Goal: Task Accomplishment & Management: Manage account settings

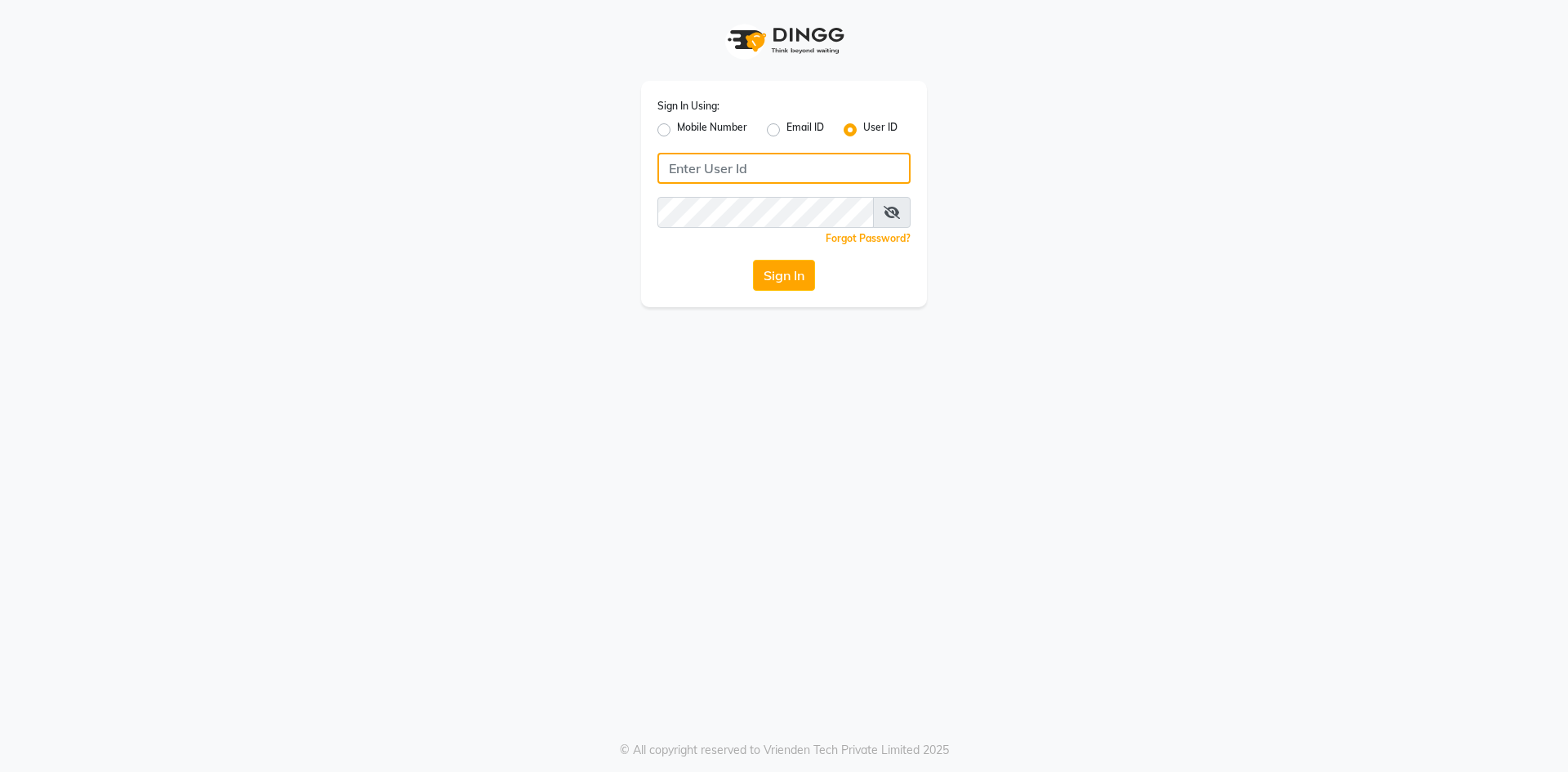
type input "boho123"
click at [777, 291] on div "Sign In Using: Mobile Number Email ID User ID boho123 Remember me Forgot Passwo…" at bounding box center [784, 194] width 286 height 226
click at [791, 275] on button "Sign In" at bounding box center [783, 275] width 62 height 31
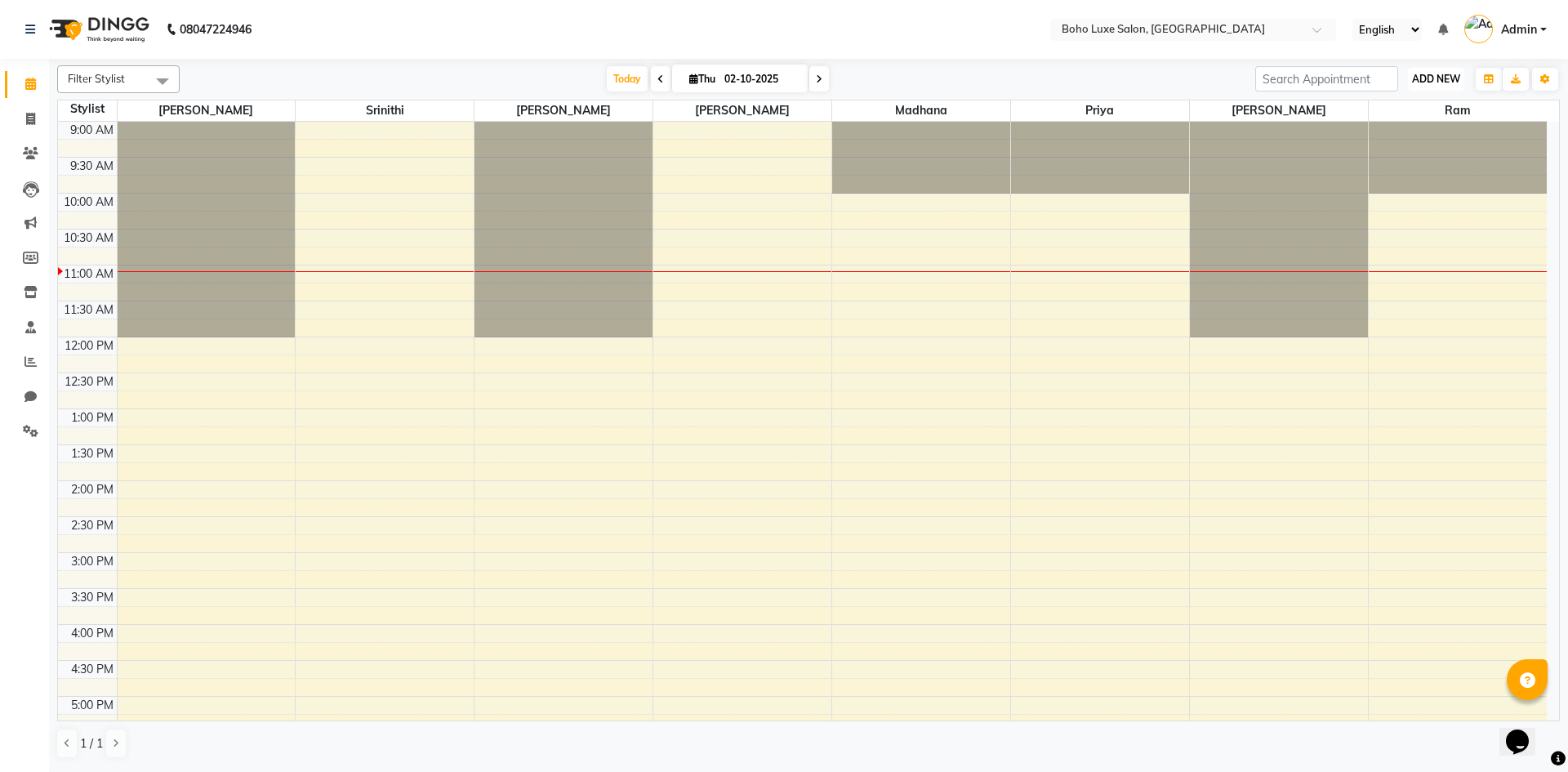
click at [1442, 82] on span "ADD NEW" at bounding box center [1436, 78] width 48 height 12
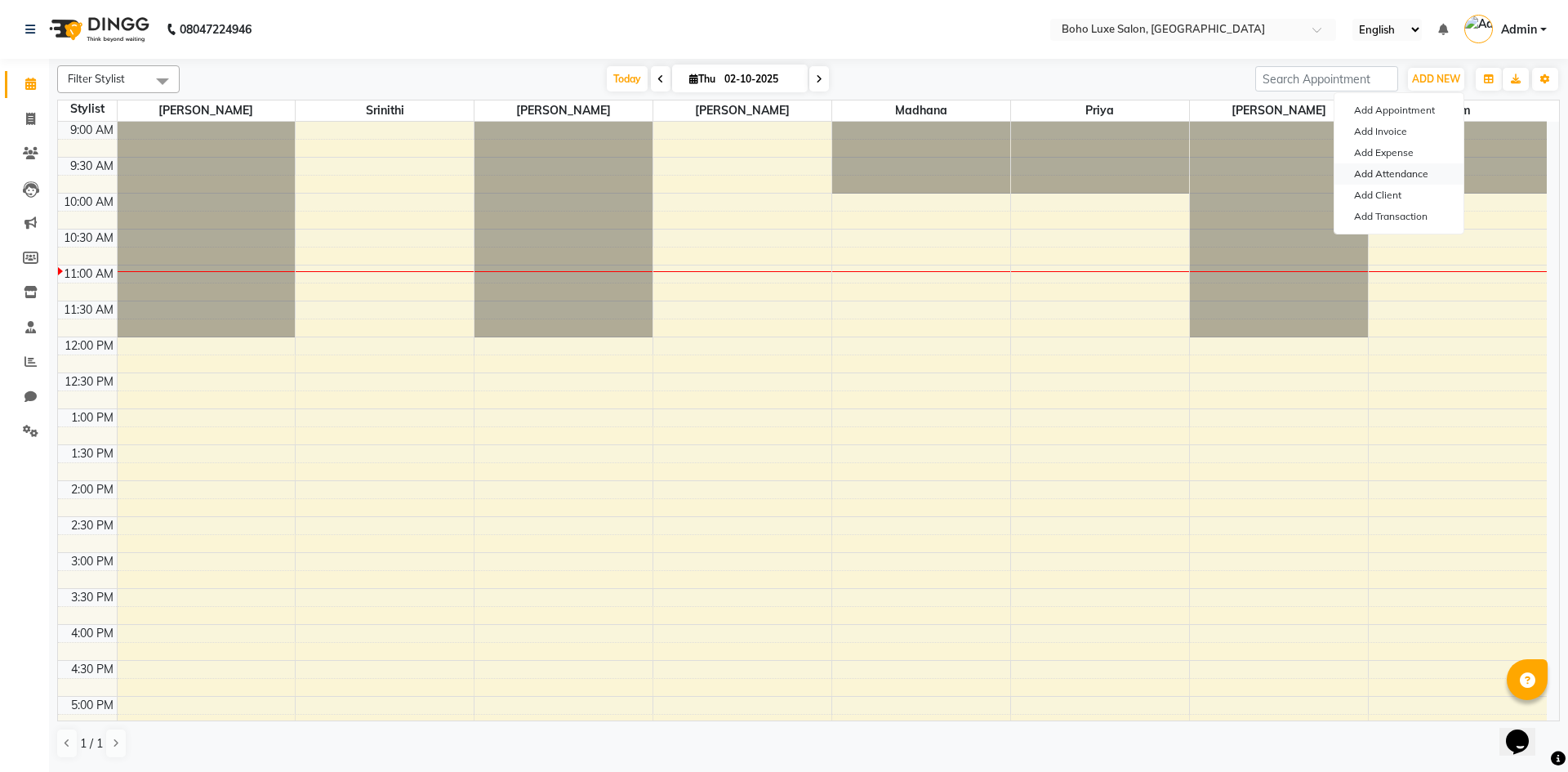
click at [1406, 163] on link "Add Attendance" at bounding box center [1399, 174] width 129 height 21
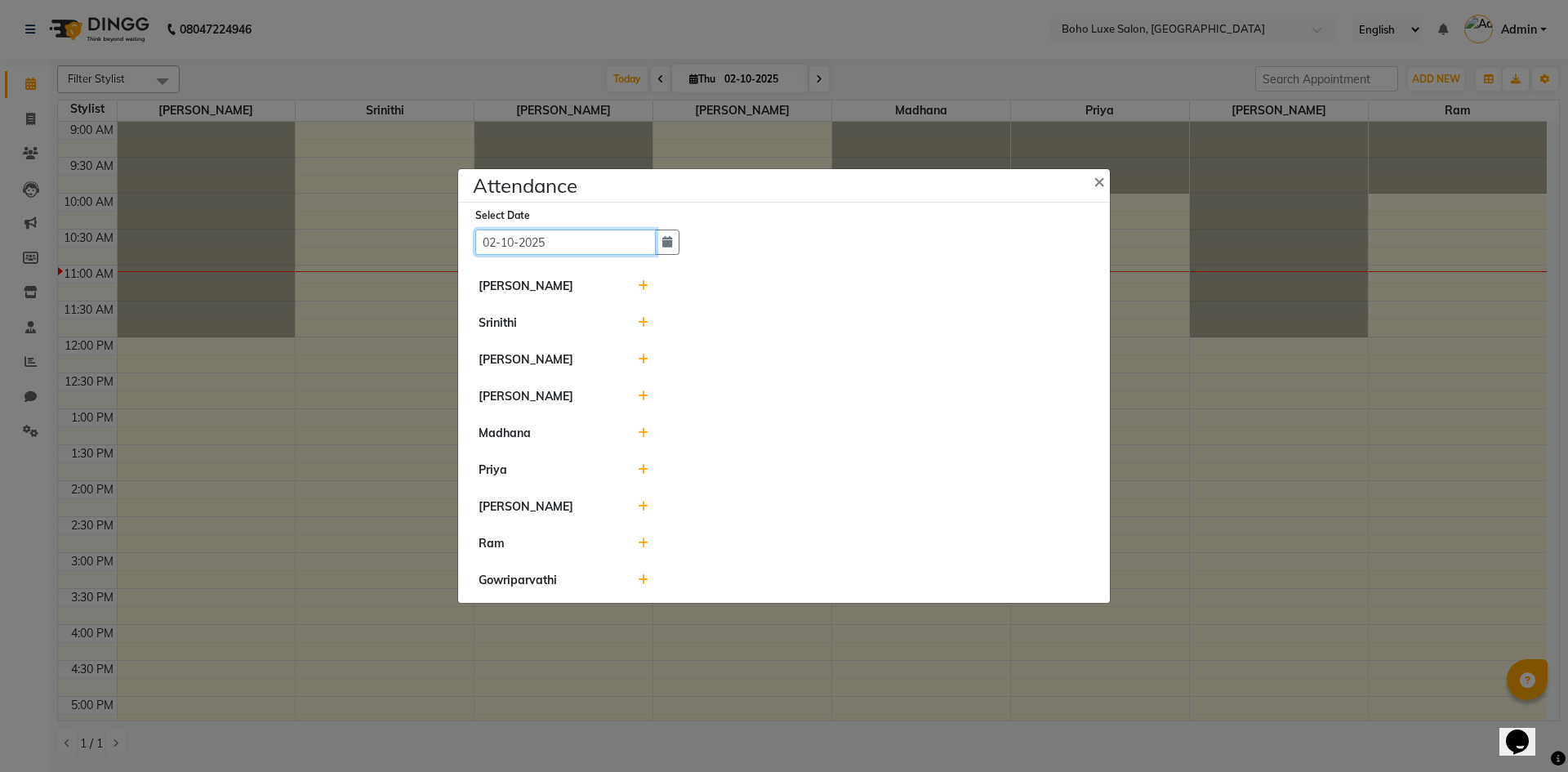
click at [582, 241] on input "02-10-2025" at bounding box center [566, 242] width 181 height 26
select select "10"
select select "2025"
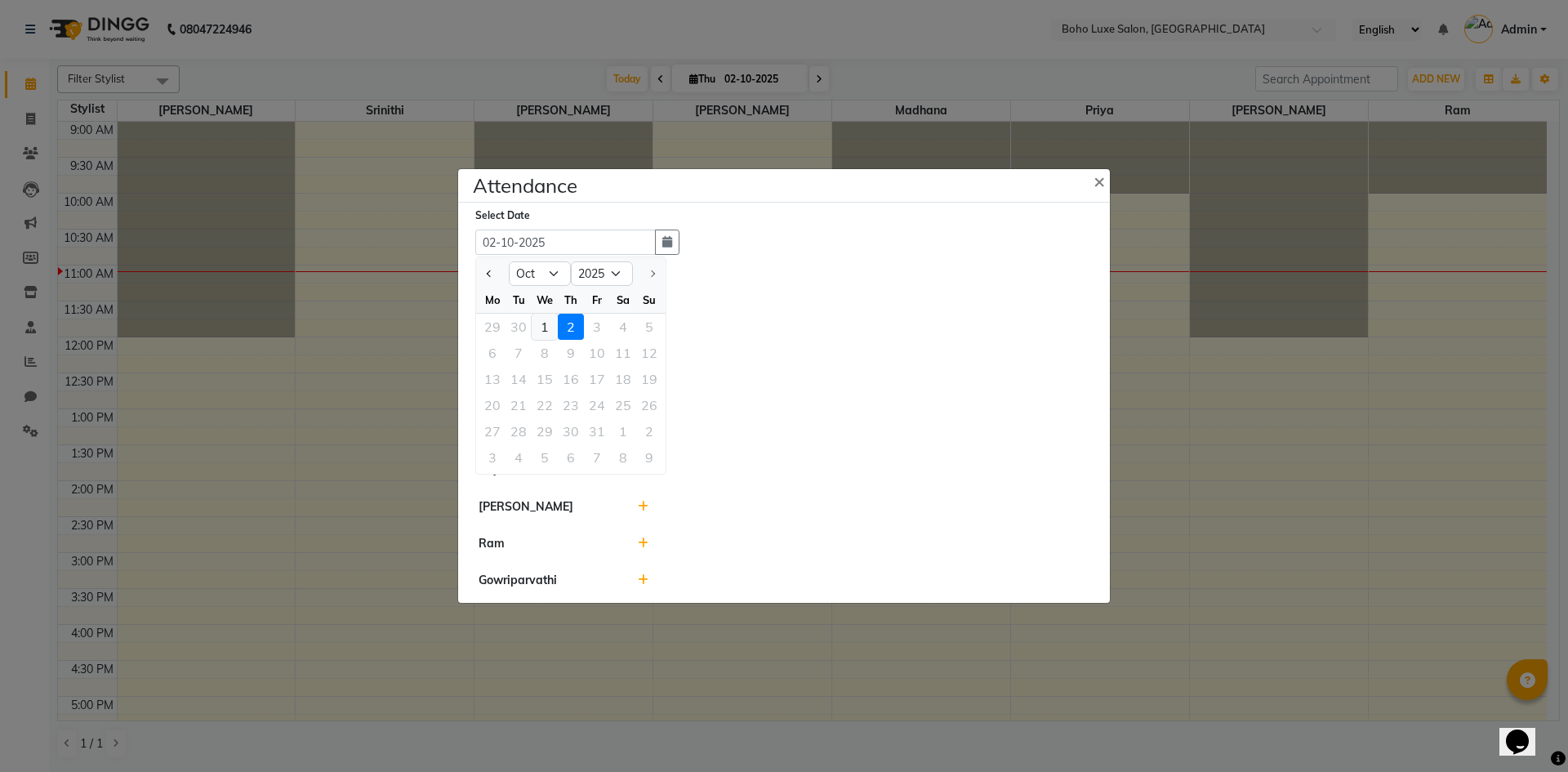
click at [533, 334] on div "1" at bounding box center [545, 327] width 26 height 26
type input "01-10-2025"
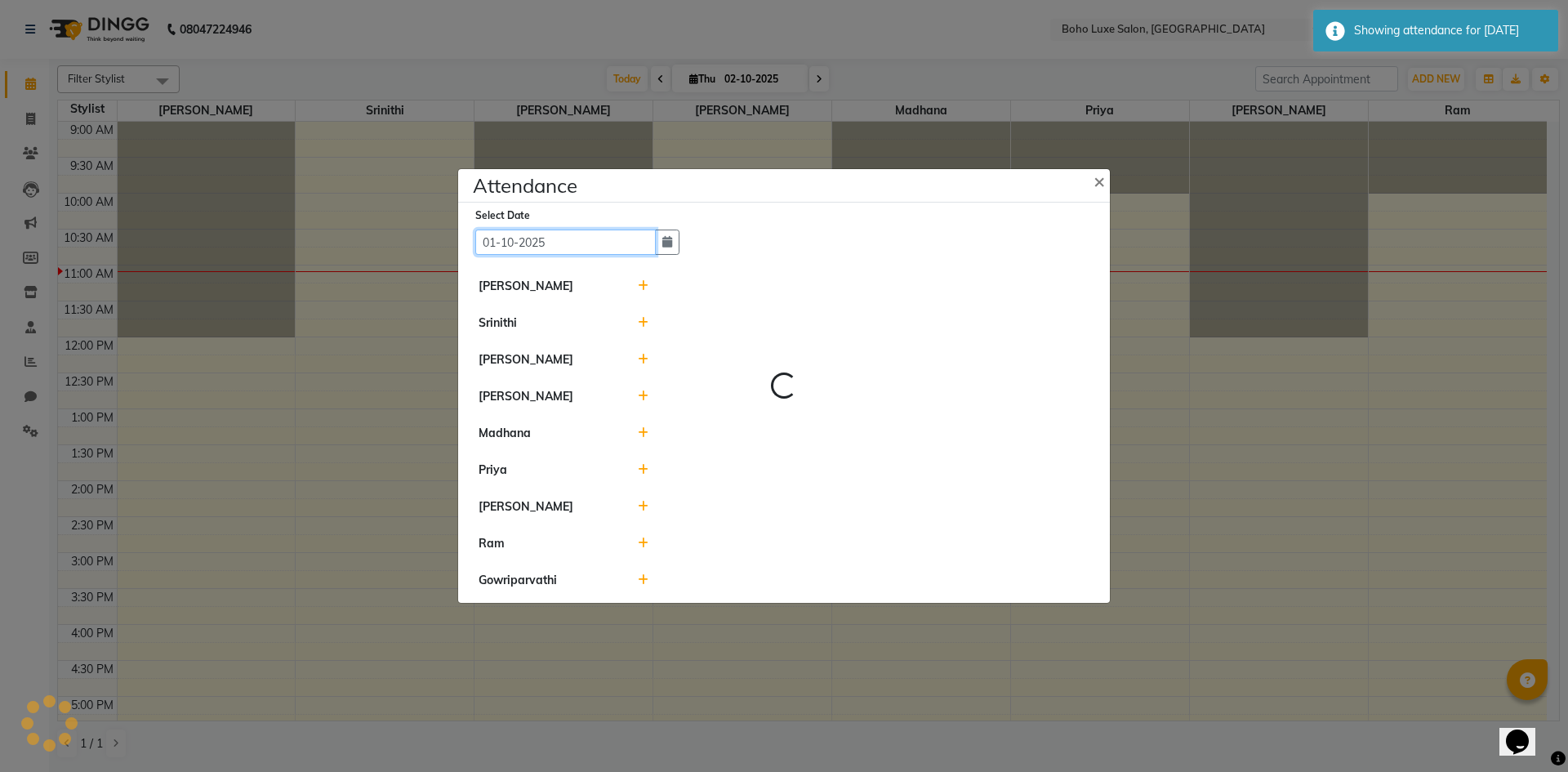
select select "A"
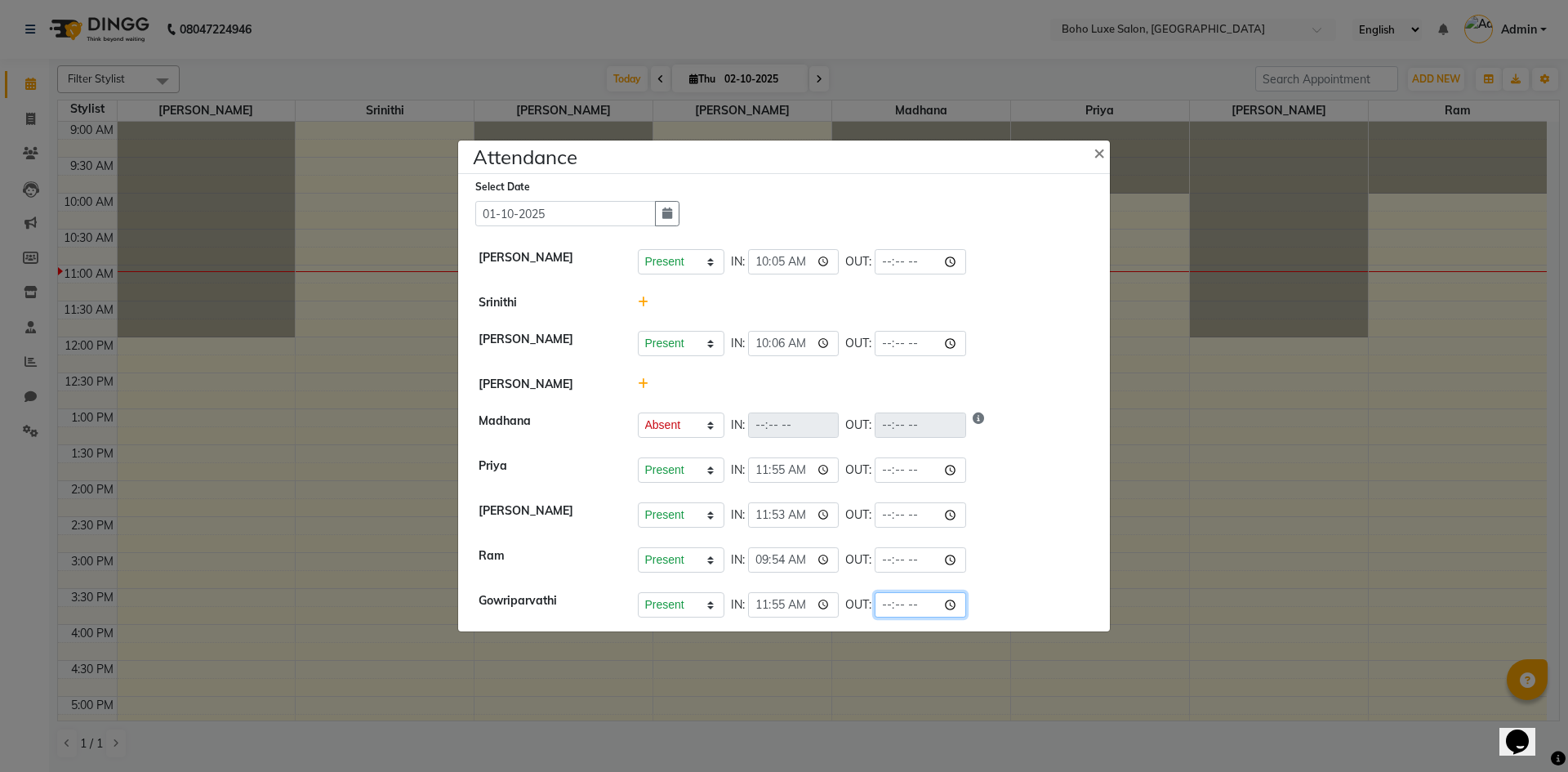
click at [875, 606] on input "time" at bounding box center [920, 605] width 92 height 26
type input "06:24"
click at [1018, 571] on div "Present Absent Late Half Day Weekly Off IN: 09:54 OUT:" at bounding box center [864, 560] width 453 height 26
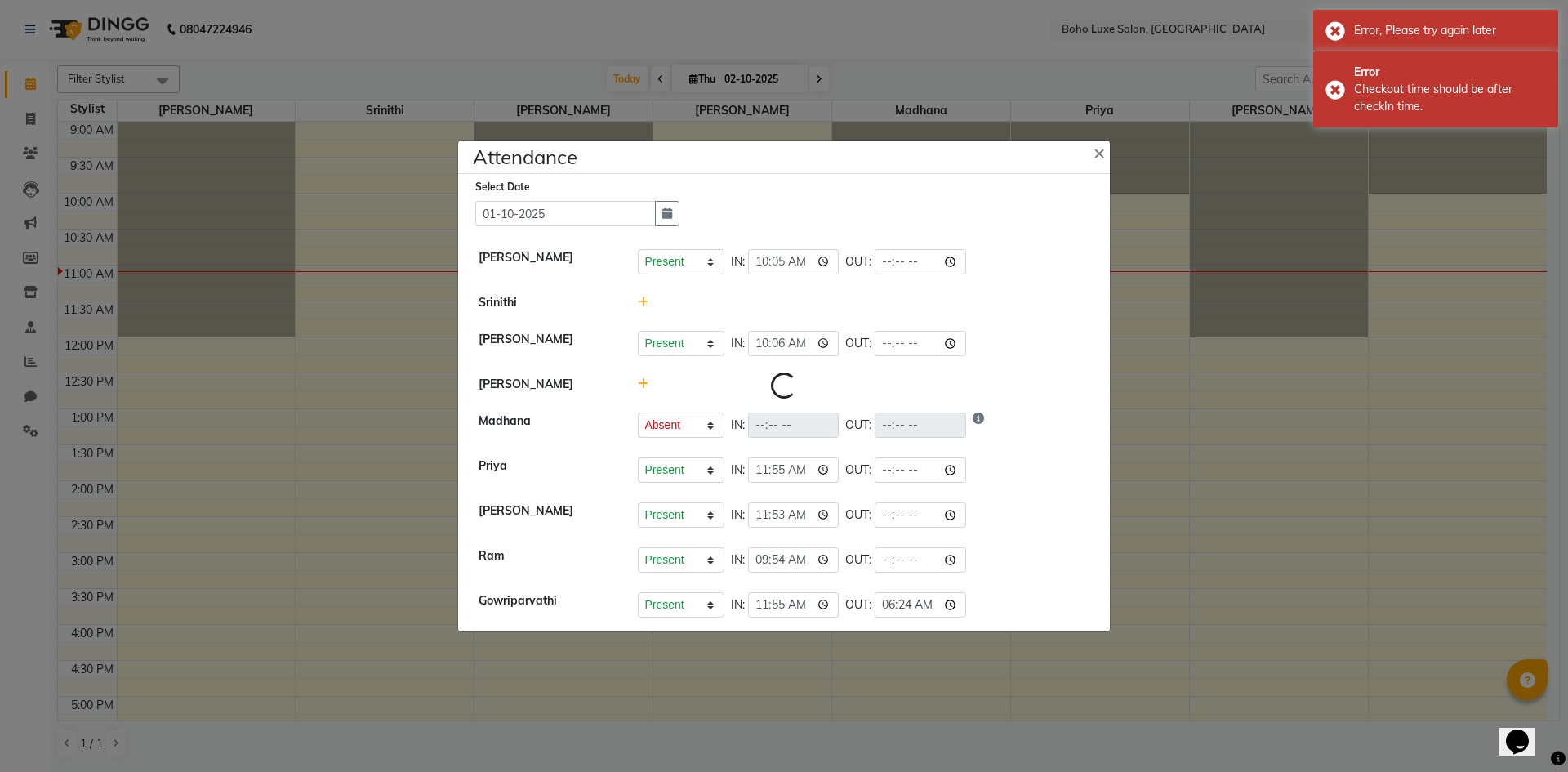
select select "A"
click at [878, 606] on input "time" at bounding box center [920, 605] width 92 height 26
click at [875, 609] on input "time" at bounding box center [920, 605] width 92 height 26
type input "18:24"
click at [1549, 546] on ngb-modal-window "Attendance × Select Date [DATE] [PERSON_NAME] Present Absent Late Half Day Week…" at bounding box center [784, 386] width 1568 height 772
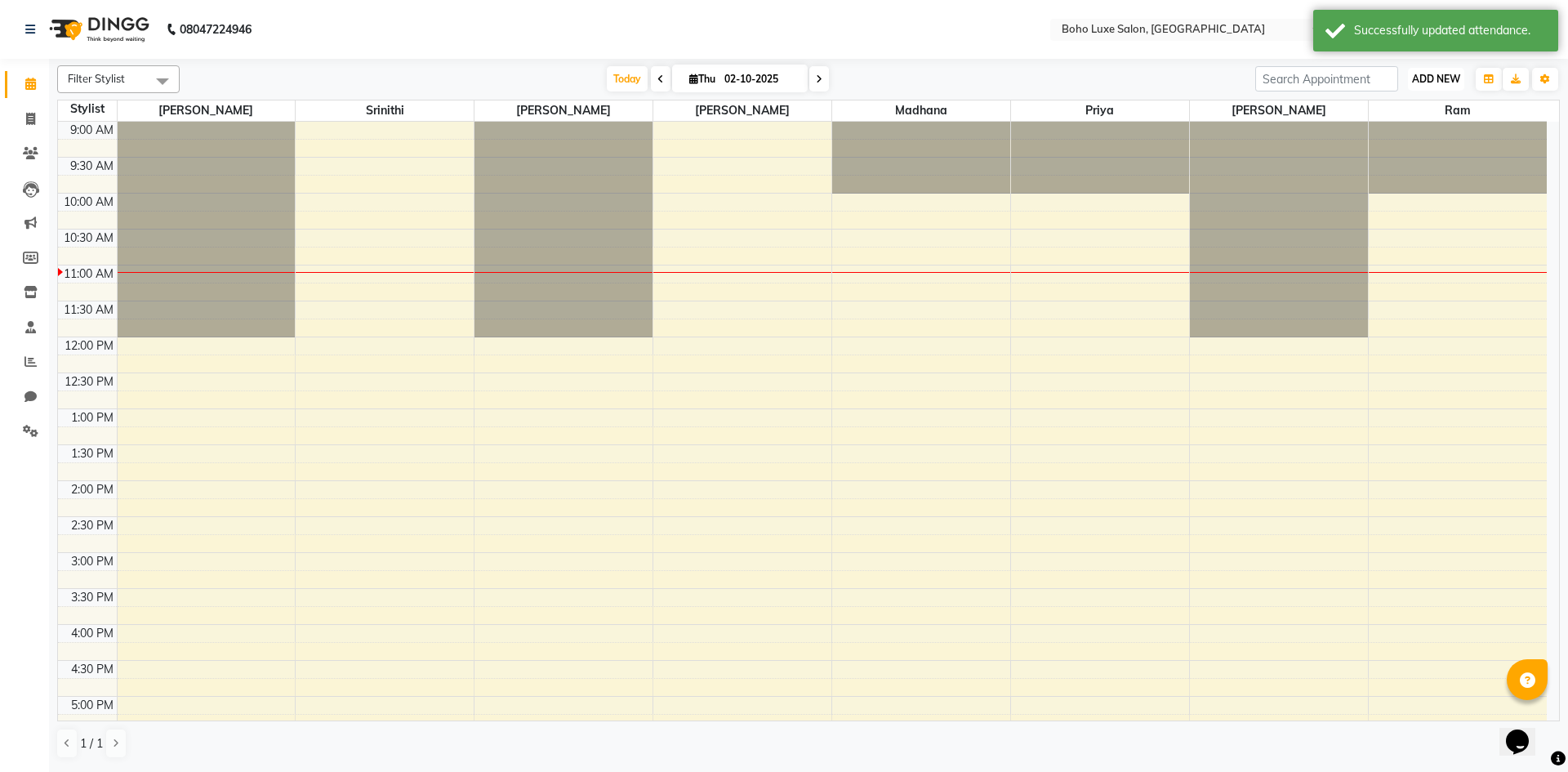
click at [1435, 78] on span "ADD NEW" at bounding box center [1436, 78] width 48 height 12
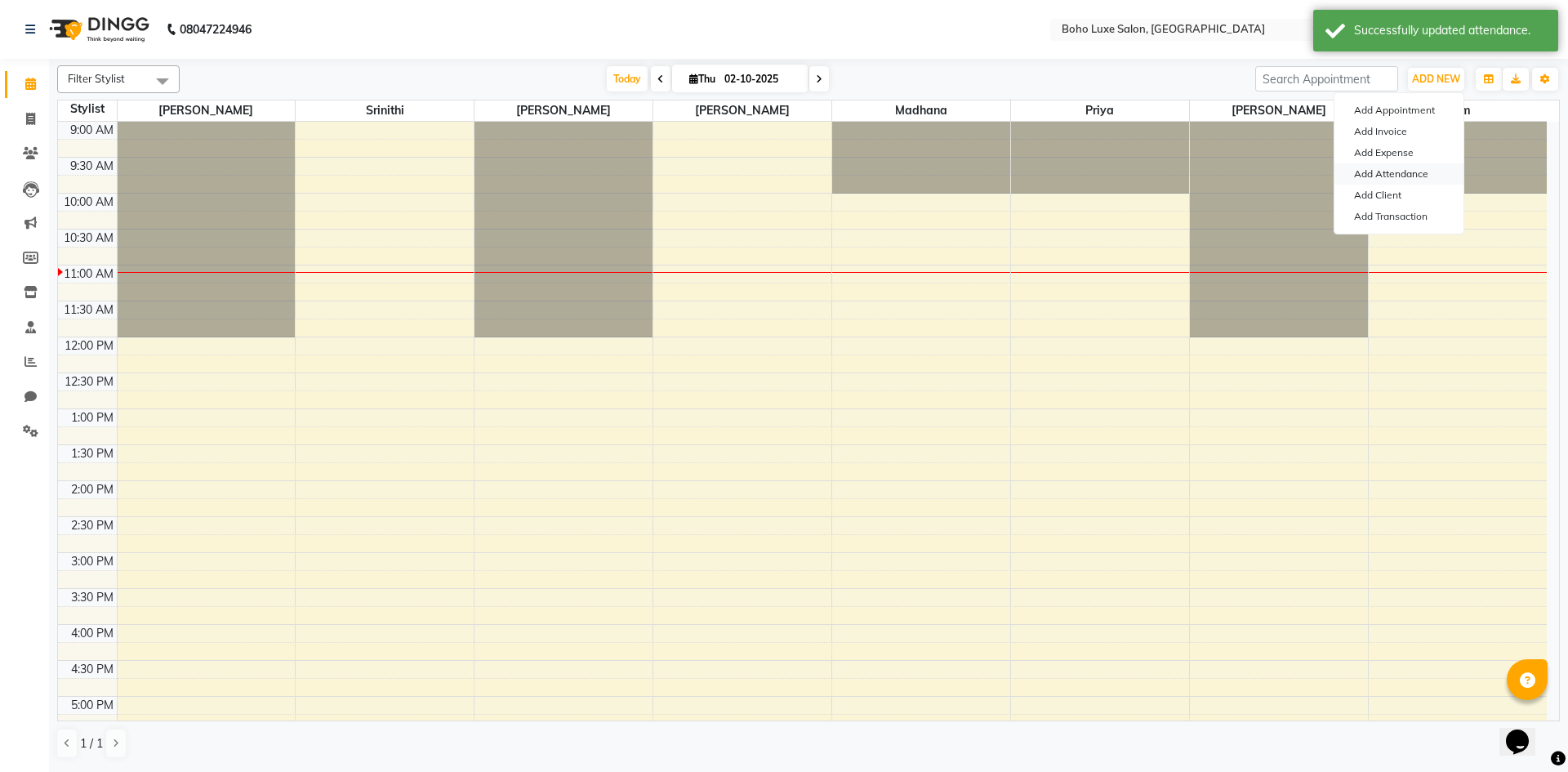
click at [1423, 176] on link "Add Attendance" at bounding box center [1399, 174] width 129 height 21
select select "A"
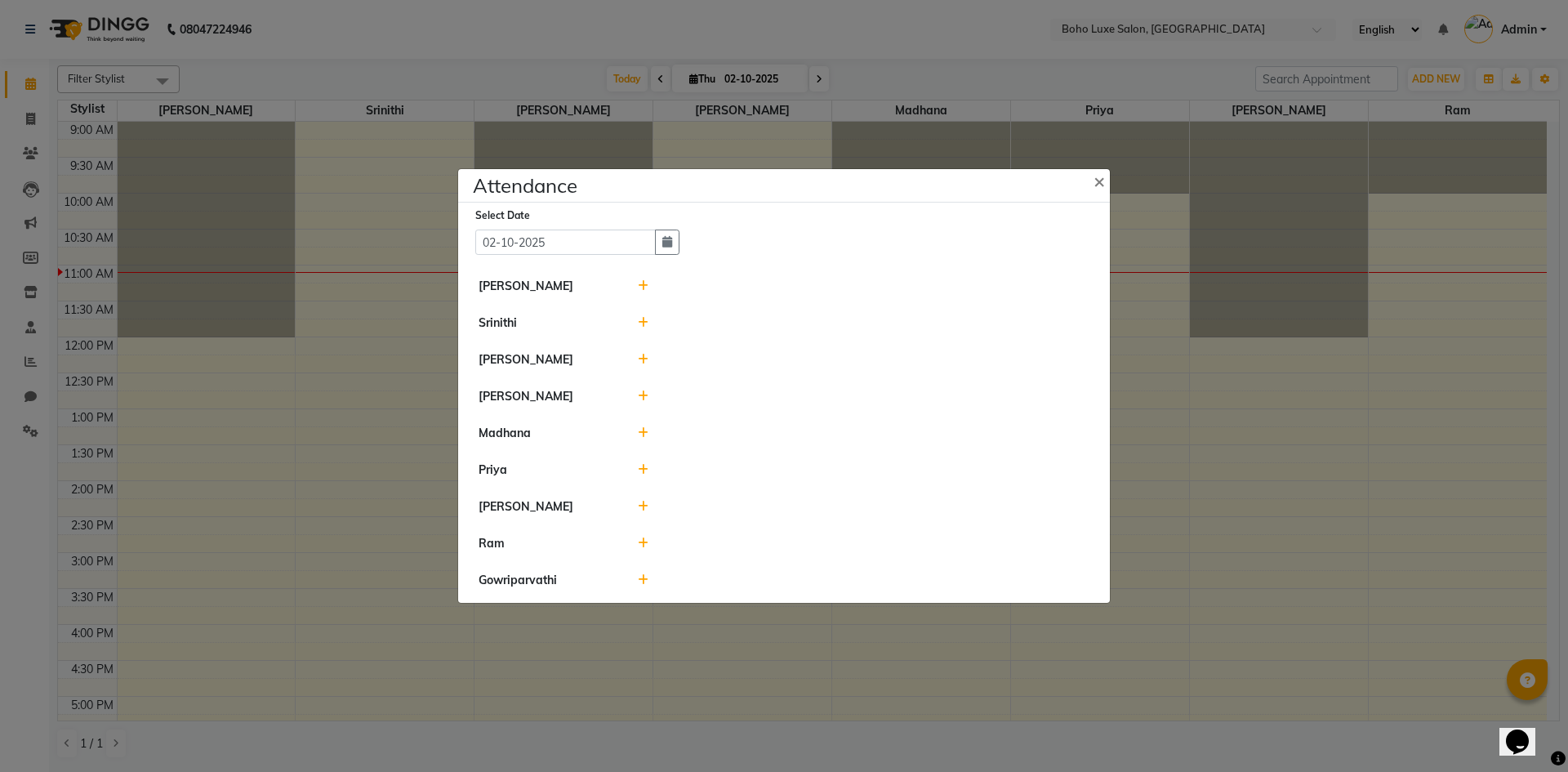
click at [599, 221] on div "Select Date [DATE]" at bounding box center [578, 231] width 204 height 48
click at [599, 228] on div "Select Date [DATE]" at bounding box center [578, 231] width 204 height 48
click at [601, 238] on input "02-10-2025" at bounding box center [566, 242] width 181 height 26
select select "10"
select select "2025"
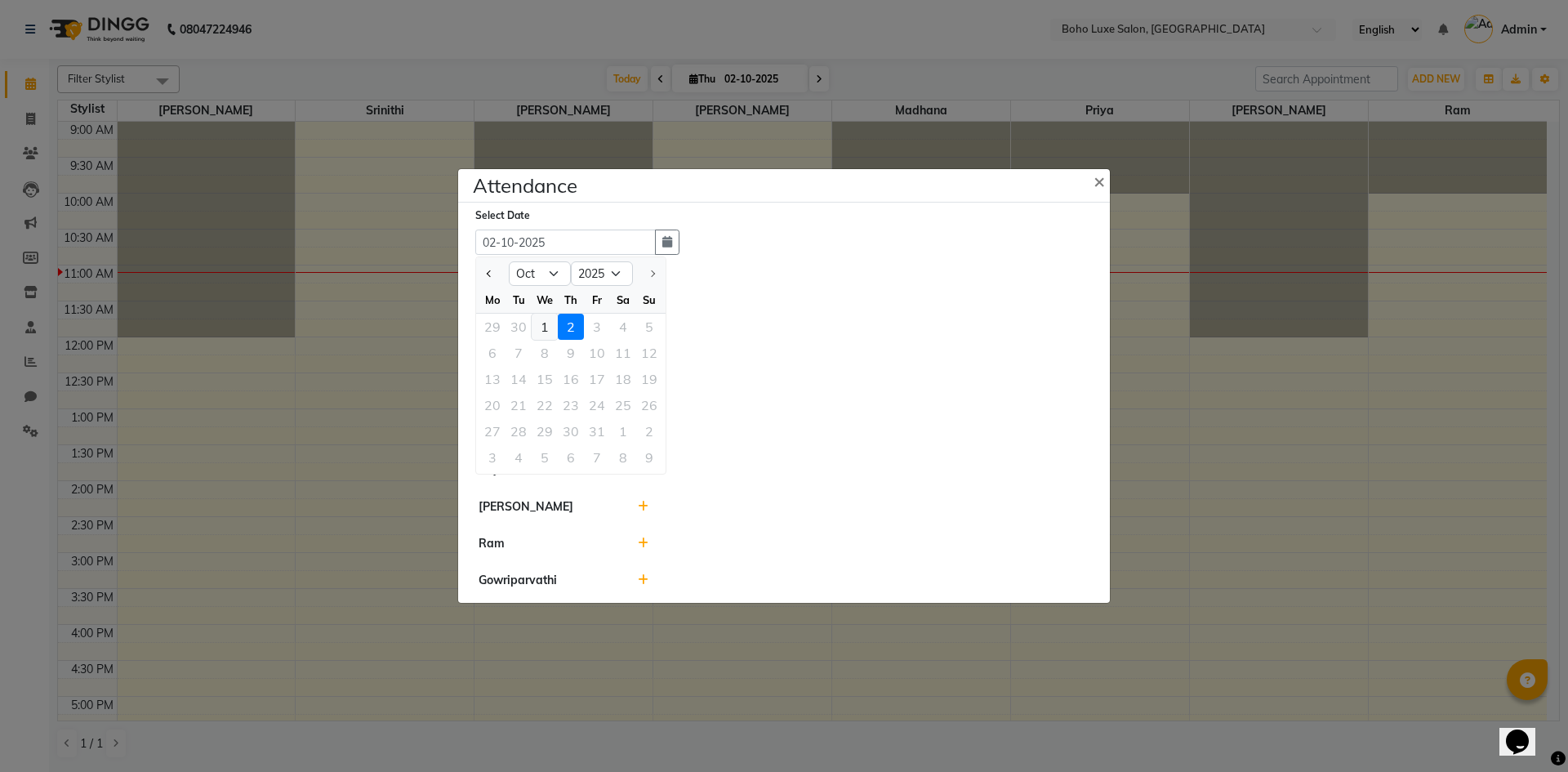
click at [545, 324] on div "1" at bounding box center [545, 327] width 26 height 26
type input "01-10-2025"
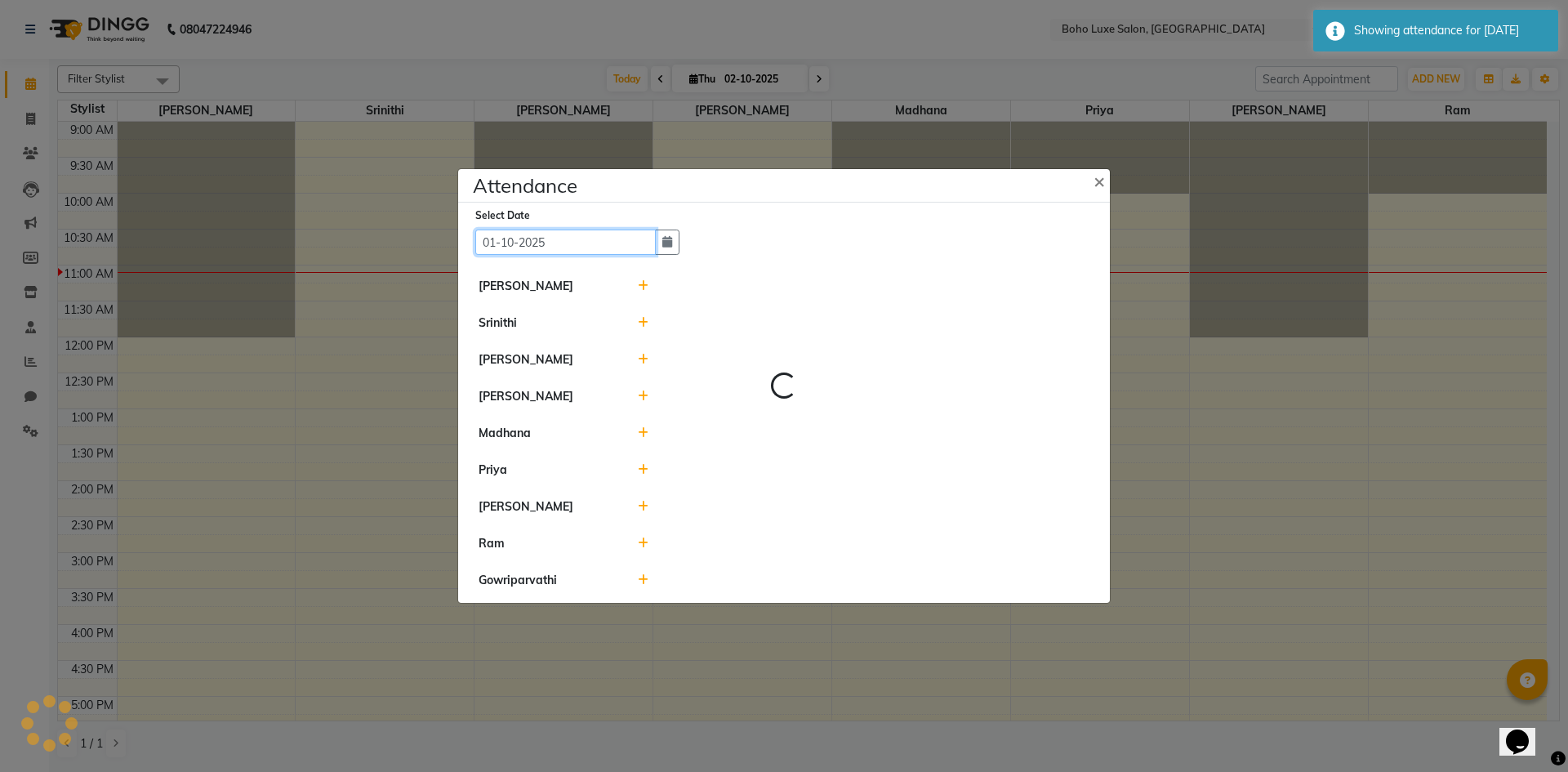
select select "A"
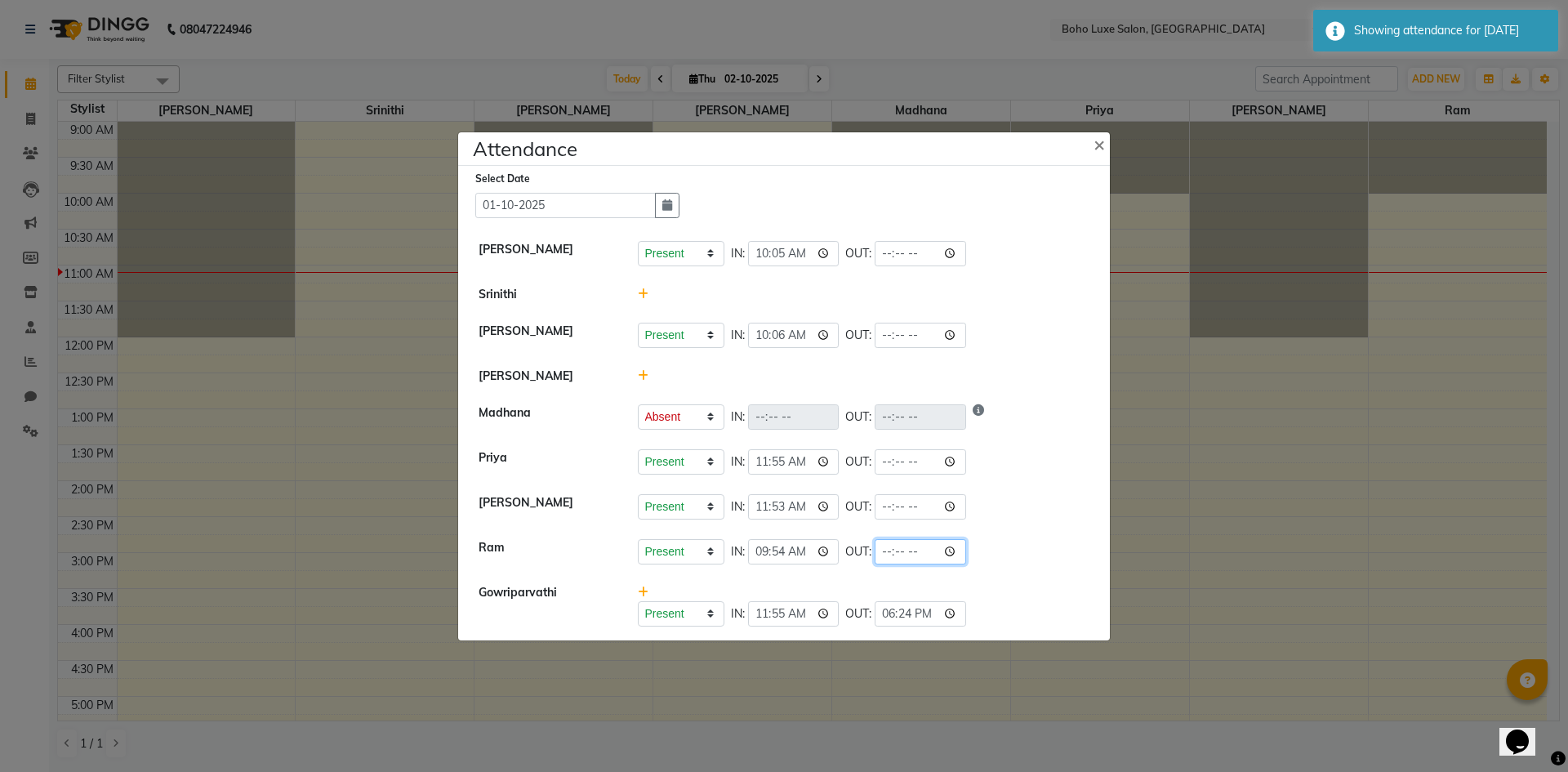
click at [875, 549] on input "time" at bounding box center [920, 552] width 92 height 26
type input "18:41"
click at [968, 538] on li "Ram Present Absent Late Half Day Weekly Off IN: 09:54 OUT: 18:41" at bounding box center [784, 552] width 644 height 45
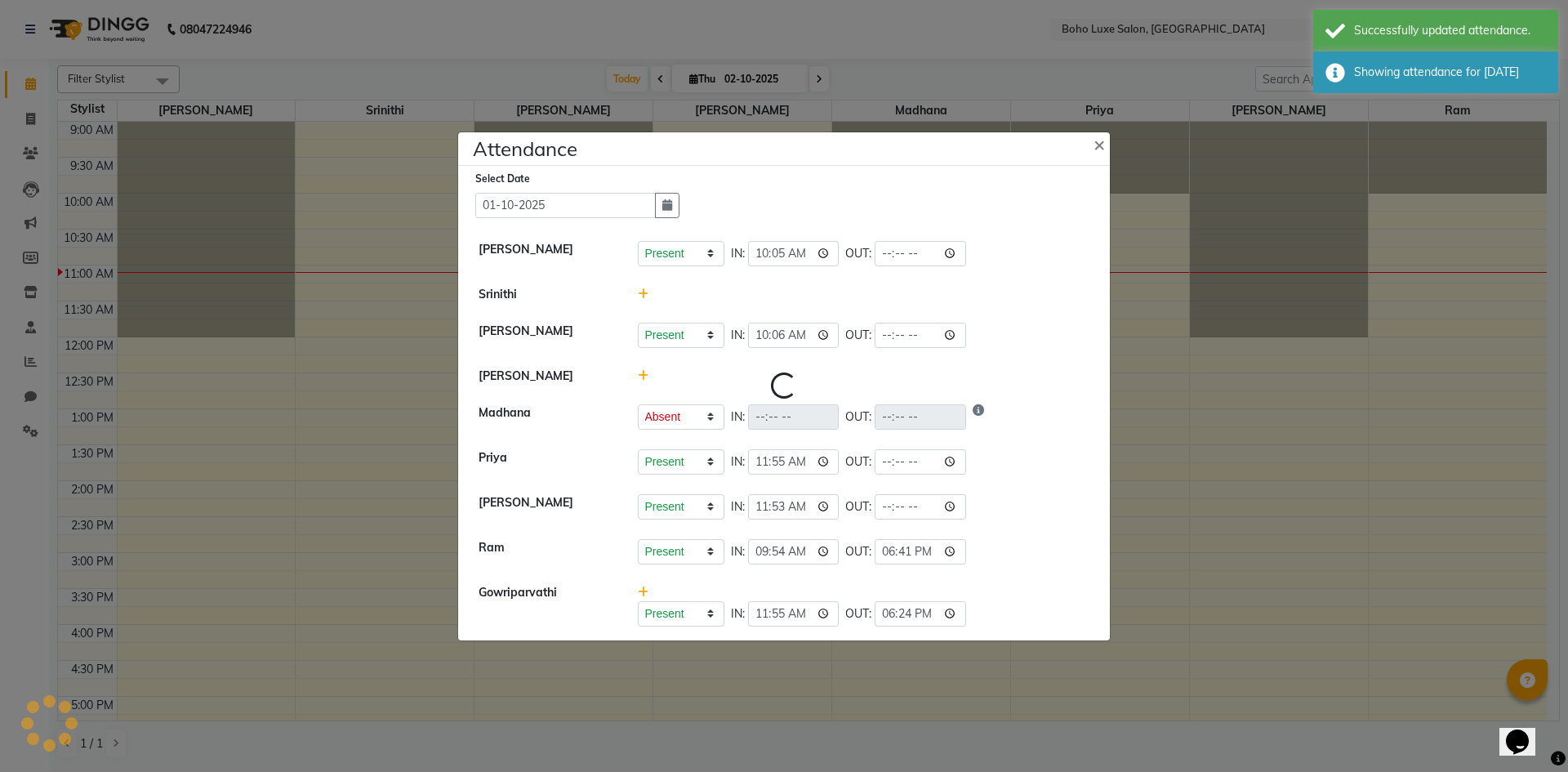
select select "A"
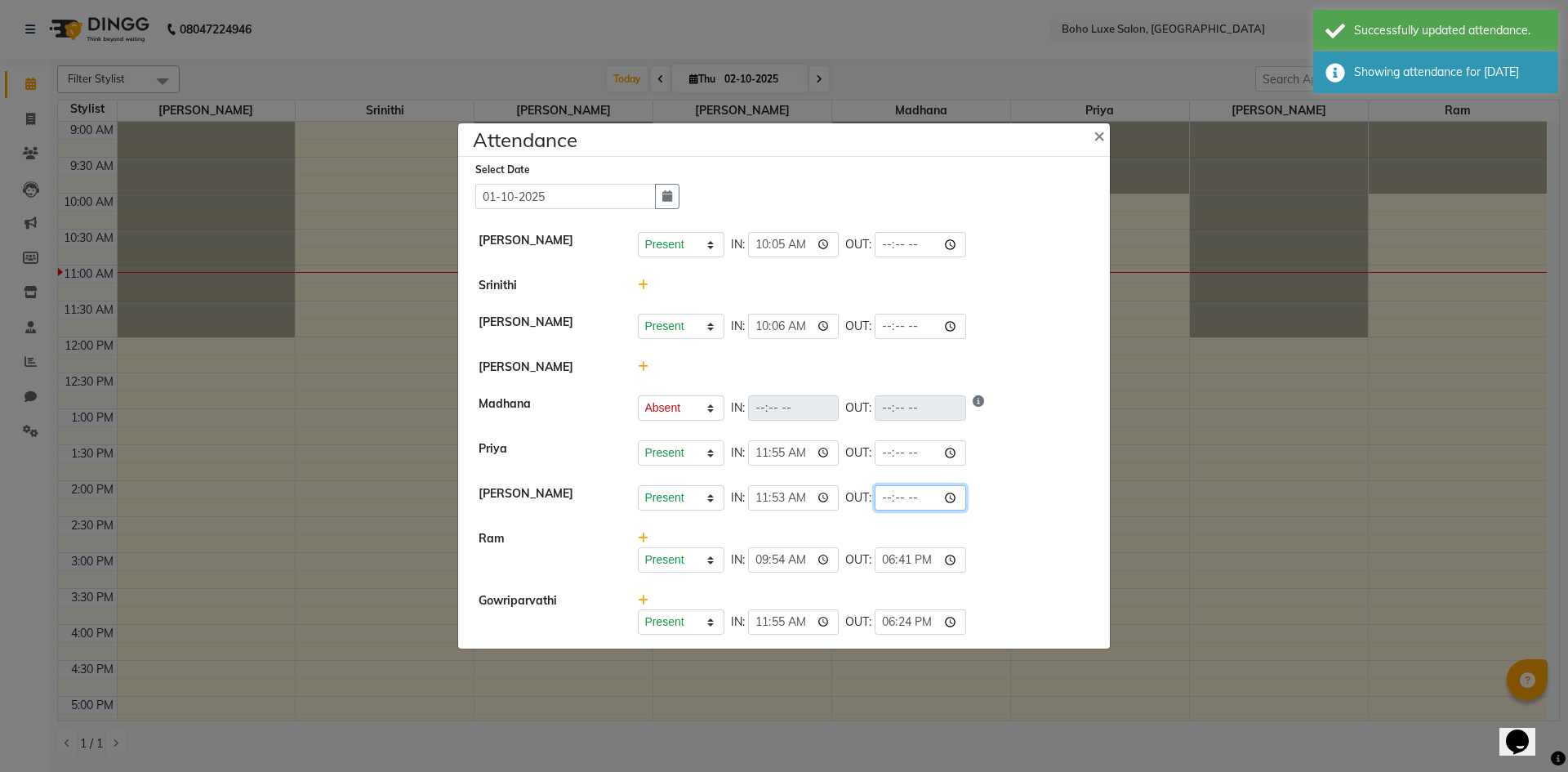
click at [875, 504] on input "time" at bounding box center [920, 497] width 92 height 26
type input "18:41"
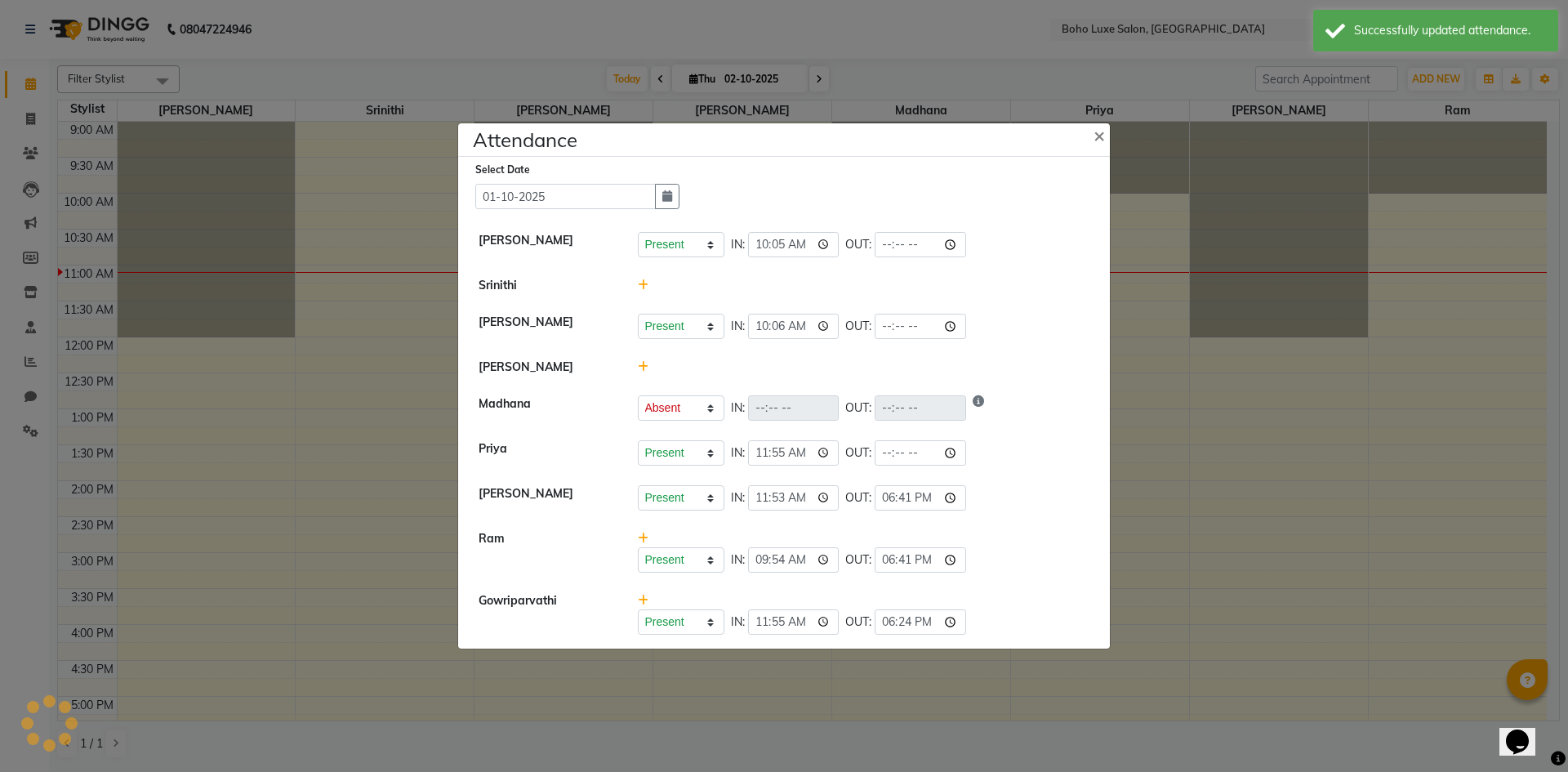
click at [965, 485] on div "Present Absent Late Half Day Weekly Off IN: 11:53 OUT: 18:41" at bounding box center [864, 497] width 453 height 26
select select "A"
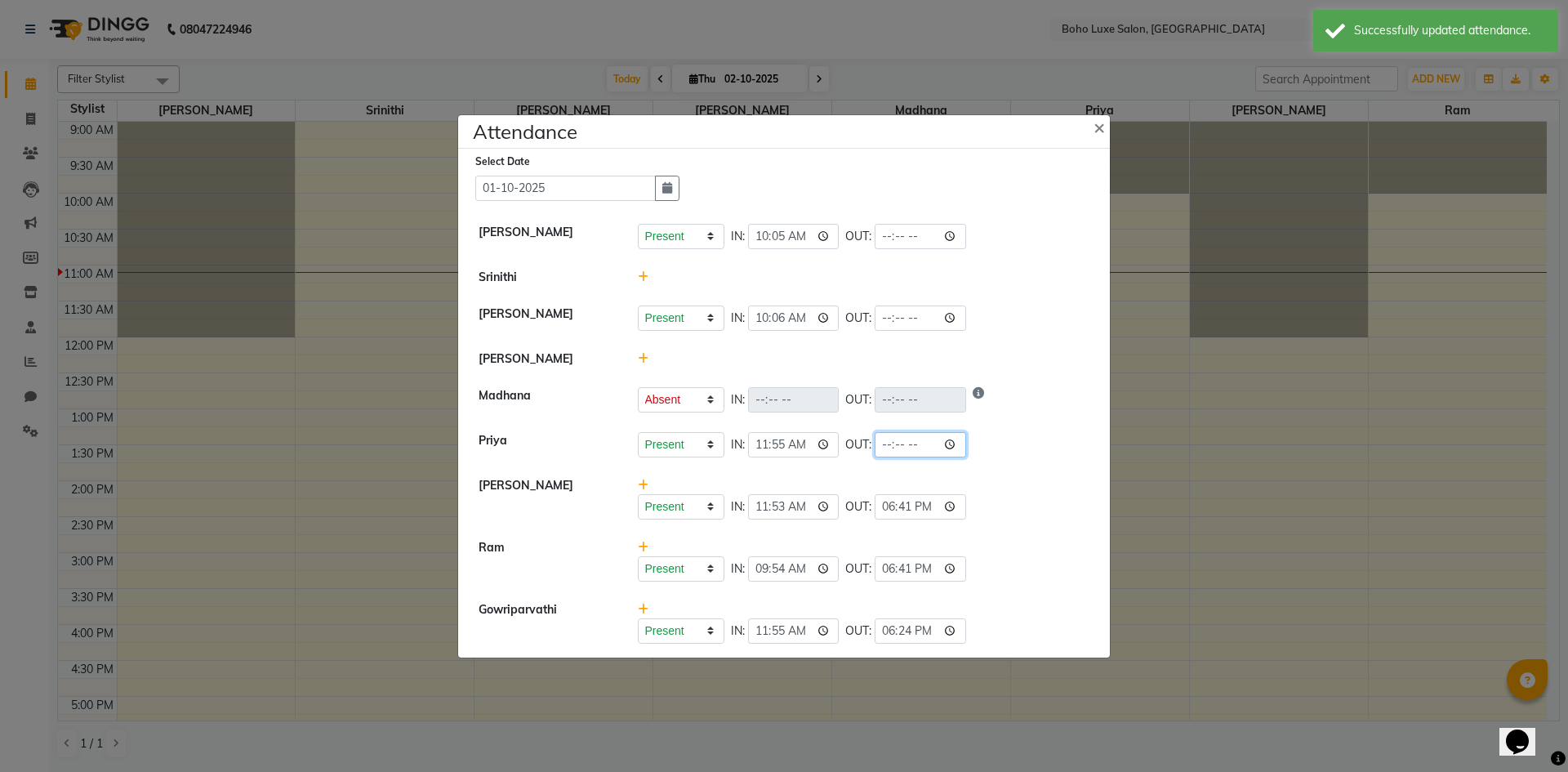
click at [875, 446] on input "time" at bounding box center [920, 445] width 92 height 26
type input "18:20"
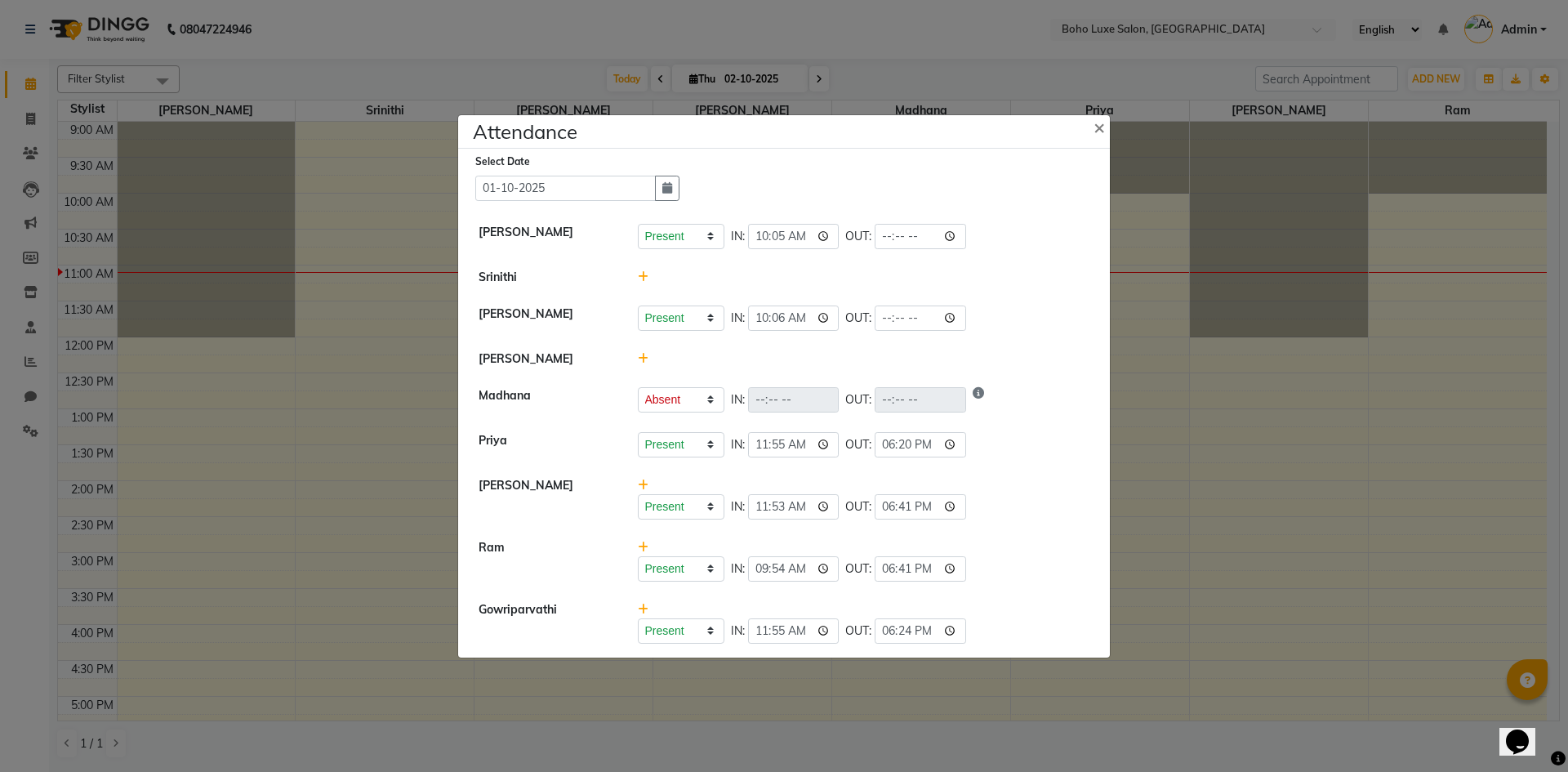
click at [1069, 445] on div "Present Absent Late Half Day Weekly Off IN: 11:55 OUT: 18:20" at bounding box center [864, 445] width 453 height 26
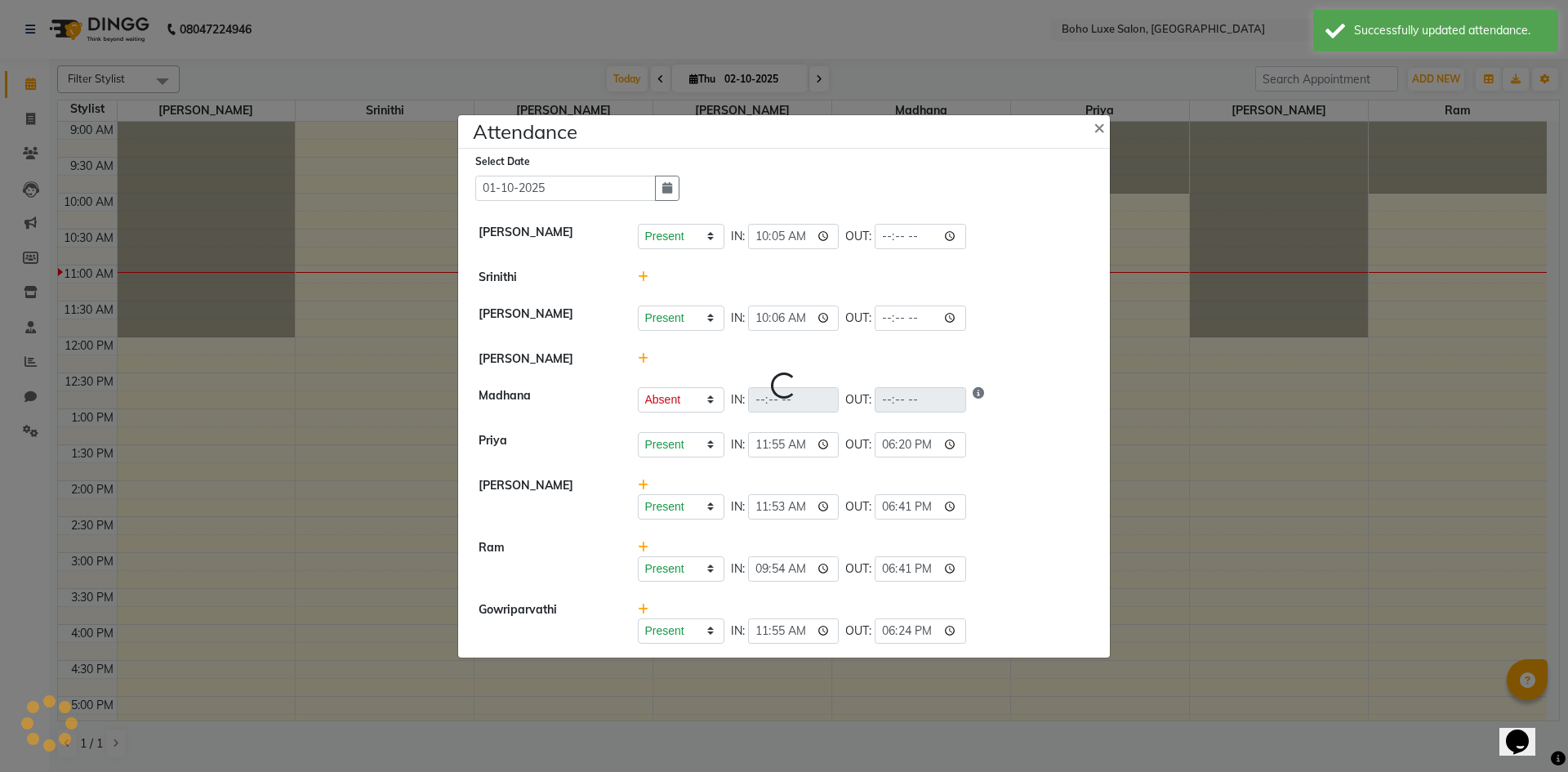
select select "A"
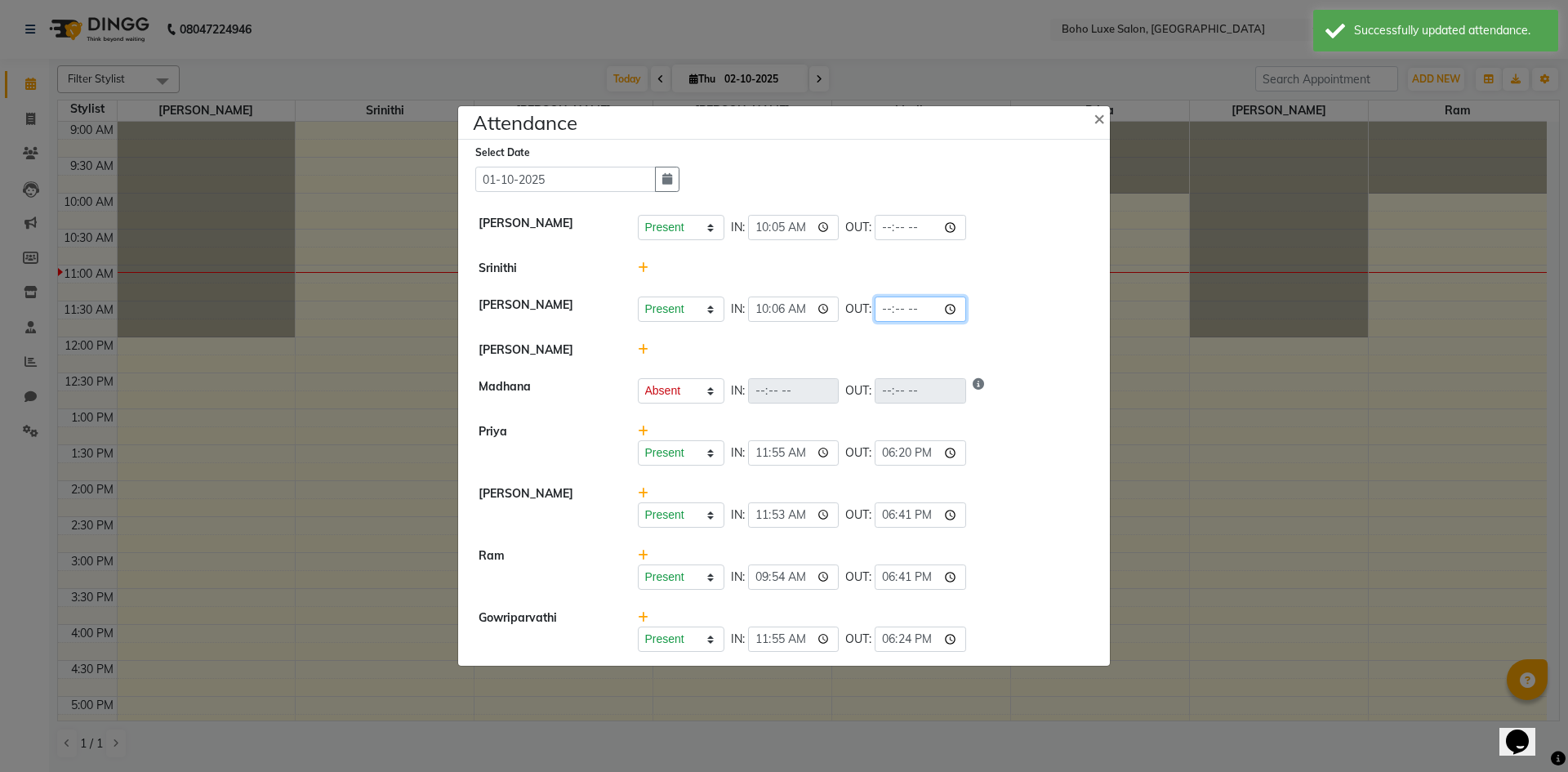
click at [875, 305] on input "time" at bounding box center [920, 309] width 92 height 26
type input "17:24"
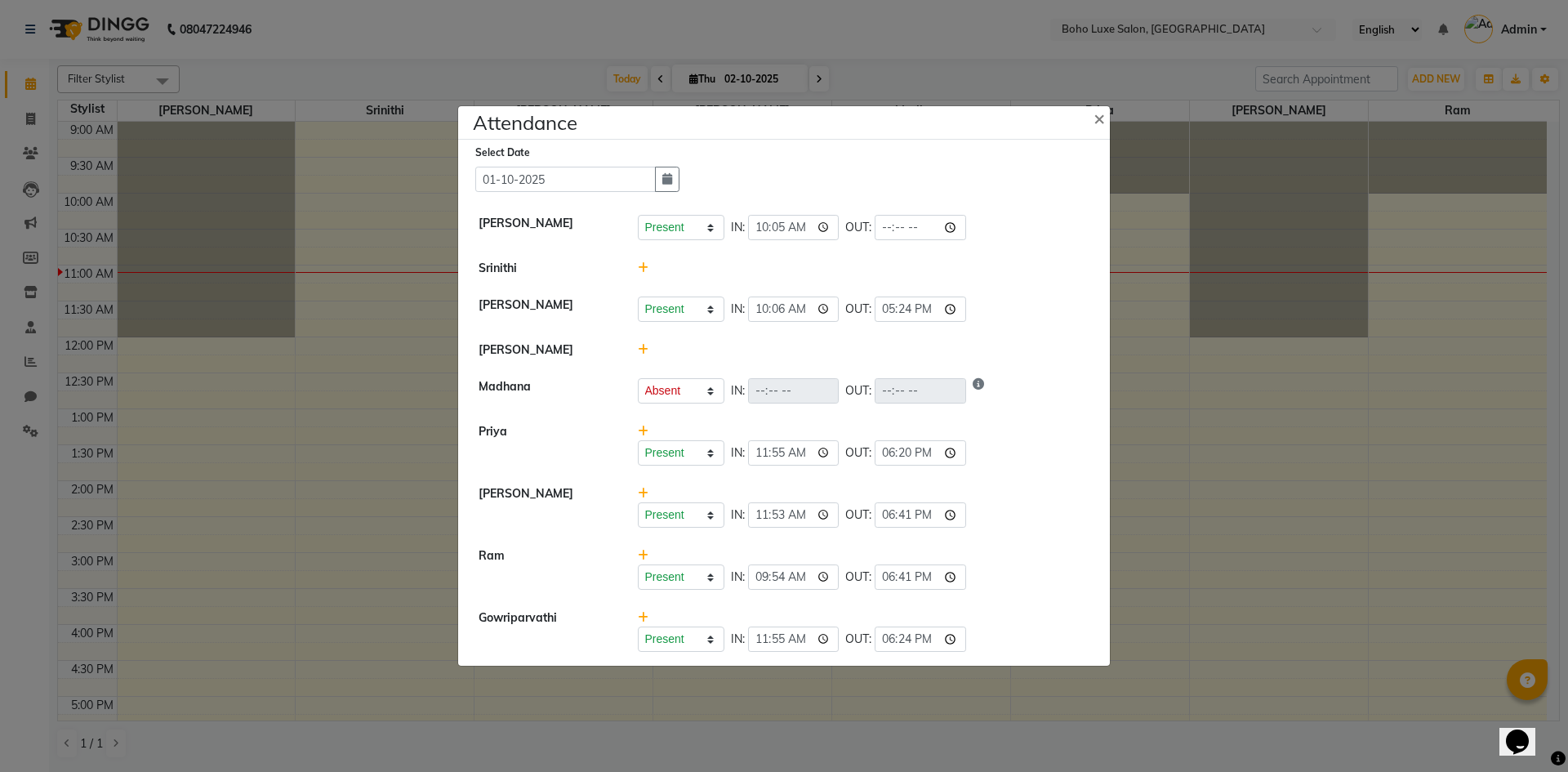
click at [984, 288] on li "[PERSON_NAME] Present Absent Late Half Day Weekly Off IN: 10:06 OUT: 17:24" at bounding box center [784, 309] width 644 height 45
select select "A"
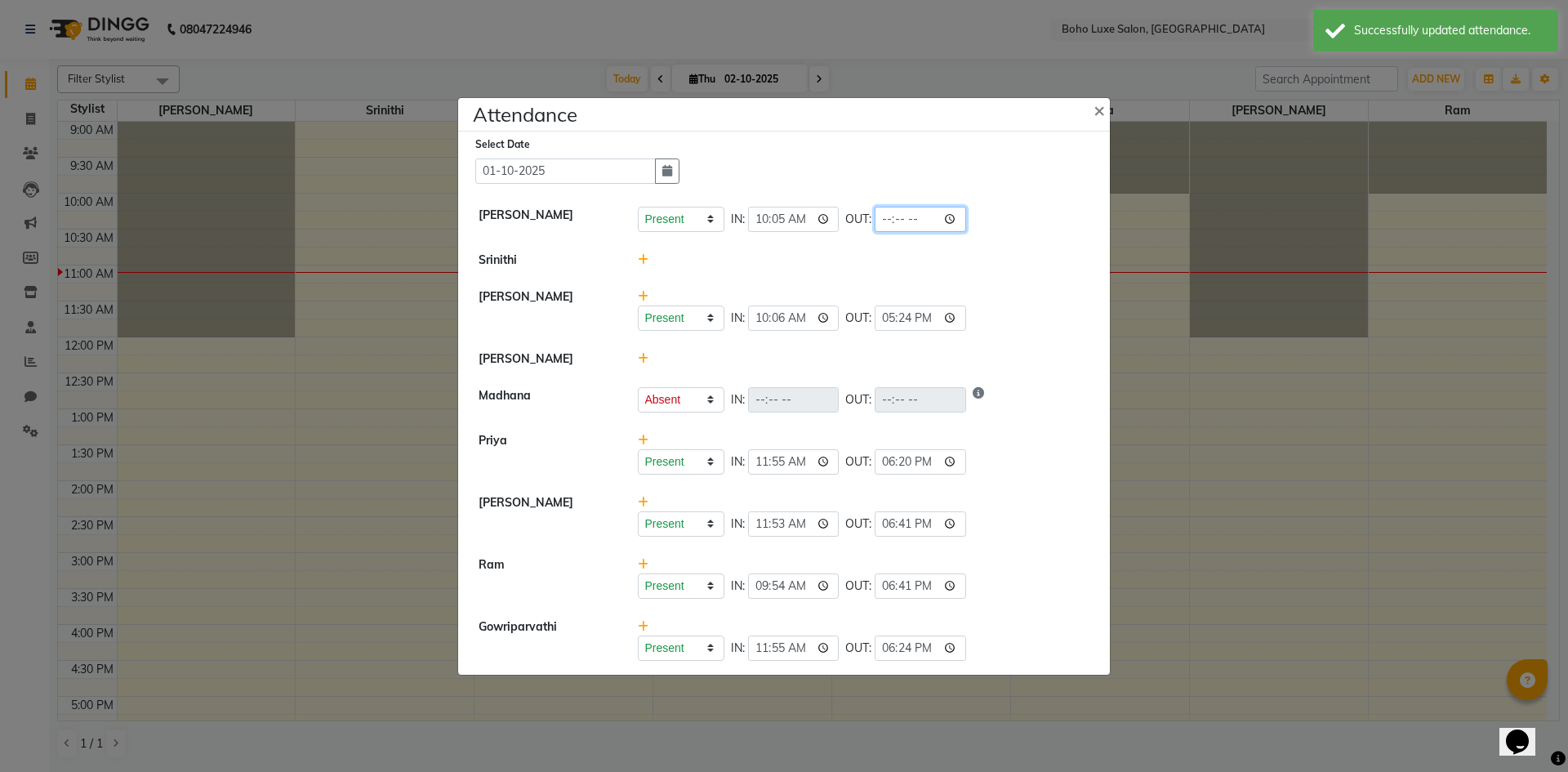
click at [875, 222] on input "time" at bounding box center [920, 219] width 92 height 26
type input "17:24"
click at [941, 257] on div at bounding box center [864, 260] width 477 height 17
select select "A"
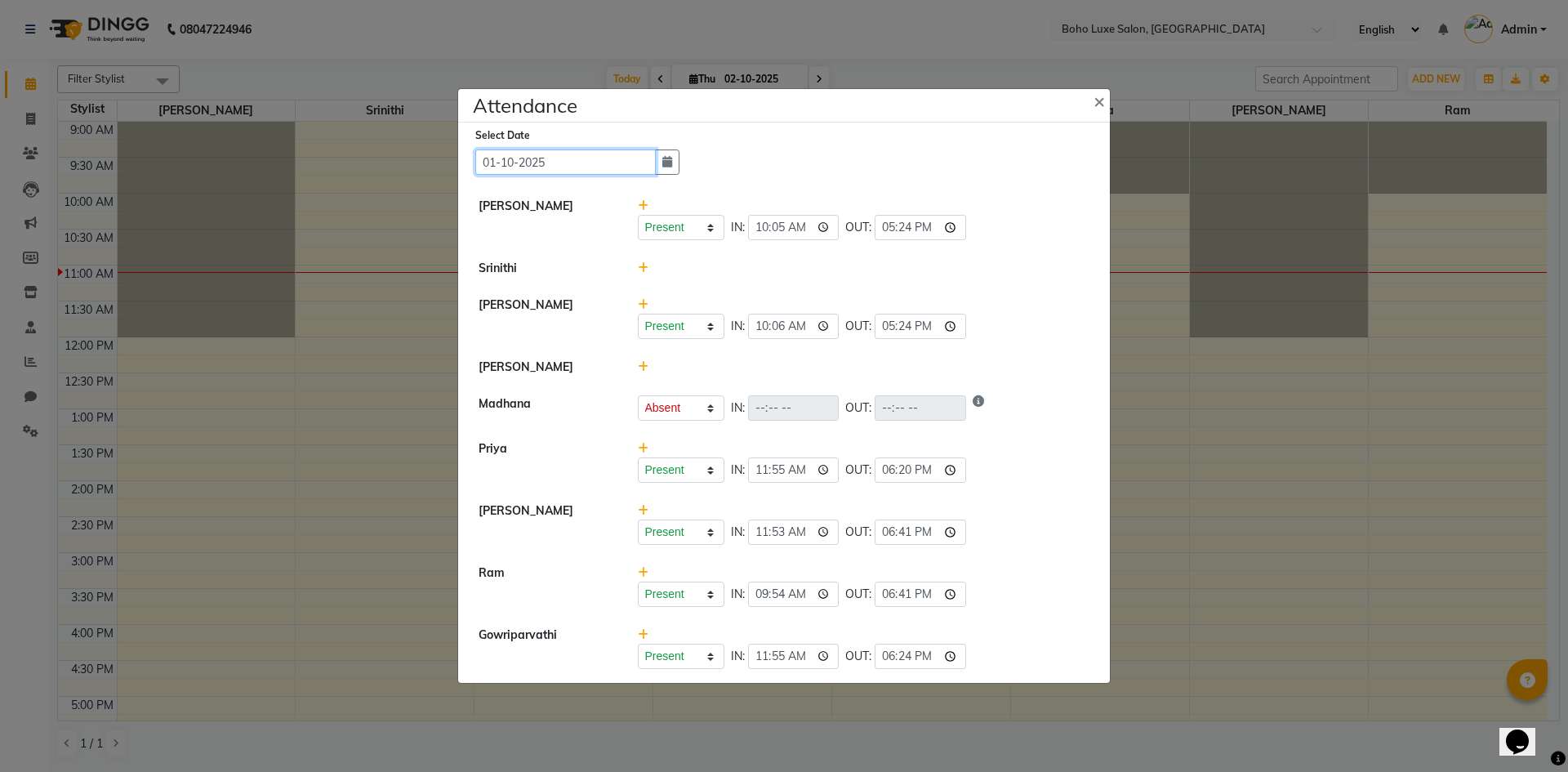
click at [585, 153] on input "01-10-2025" at bounding box center [566, 162] width 181 height 26
select select "10"
select select "2025"
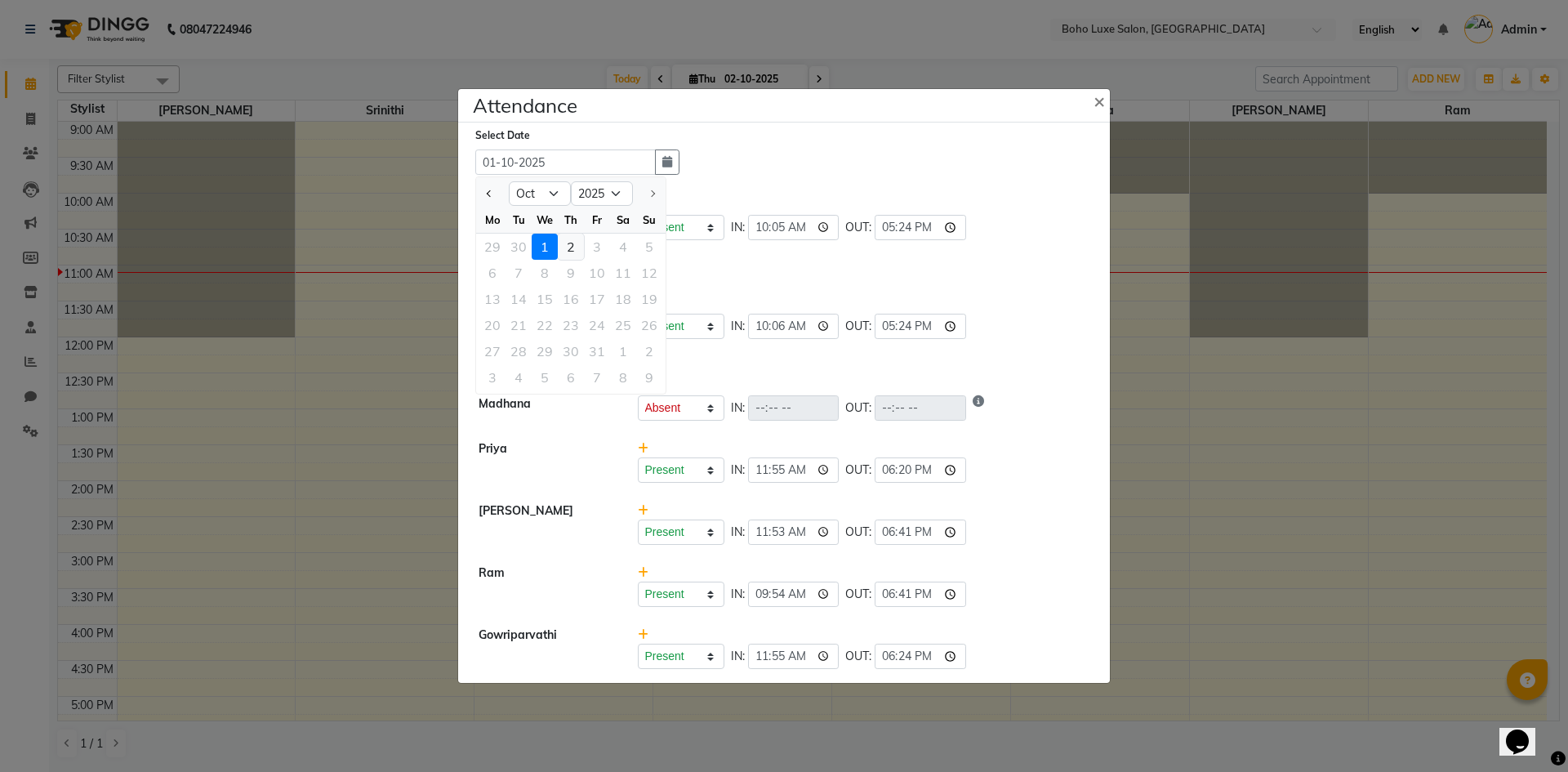
click at [572, 247] on div "2" at bounding box center [571, 247] width 26 height 26
type input "02-10-2025"
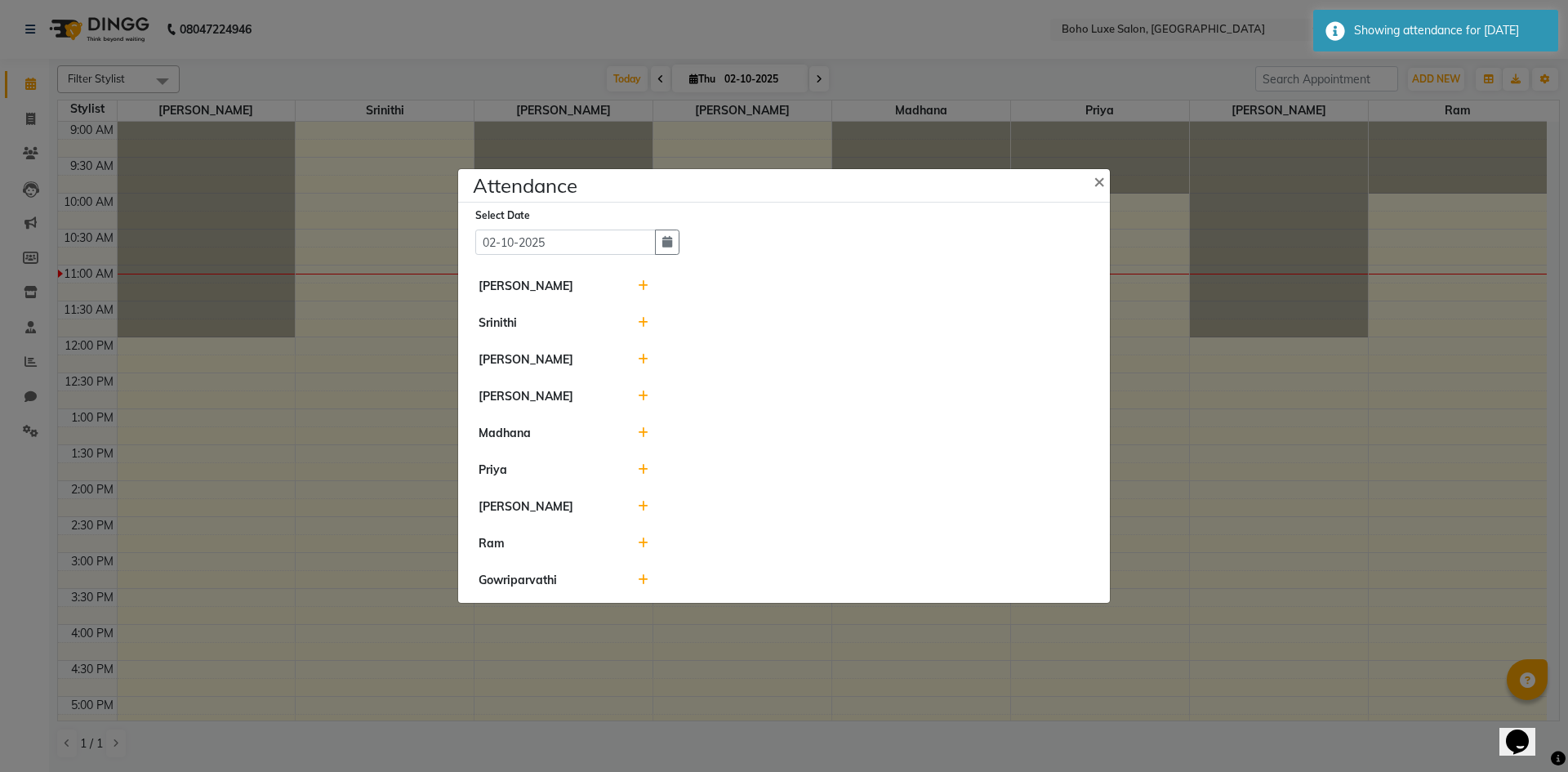
click at [635, 283] on div at bounding box center [864, 286] width 477 height 17
click at [648, 285] on div at bounding box center [864, 286] width 477 height 17
click at [643, 285] on icon at bounding box center [643, 286] width 11 height 12
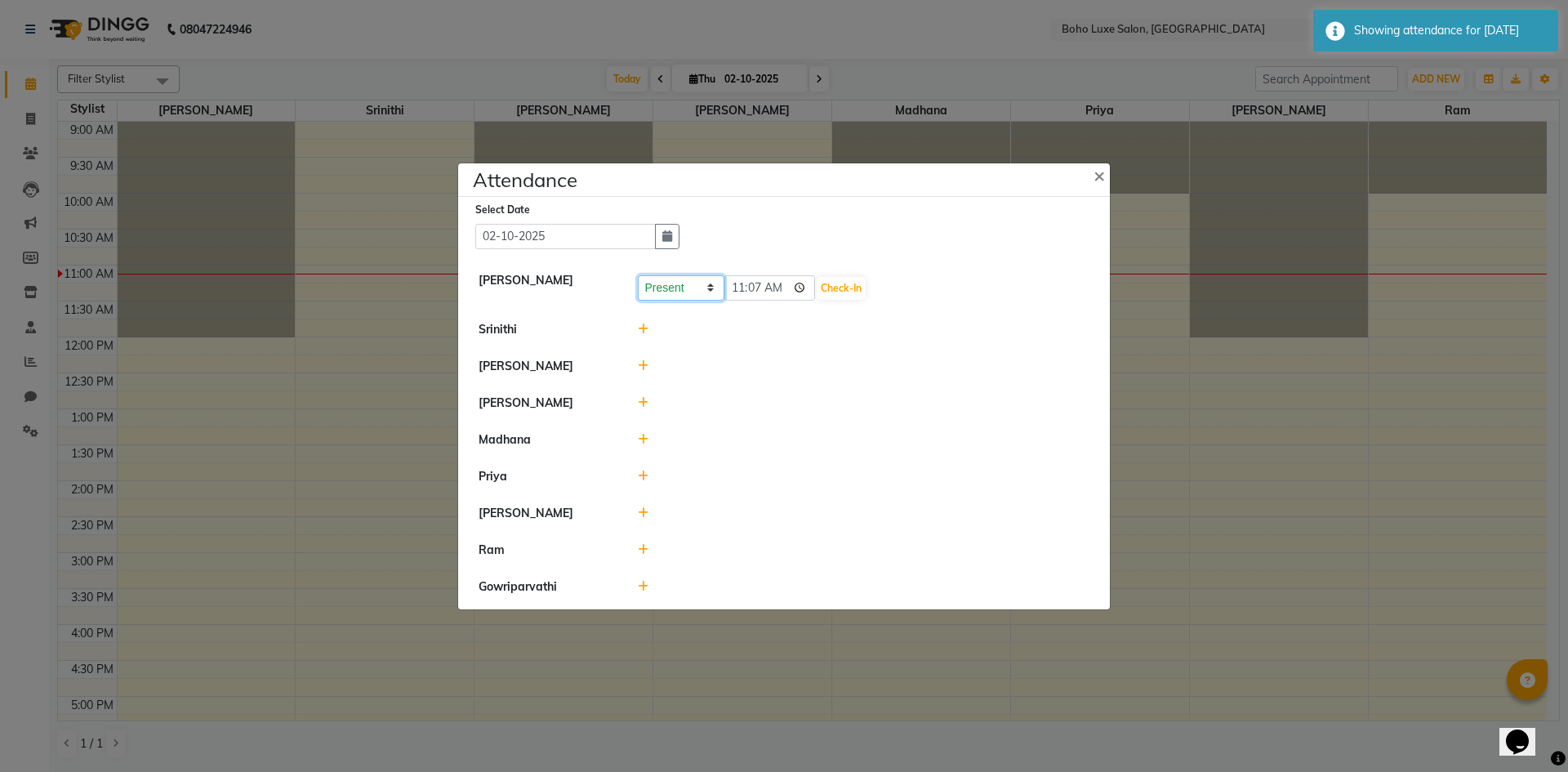
click at [687, 288] on select "Present Absent Late Half Day Weekly Off" at bounding box center [681, 288] width 87 height 26
select select "W"
click at [638, 275] on select "Present Absent Late Half Day Weekly Off" at bounding box center [681, 288] width 87 height 26
click at [683, 290] on select "Present Absent Late Half Day Weekly Off" at bounding box center [681, 288] width 87 height 26
click at [739, 288] on button "Save" at bounding box center [742, 289] width 32 height 23
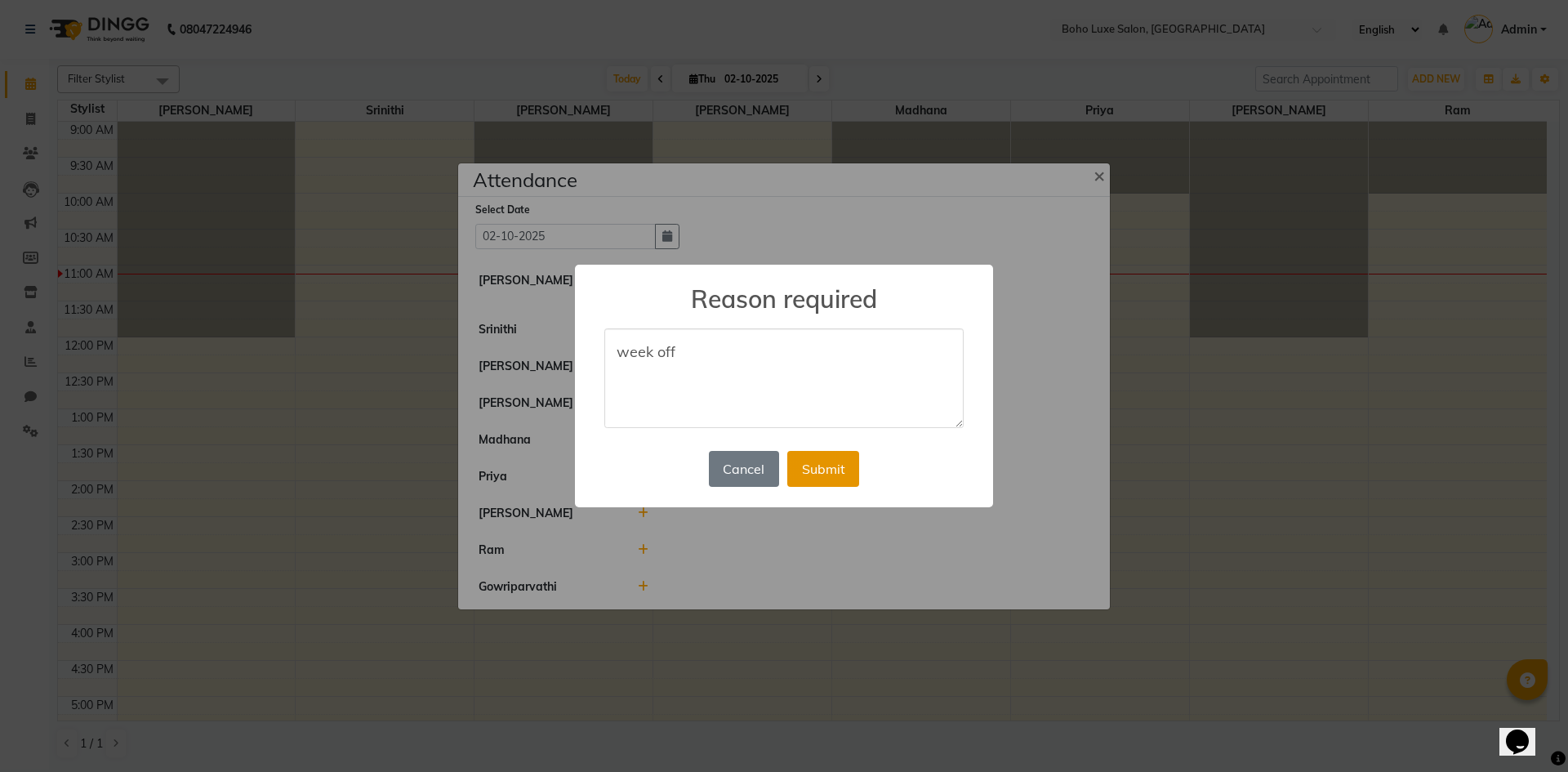
type textarea "week off"
click at [847, 482] on button "Submit" at bounding box center [823, 469] width 72 height 36
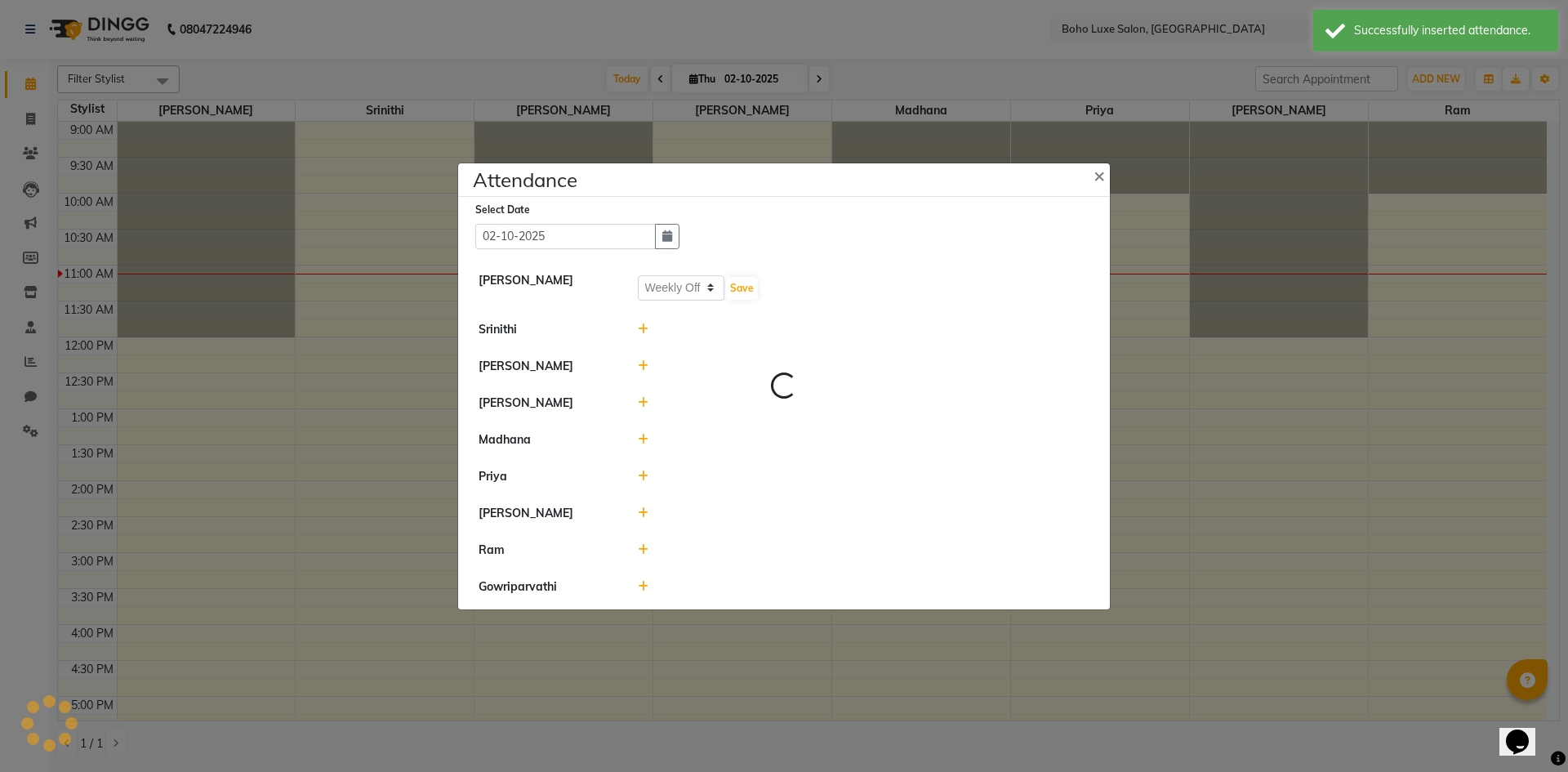
select select "W"
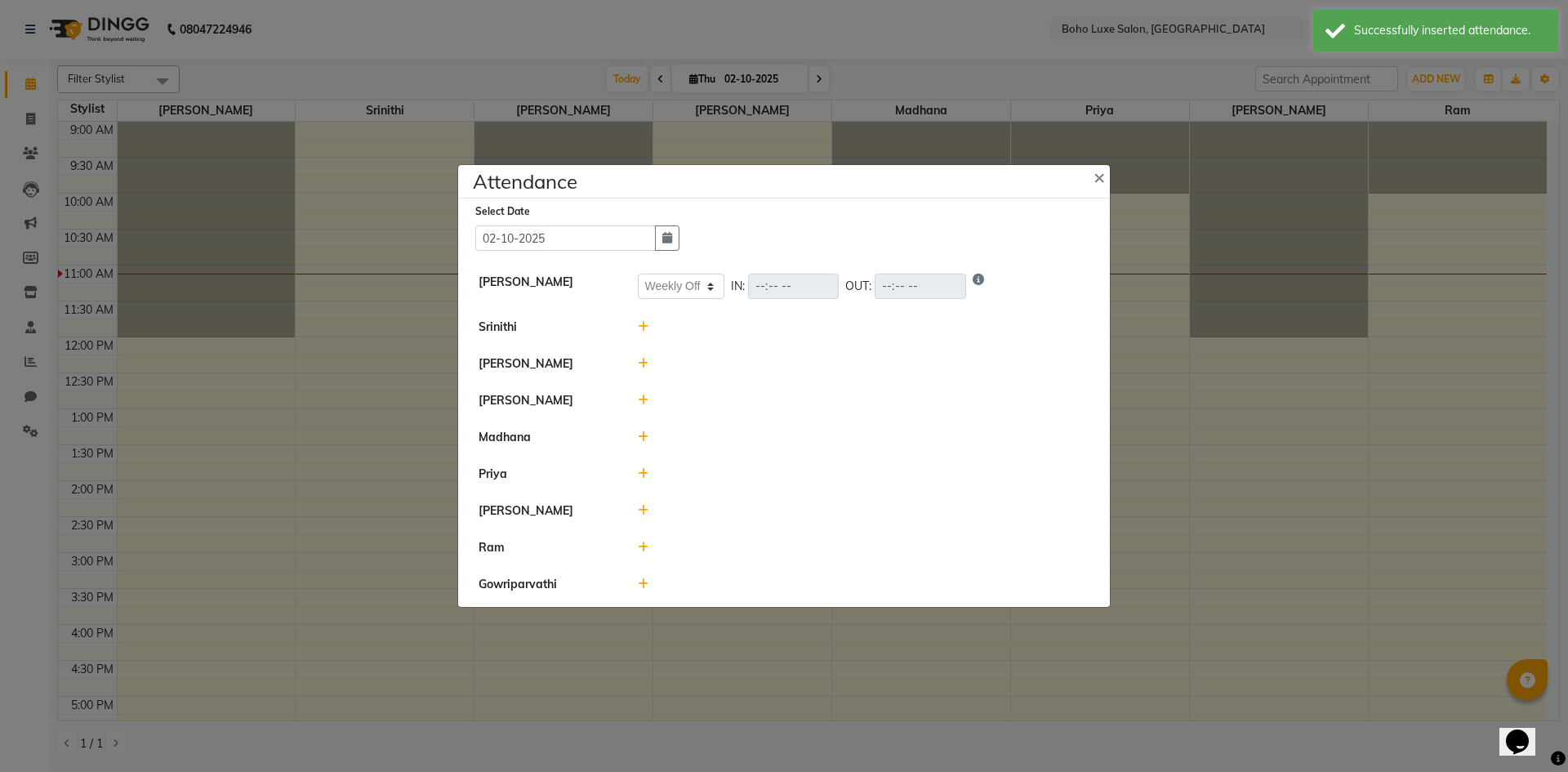
click at [648, 367] on div at bounding box center [864, 364] width 477 height 17
click at [639, 367] on icon at bounding box center [643, 364] width 11 height 12
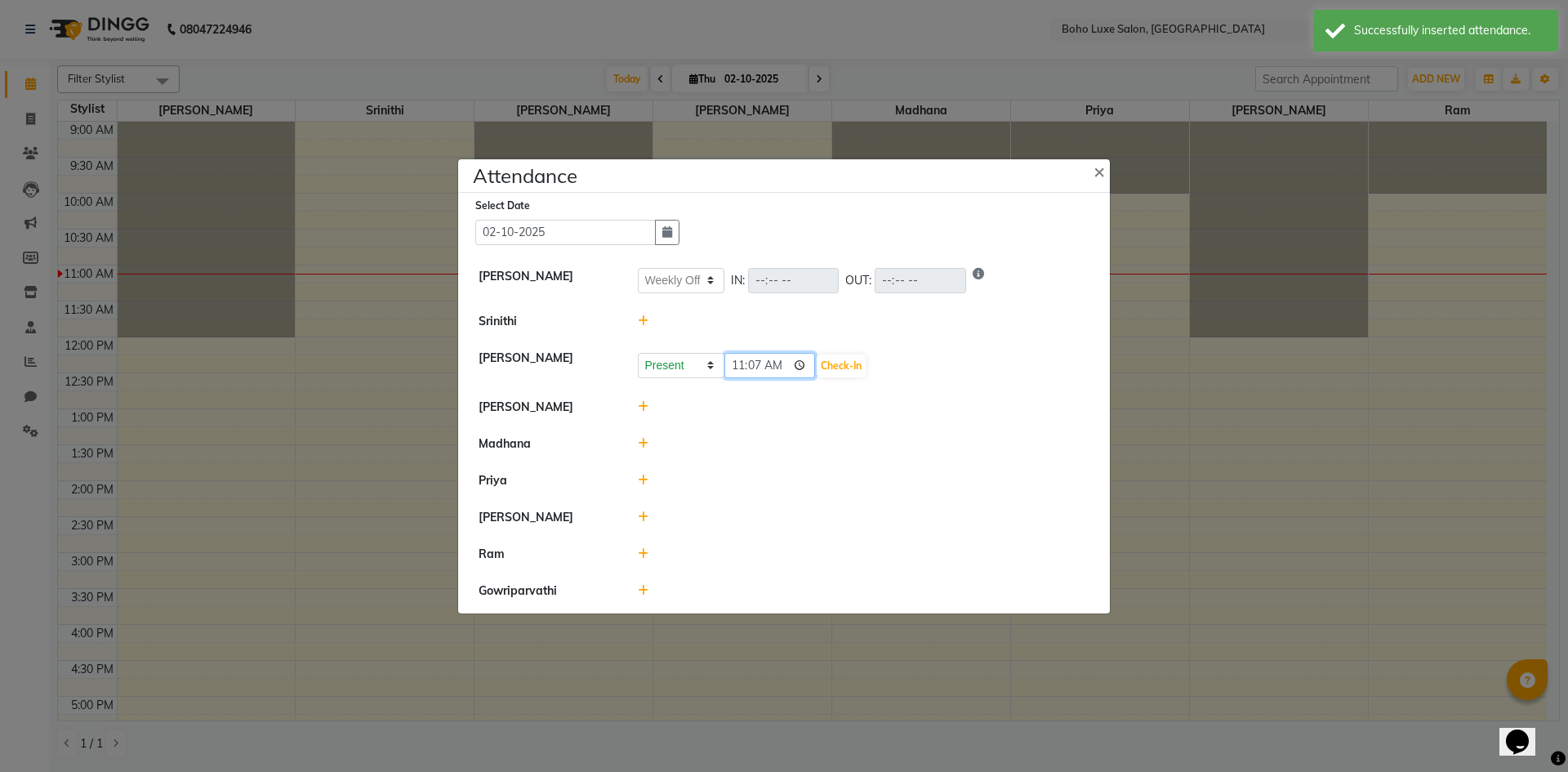
click at [728, 362] on input "11:07" at bounding box center [770, 365] width 92 height 26
click at [704, 369] on select "Present Absent Late Half Day Weekly Off" at bounding box center [681, 365] width 87 height 26
select select "W"
click at [638, 353] on select "Present Absent Late Half Day Weekly Off" at bounding box center [681, 365] width 87 height 26
drag, startPoint x: 697, startPoint y: 357, endPoint x: 717, endPoint y: 360, distance: 20.2
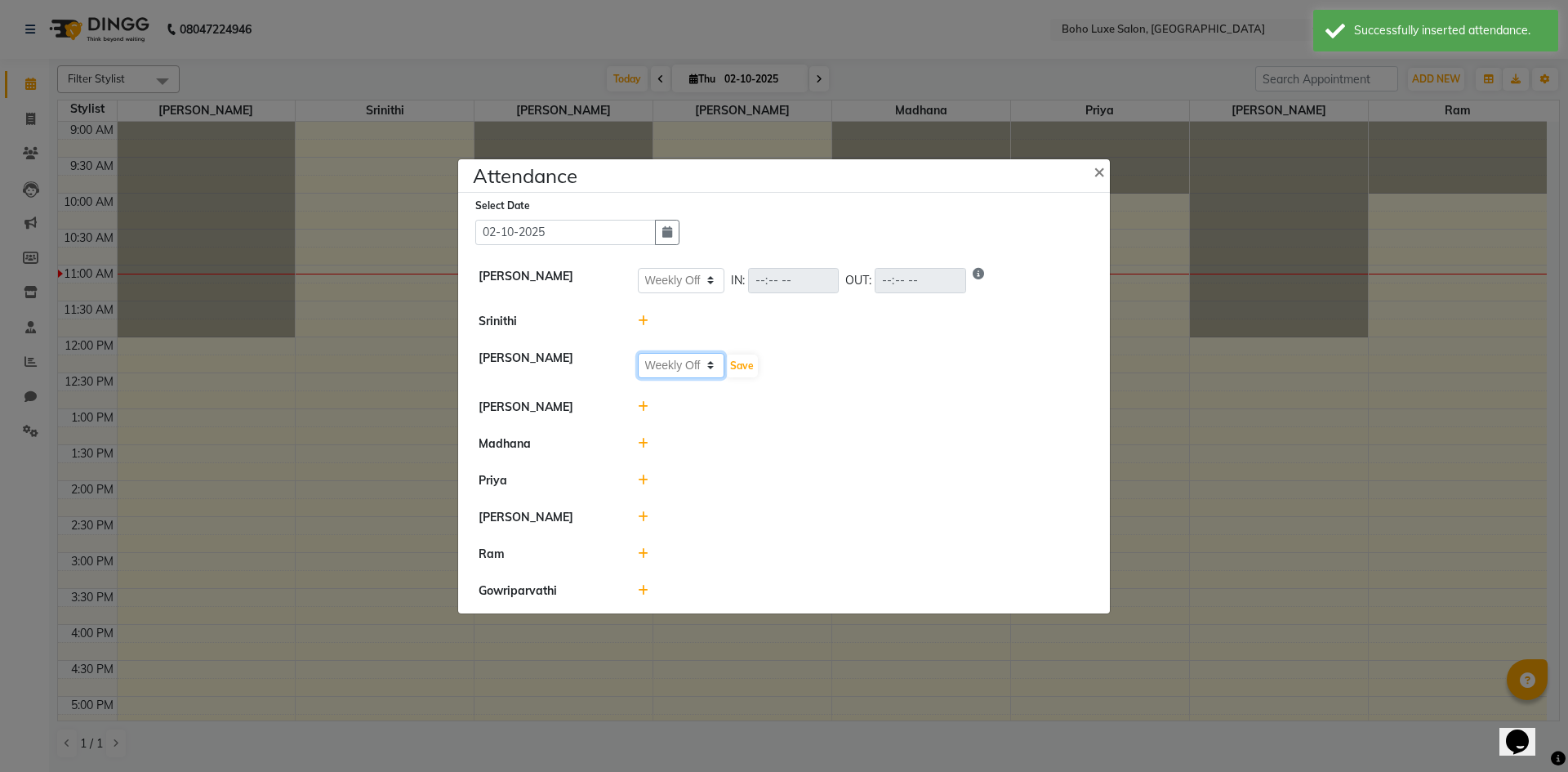
click at [697, 357] on select "Present Absent Late Half Day Weekly Off" at bounding box center [681, 365] width 87 height 26
click at [734, 364] on button "Save" at bounding box center [742, 366] width 32 height 23
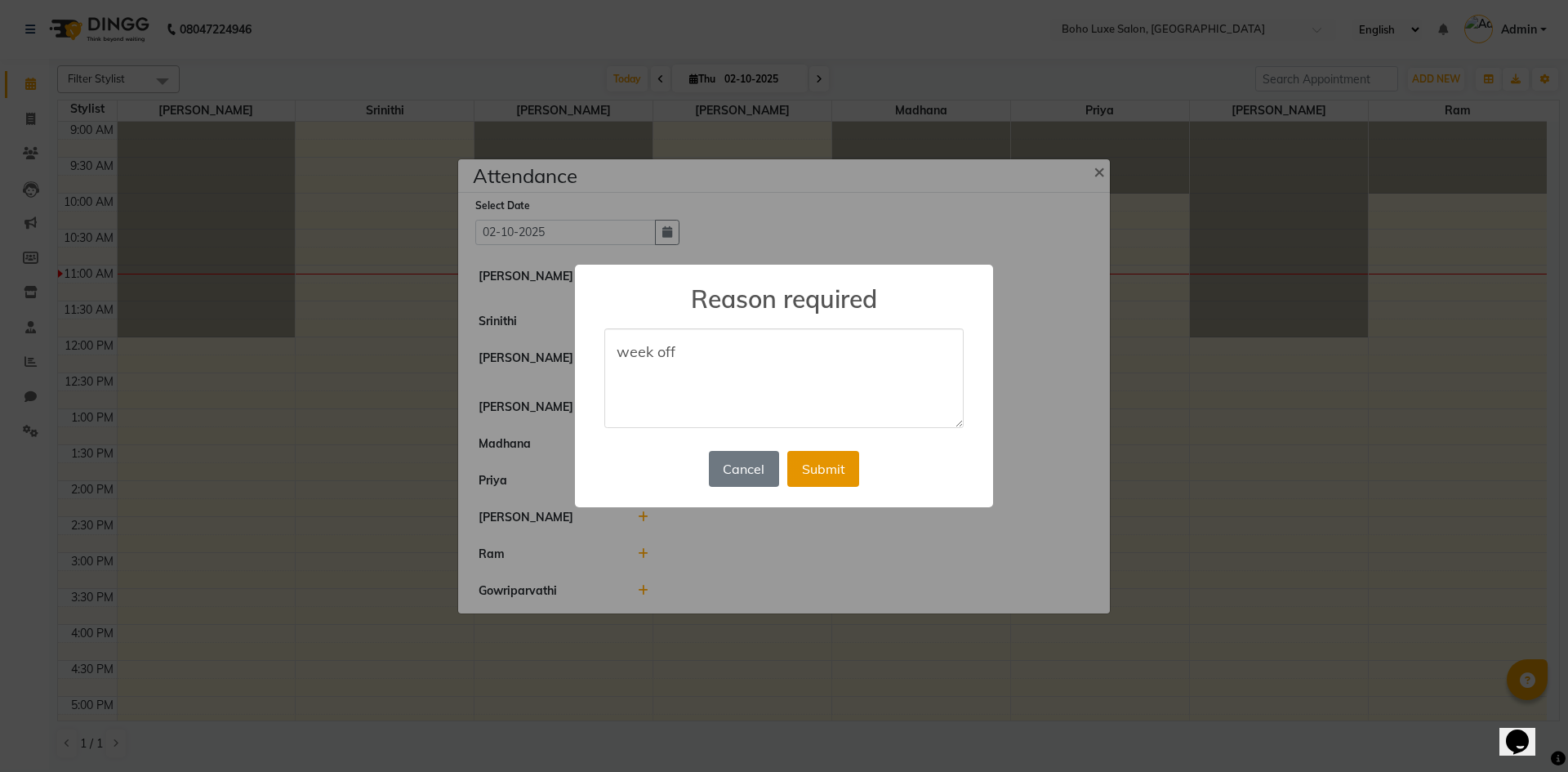
type textarea "week off"
click at [810, 466] on button "Submit" at bounding box center [823, 469] width 72 height 36
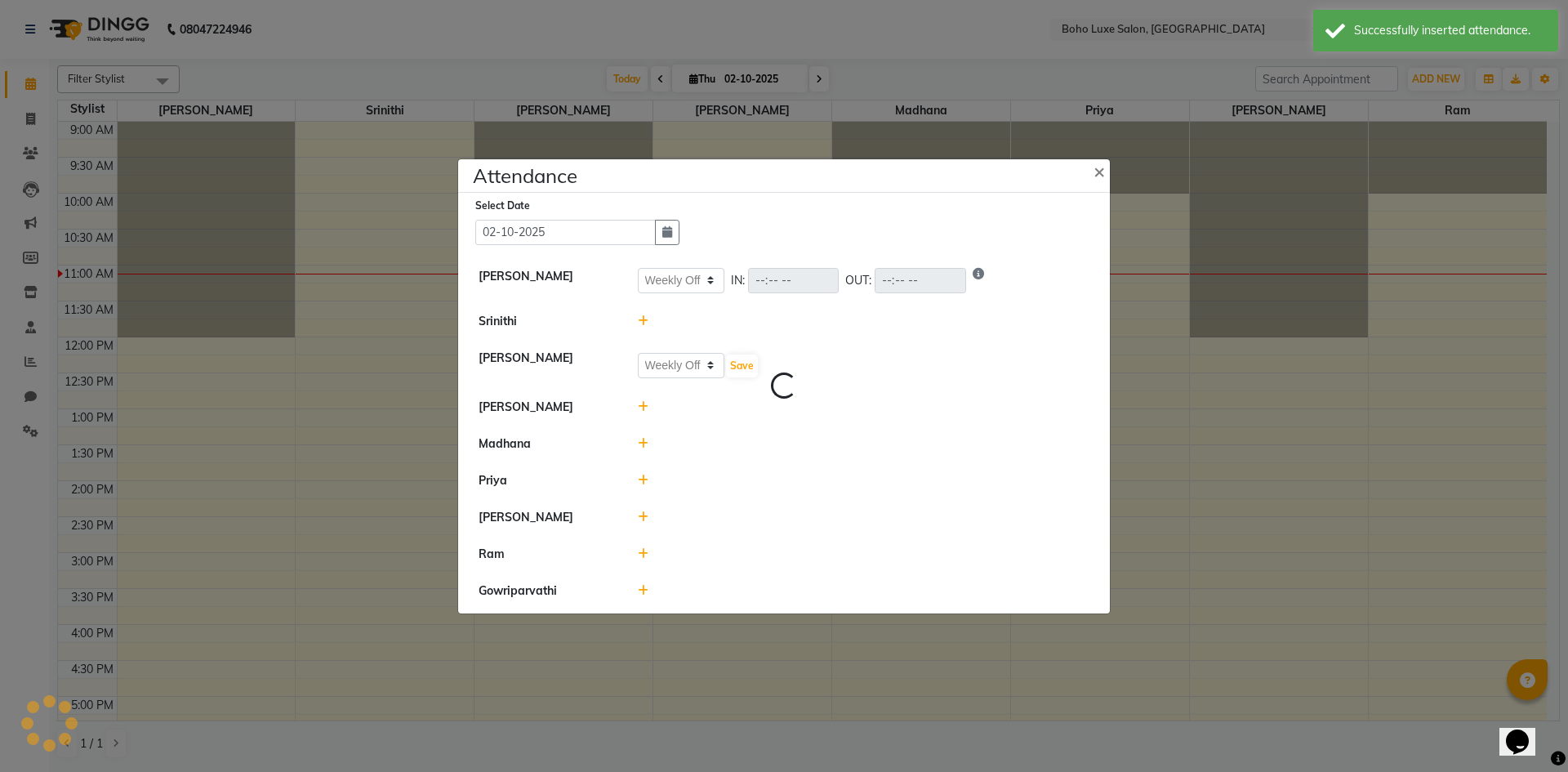
select select "W"
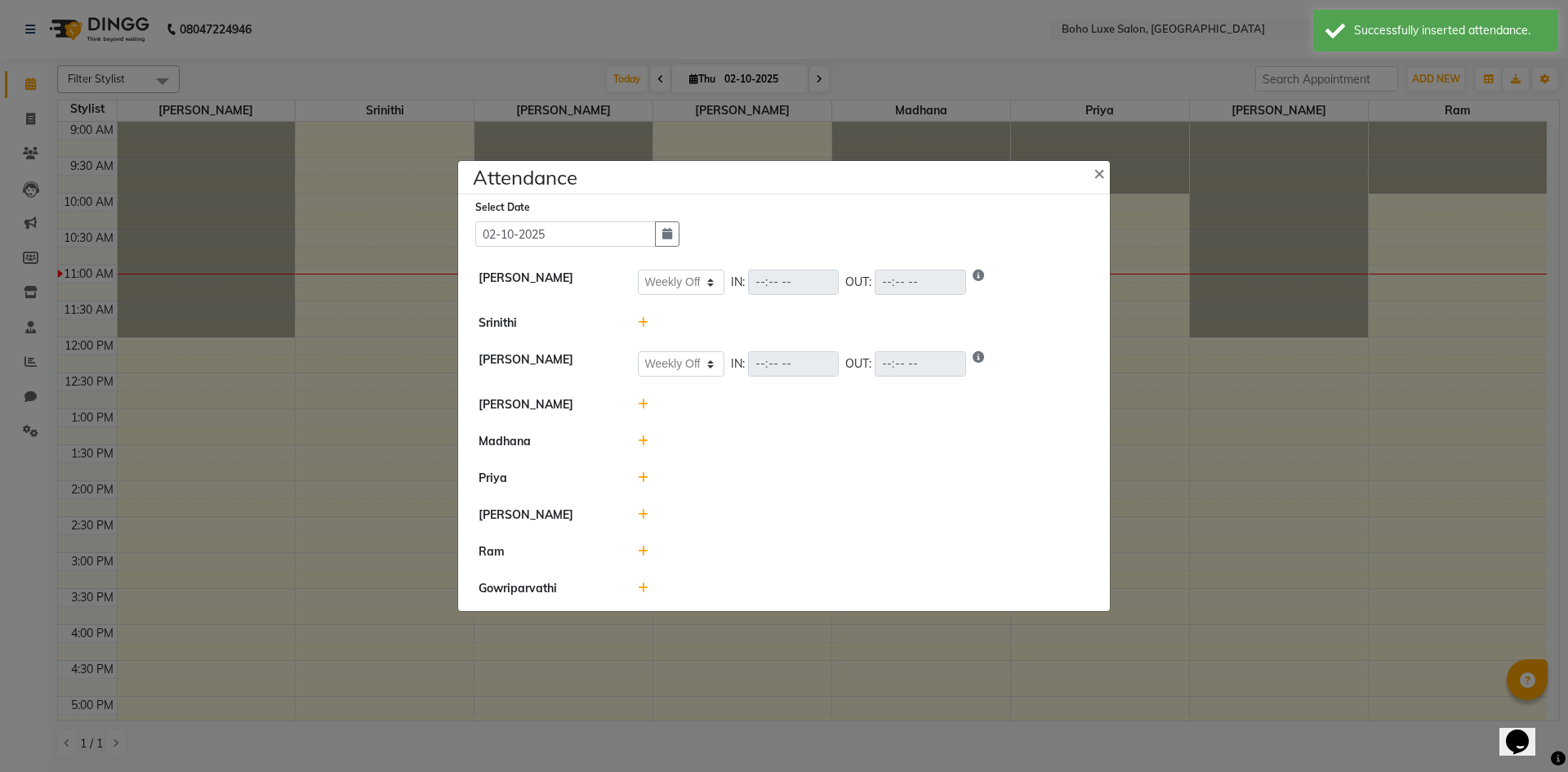
click at [643, 581] on span at bounding box center [643, 588] width 11 height 15
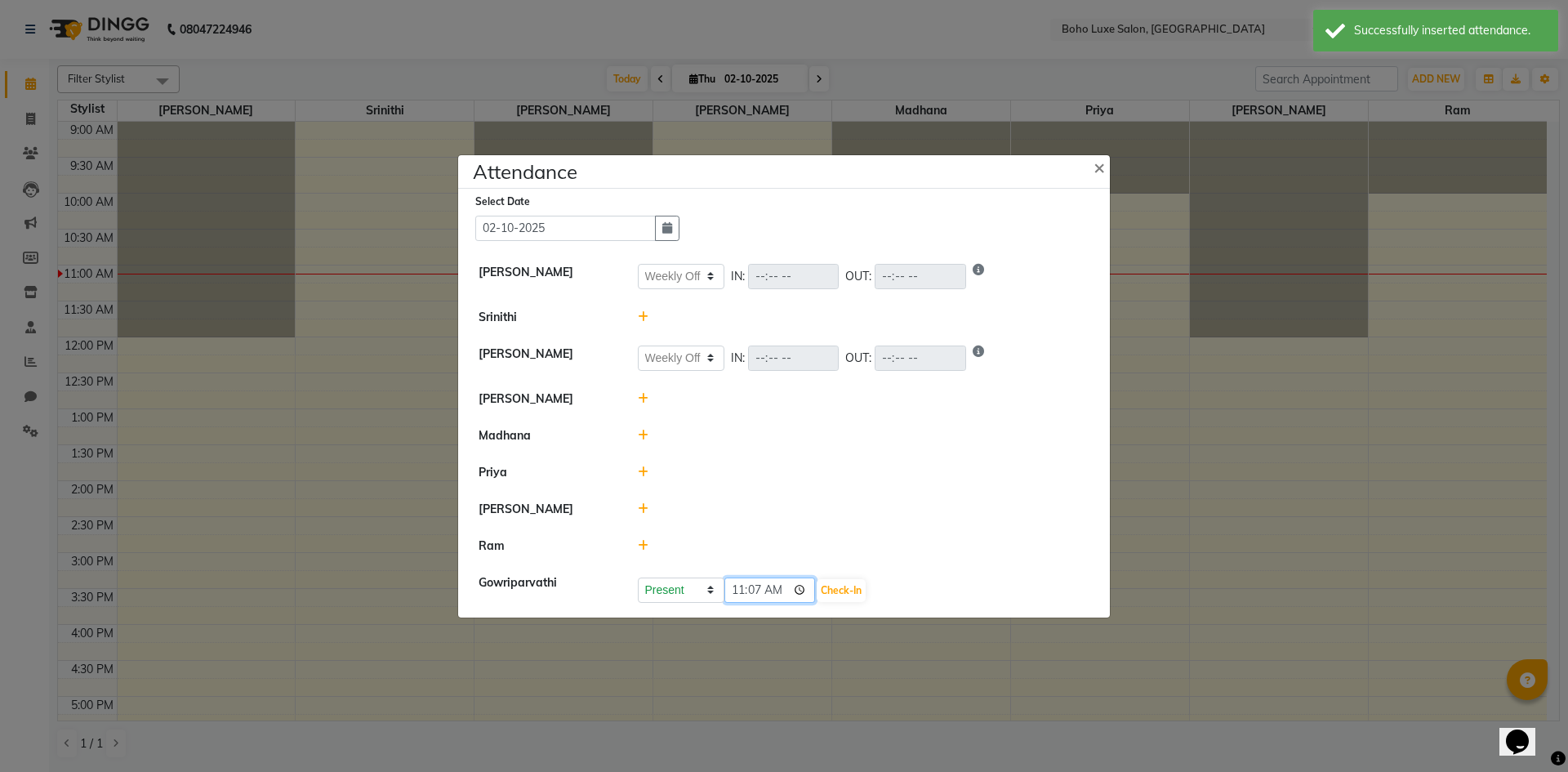
click at [734, 589] on input "11:07" at bounding box center [770, 590] width 92 height 26
type input "10:55"
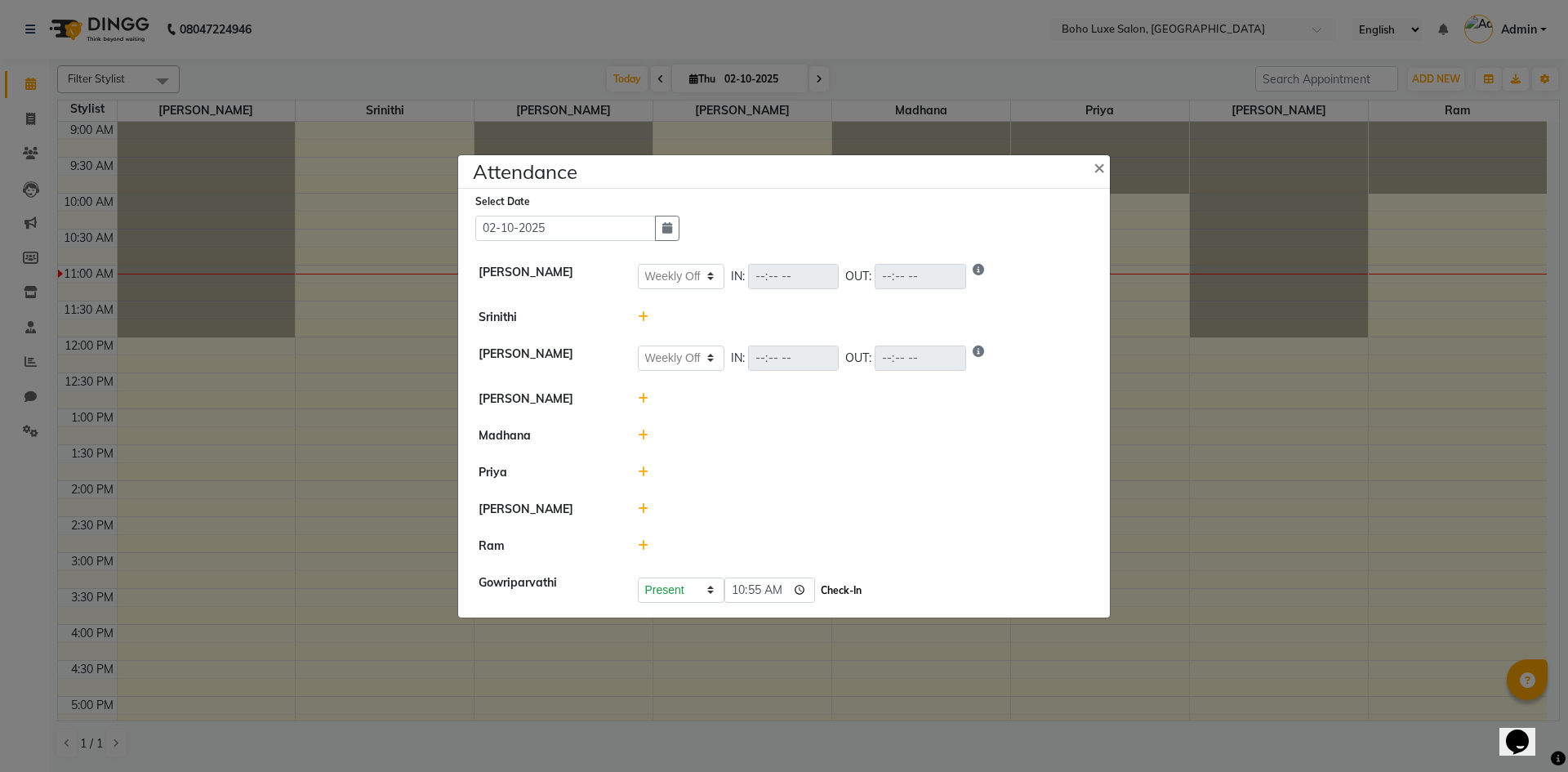
click at [819, 593] on button "Check-In" at bounding box center [841, 591] width 49 height 23
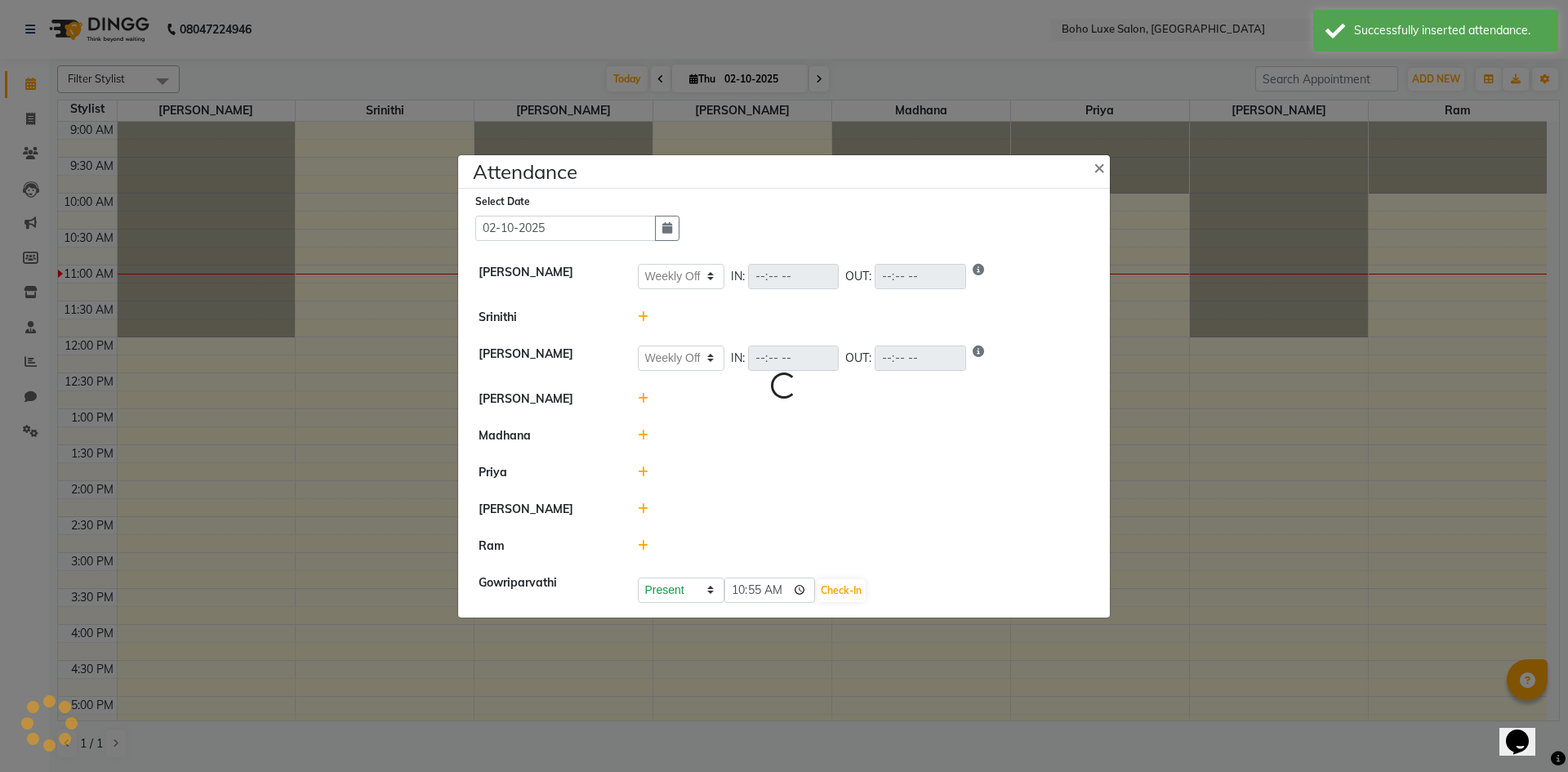
select select "W"
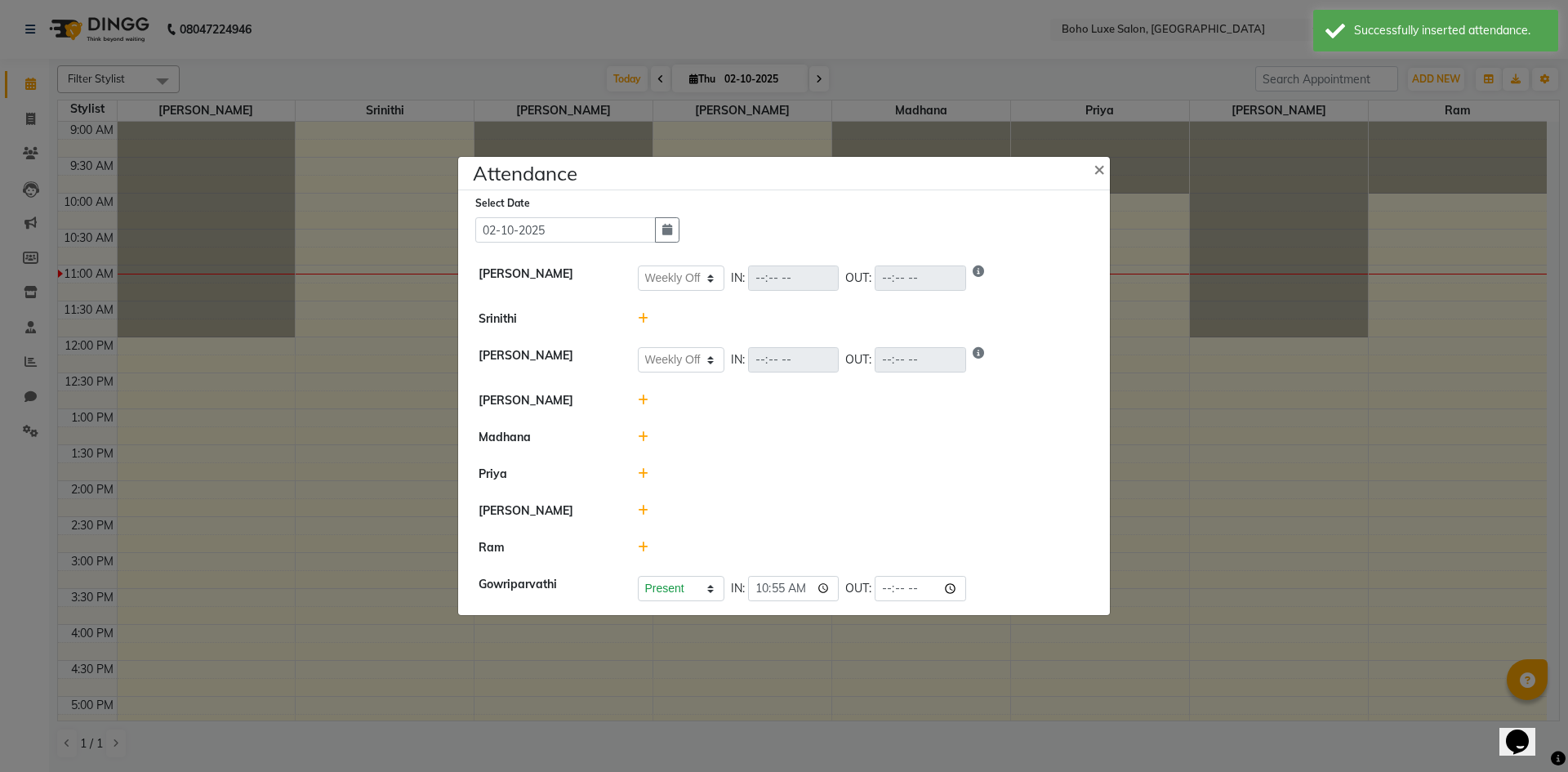
click at [641, 548] on icon at bounding box center [643, 548] width 11 height 12
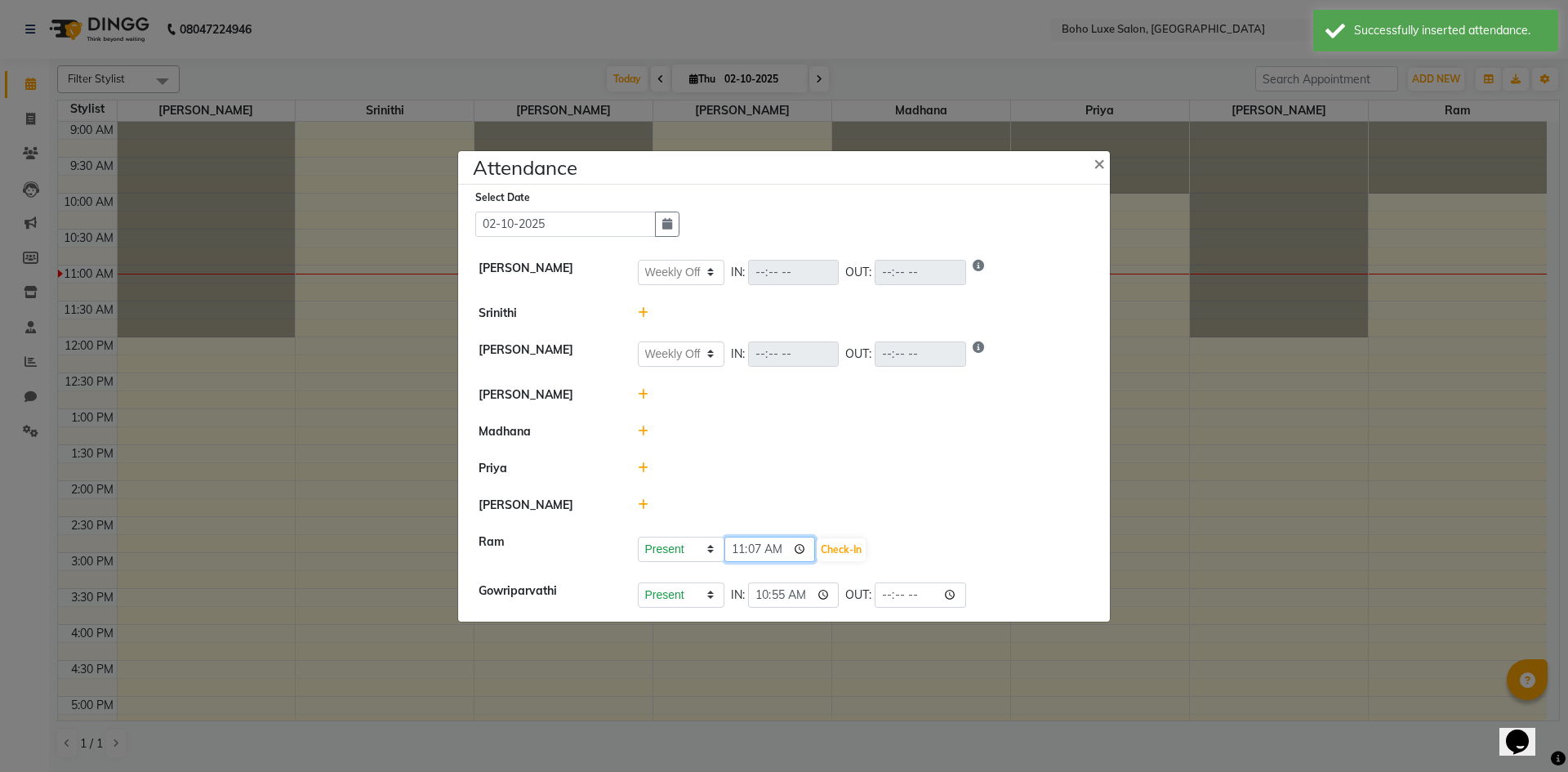
click at [735, 551] on input "11:07" at bounding box center [770, 549] width 92 height 26
type input "10:16"
click at [824, 539] on button "Check-In" at bounding box center [841, 550] width 49 height 23
select select "W"
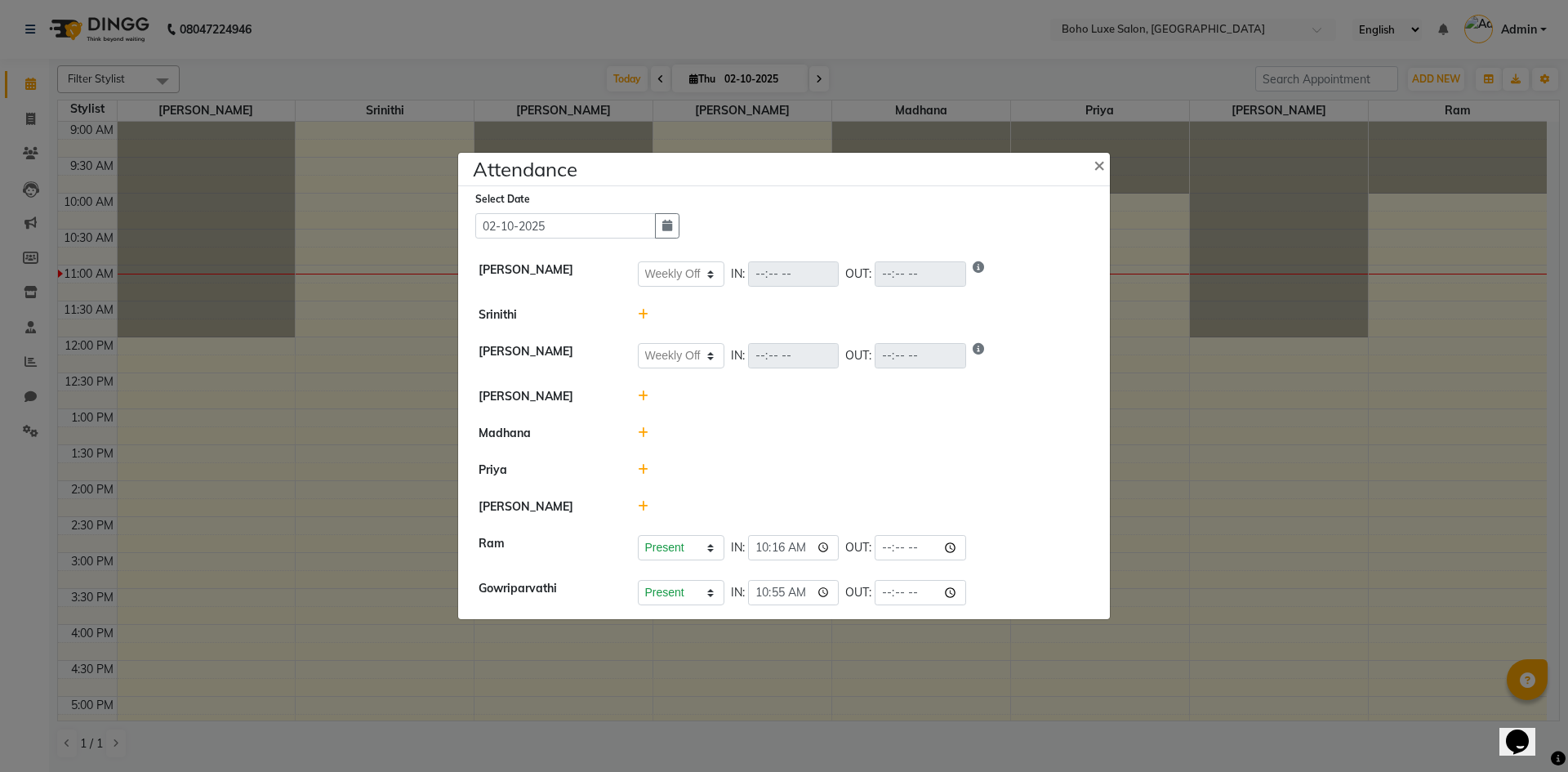
click at [641, 511] on icon at bounding box center [643, 506] width 11 height 12
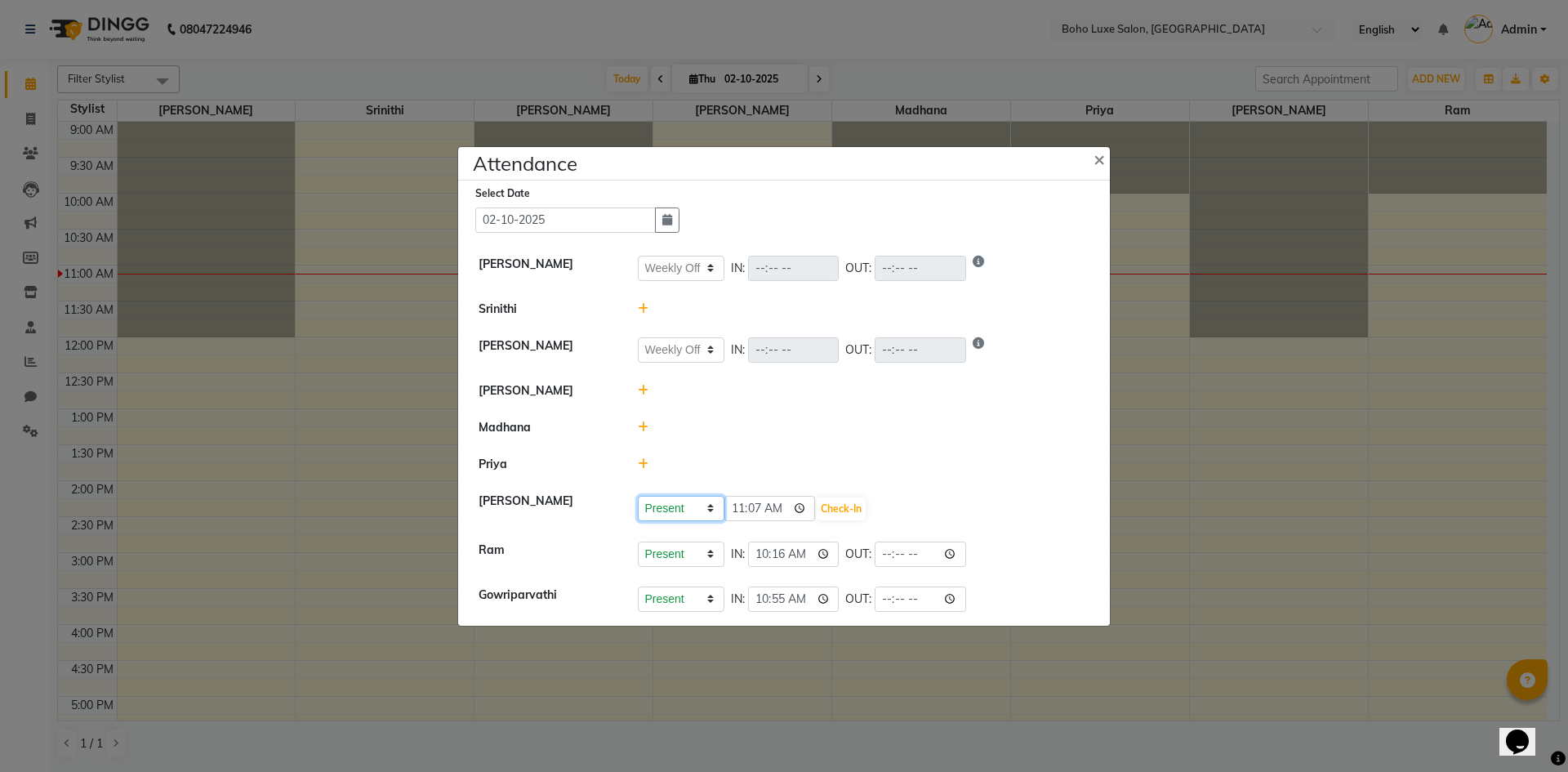
click at [678, 504] on select "Present Absent Late Half Day Weekly Off" at bounding box center [681, 508] width 87 height 26
select select "W"
click at [638, 496] on select "Present Absent Late Half Day Weekly Off" at bounding box center [681, 508] width 87 height 26
click at [744, 503] on button "Save" at bounding box center [742, 509] width 32 height 23
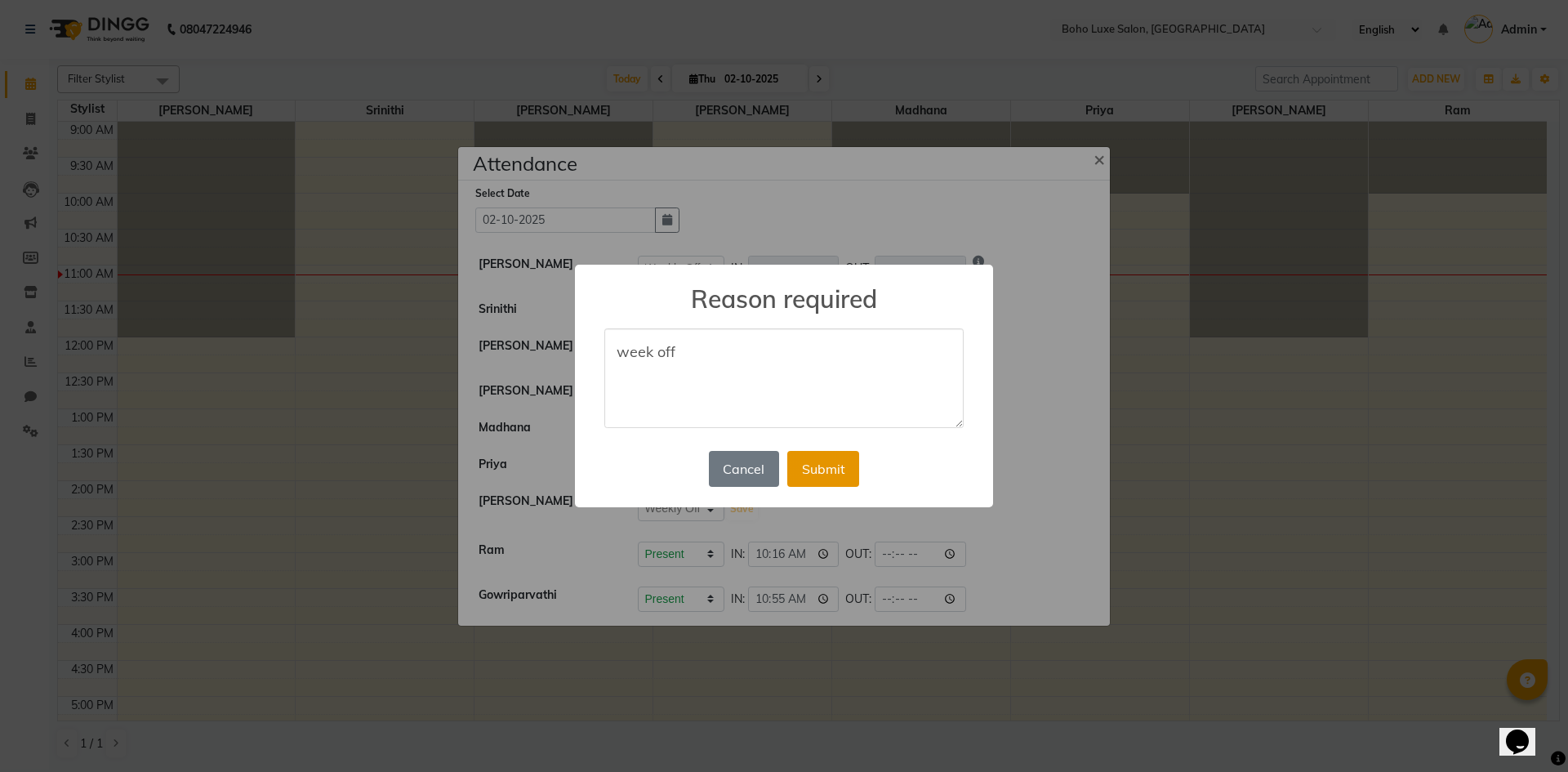
type textarea "week off"
click at [846, 478] on button "Submit" at bounding box center [823, 469] width 72 height 36
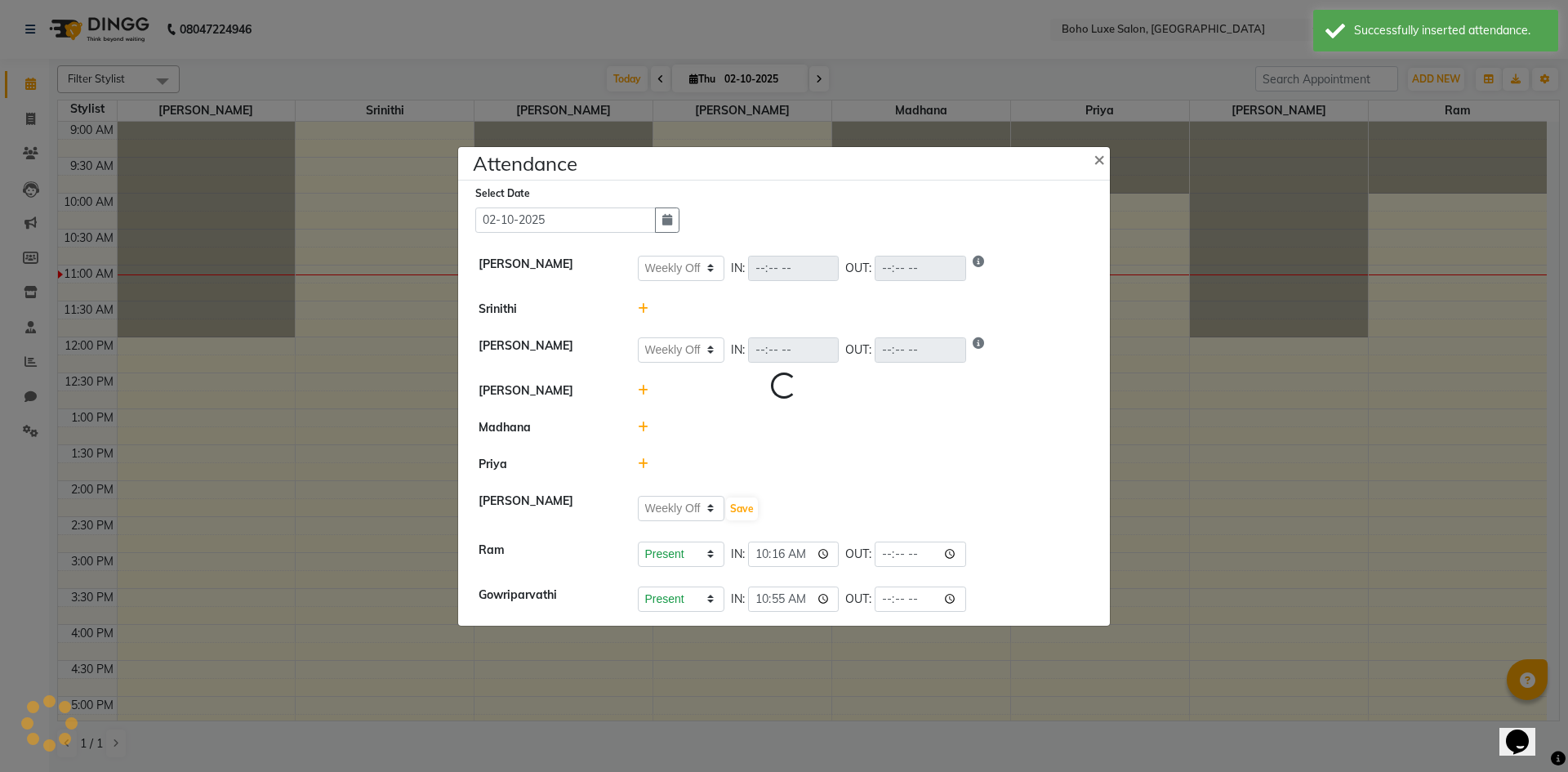
select select "W"
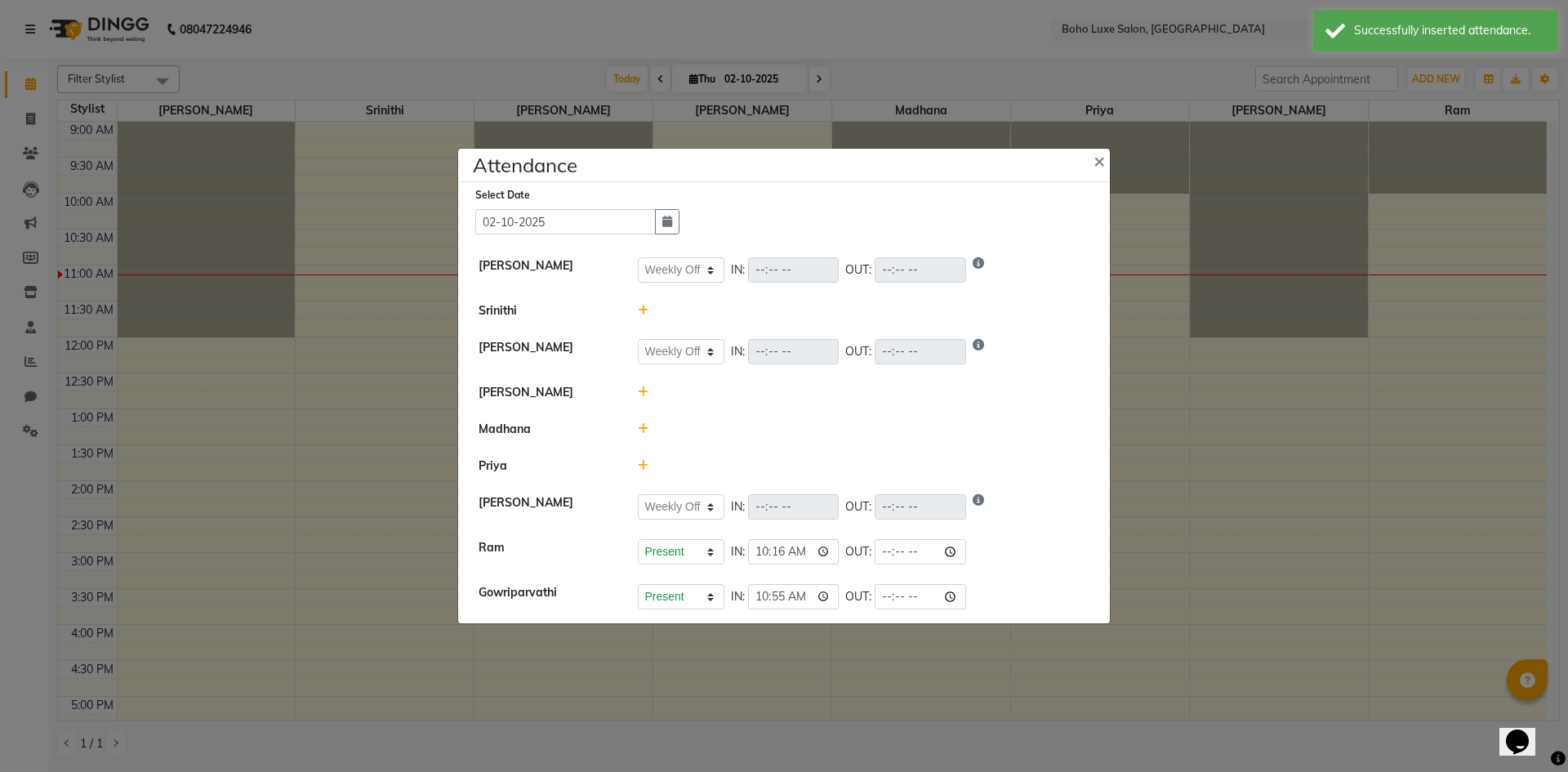
click at [641, 463] on icon at bounding box center [643, 466] width 11 height 12
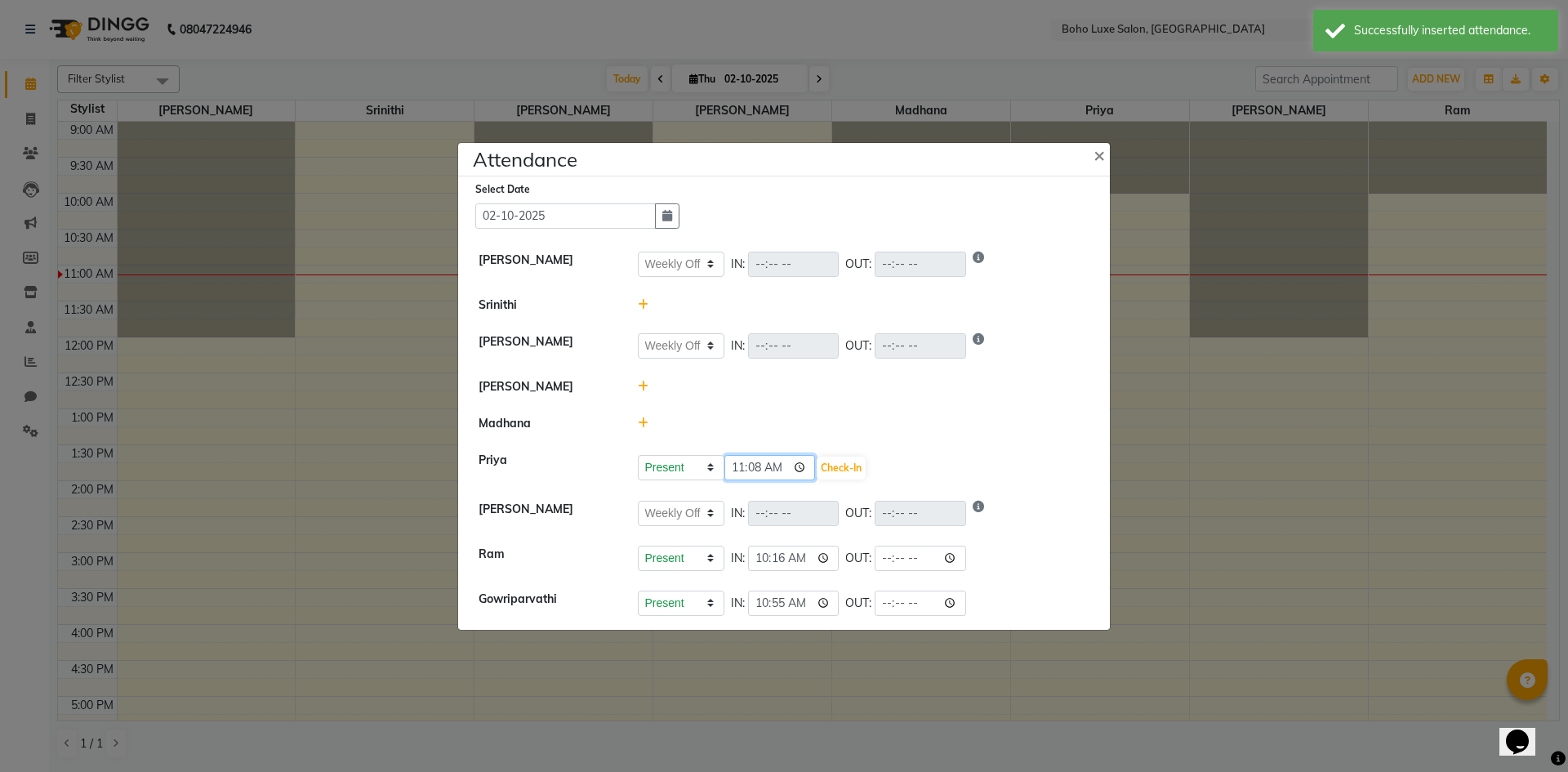
click at [738, 473] on input "11:08" at bounding box center [770, 468] width 92 height 26
type input "10:00"
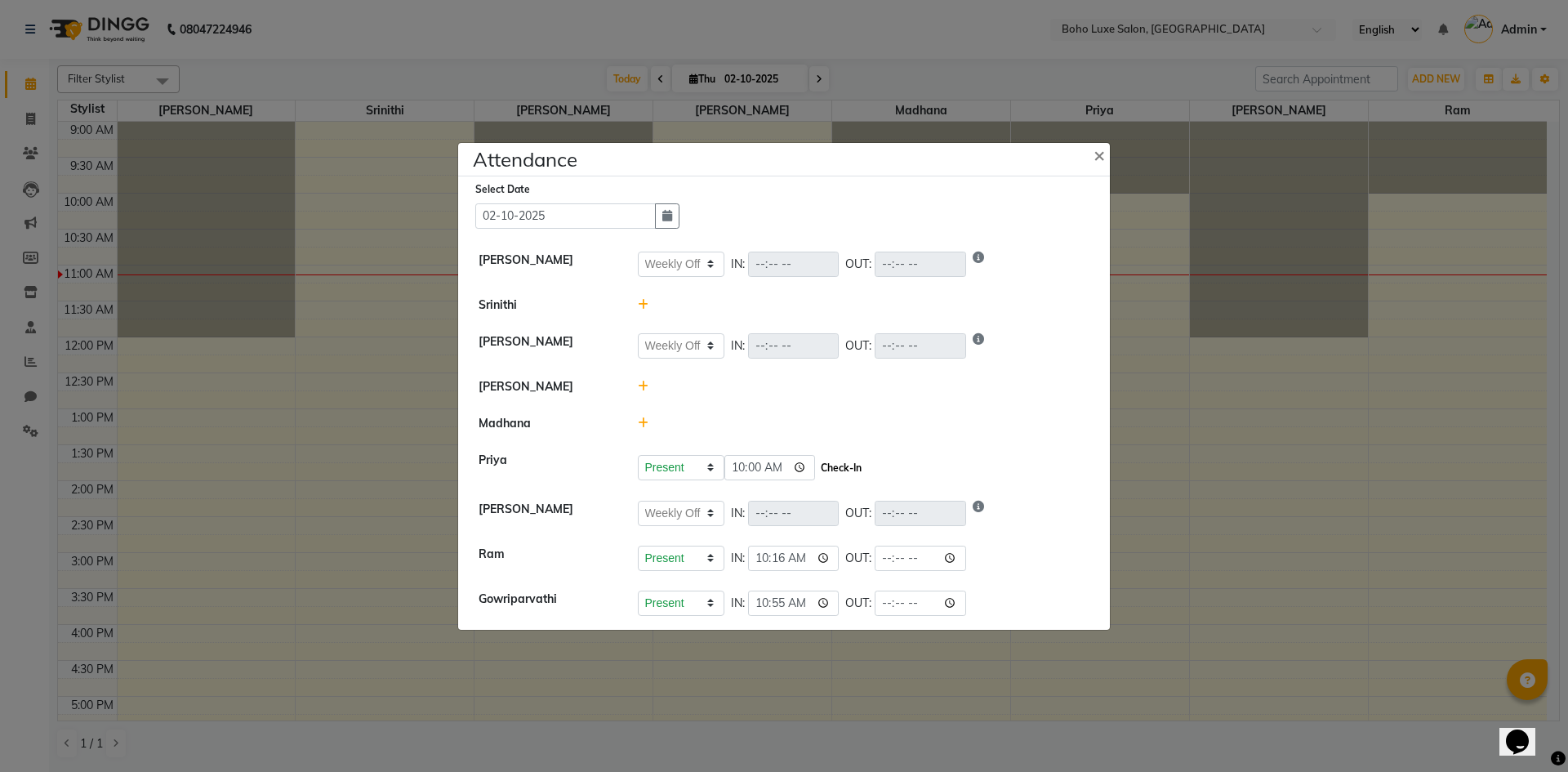
click at [827, 459] on button "Check-In" at bounding box center [841, 468] width 49 height 23
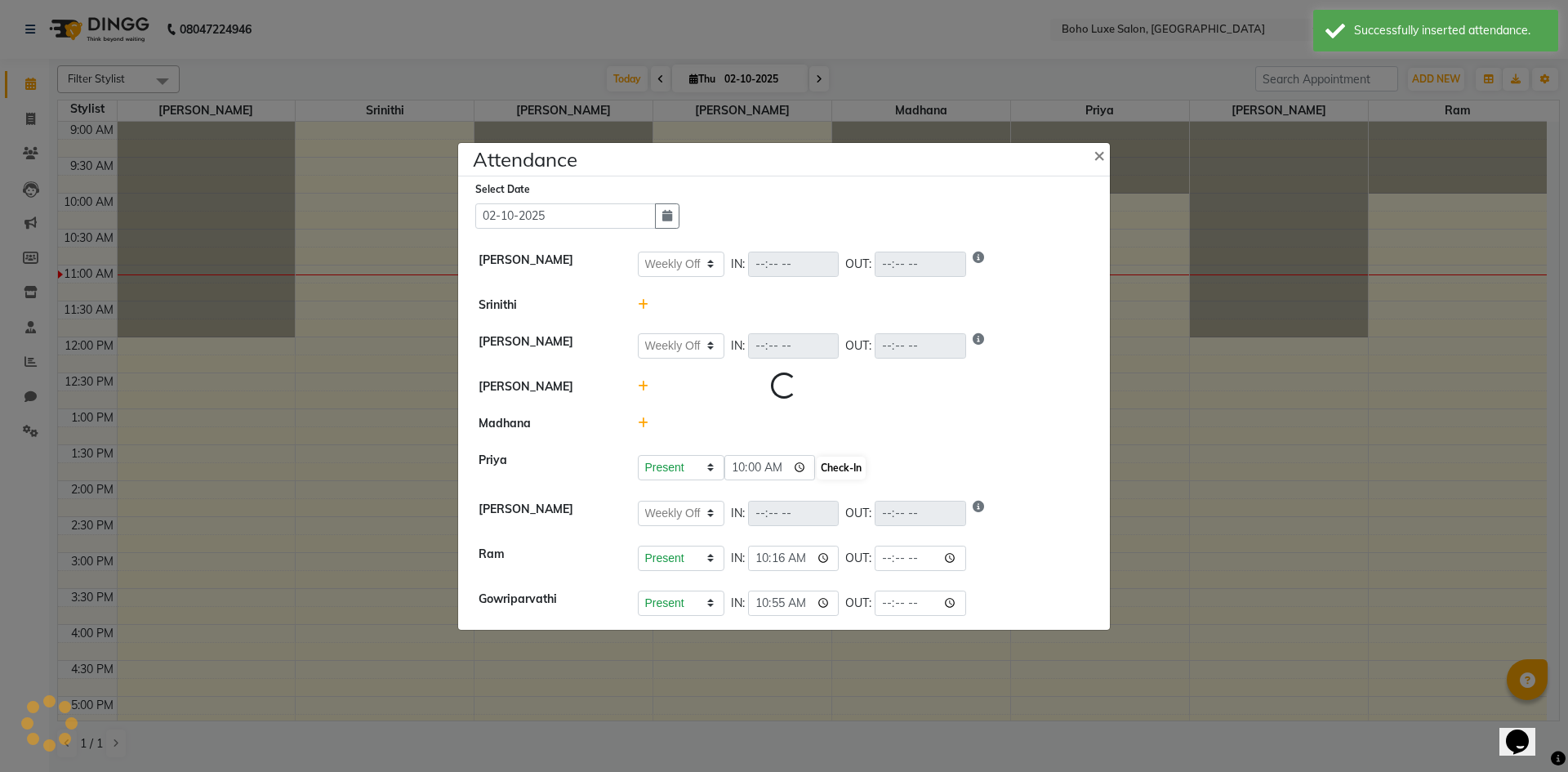
select select "W"
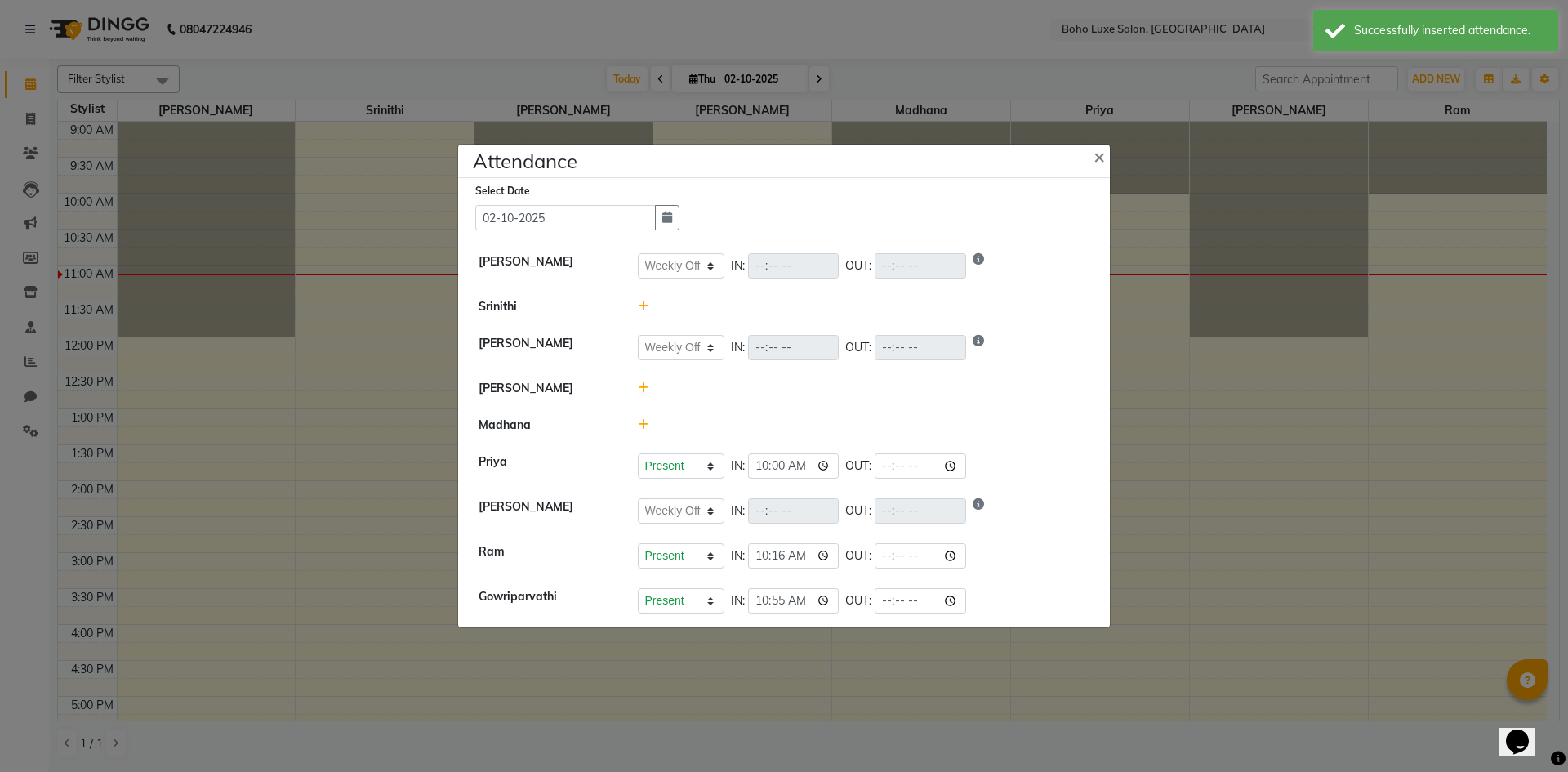
click at [643, 428] on icon at bounding box center [643, 425] width 11 height 12
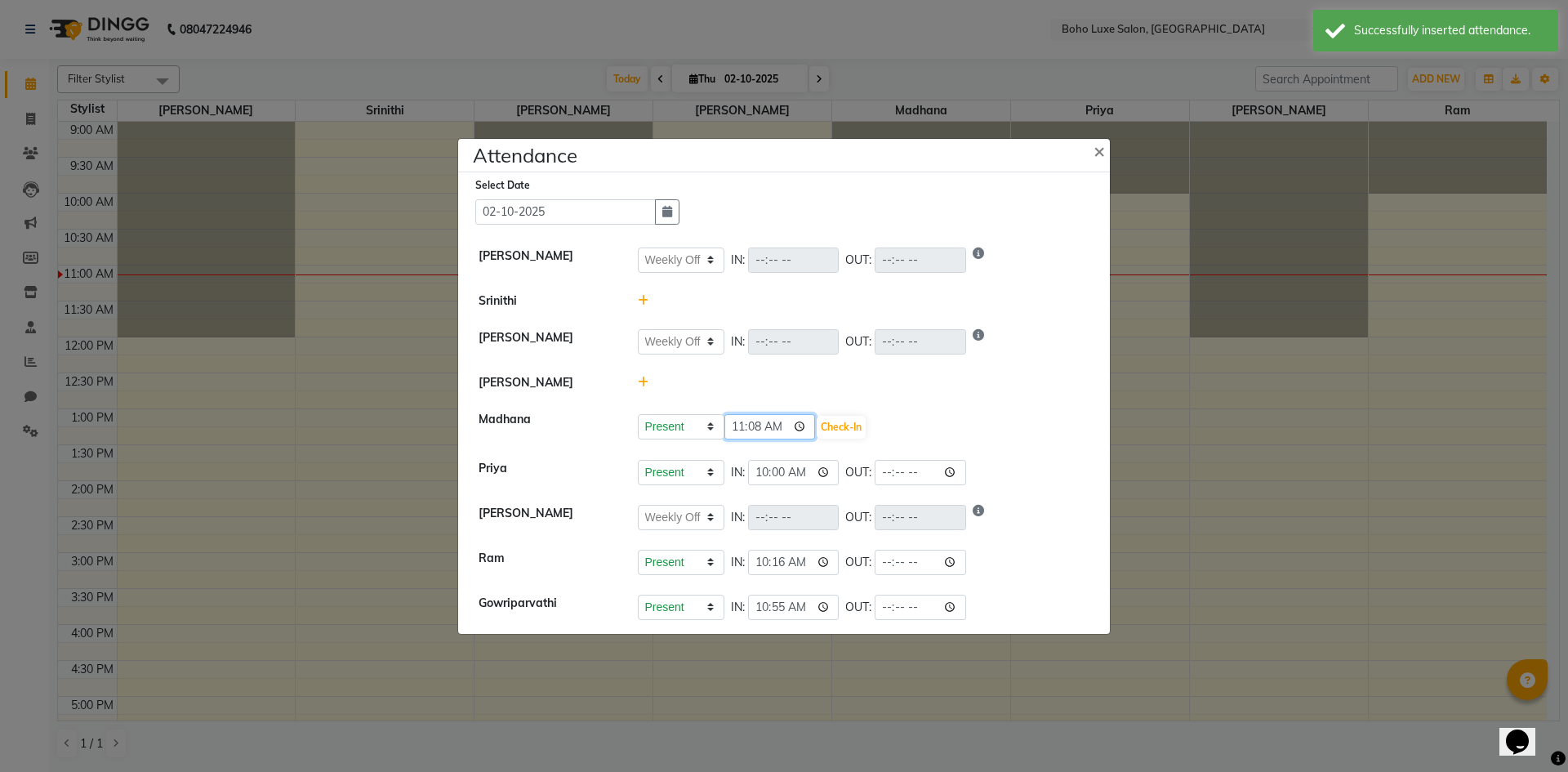
click at [732, 423] on input "11:08" at bounding box center [770, 426] width 92 height 26
type input "10:16"
click at [817, 429] on button "Check-In" at bounding box center [841, 427] width 49 height 23
select select "W"
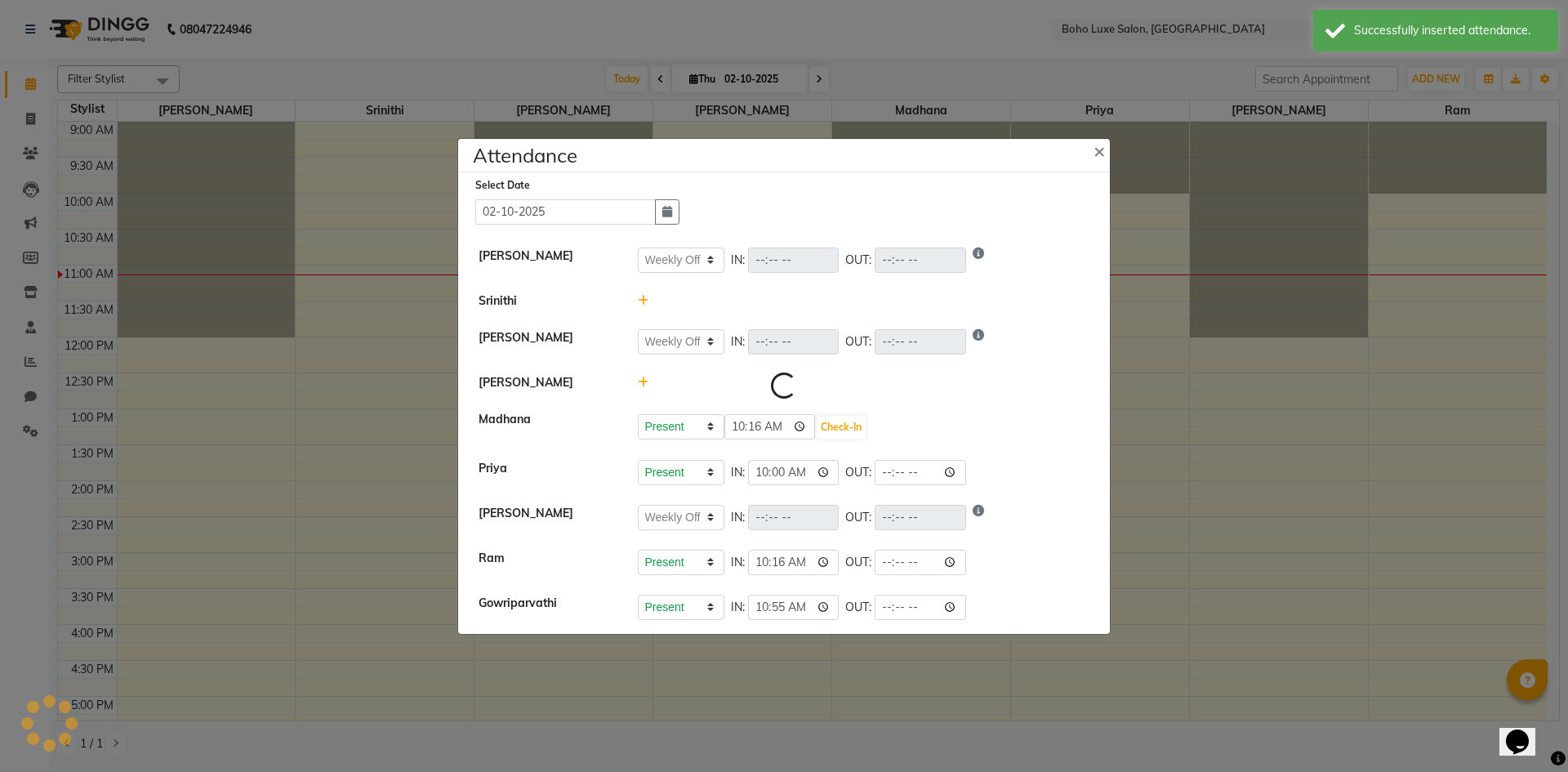
select select "W"
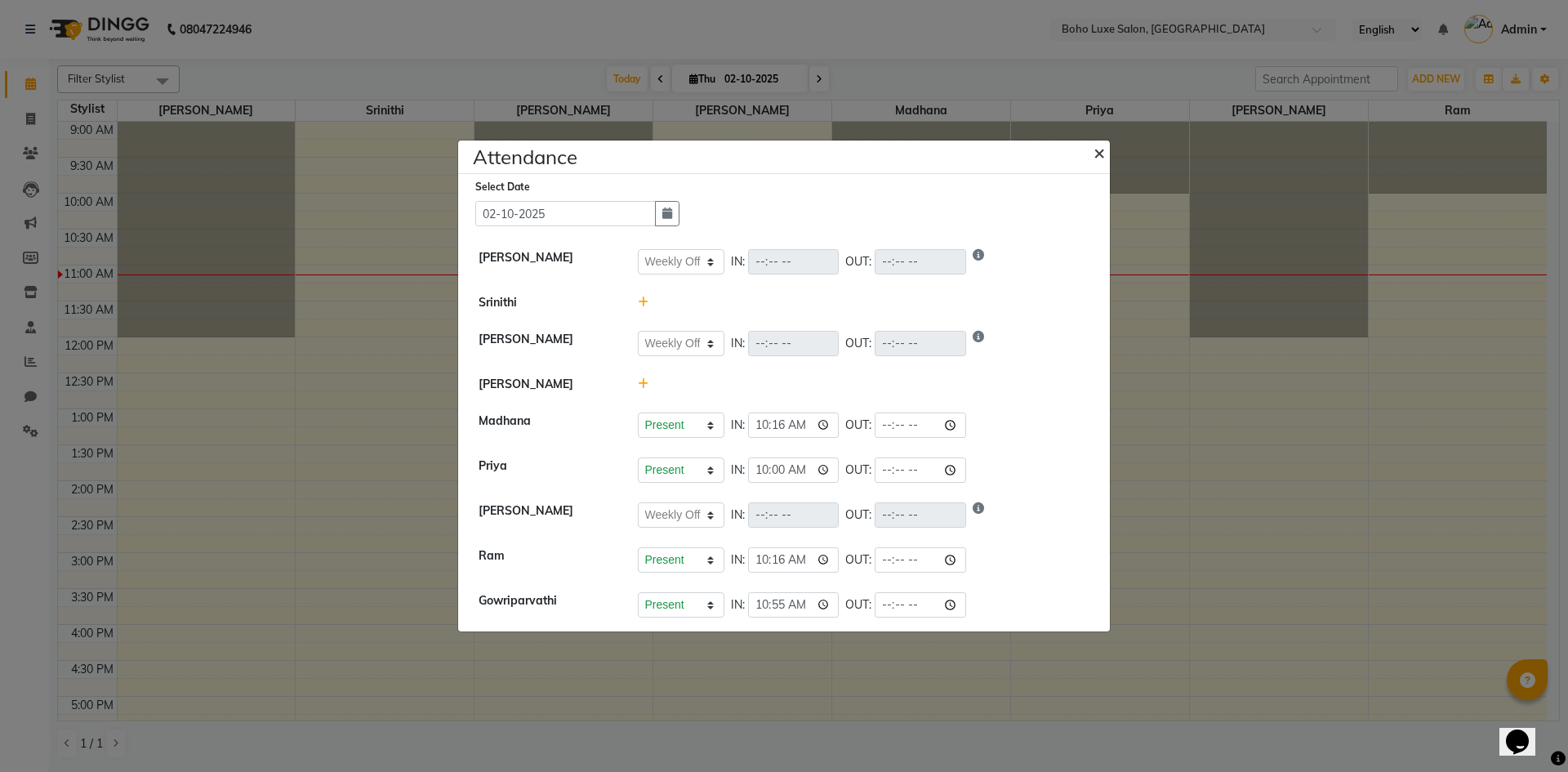
click at [1106, 149] on button "×" at bounding box center [1101, 152] width 41 height 45
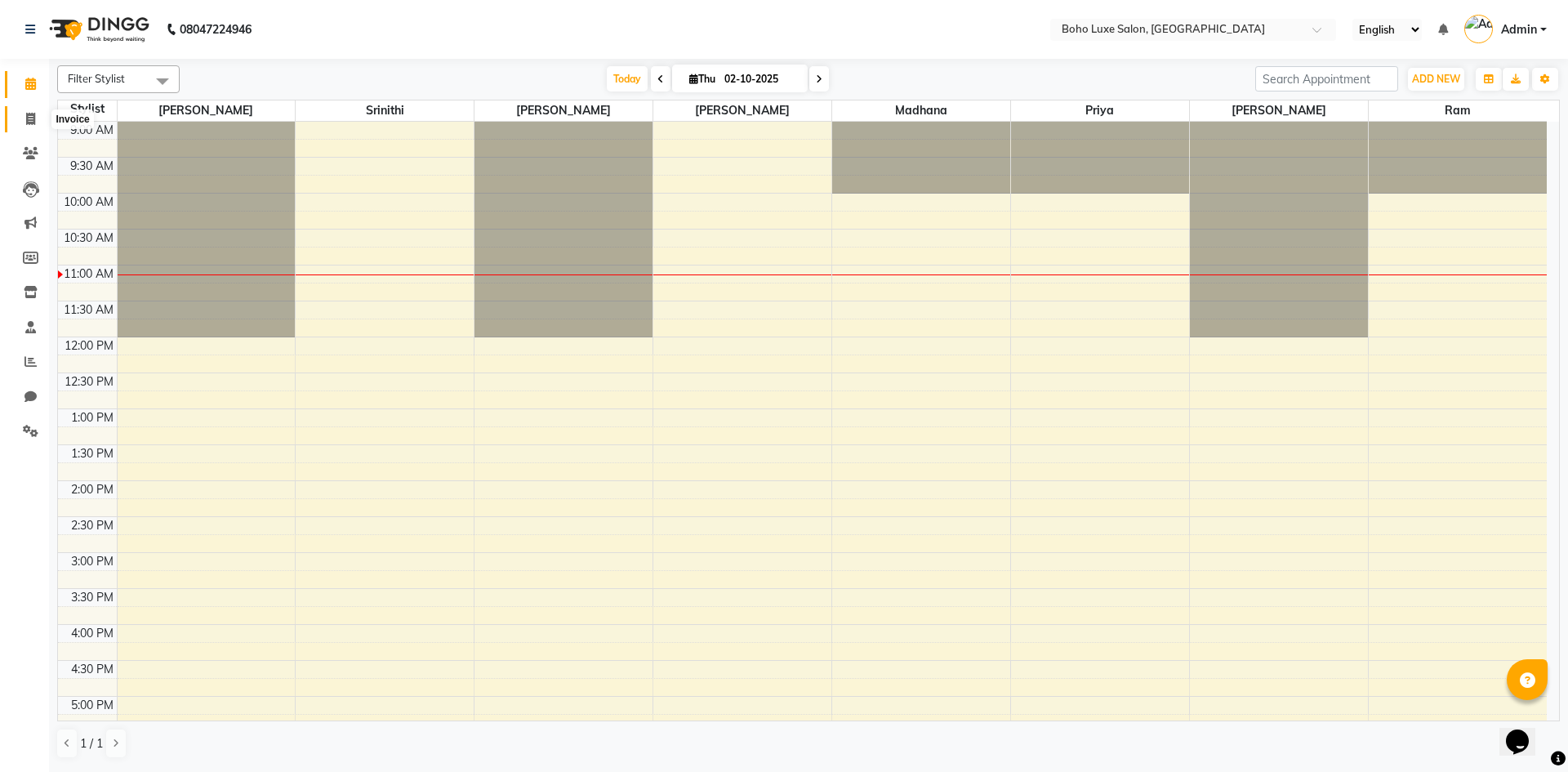
click at [31, 117] on icon at bounding box center [31, 119] width 9 height 12
select select "7694"
select select "service"
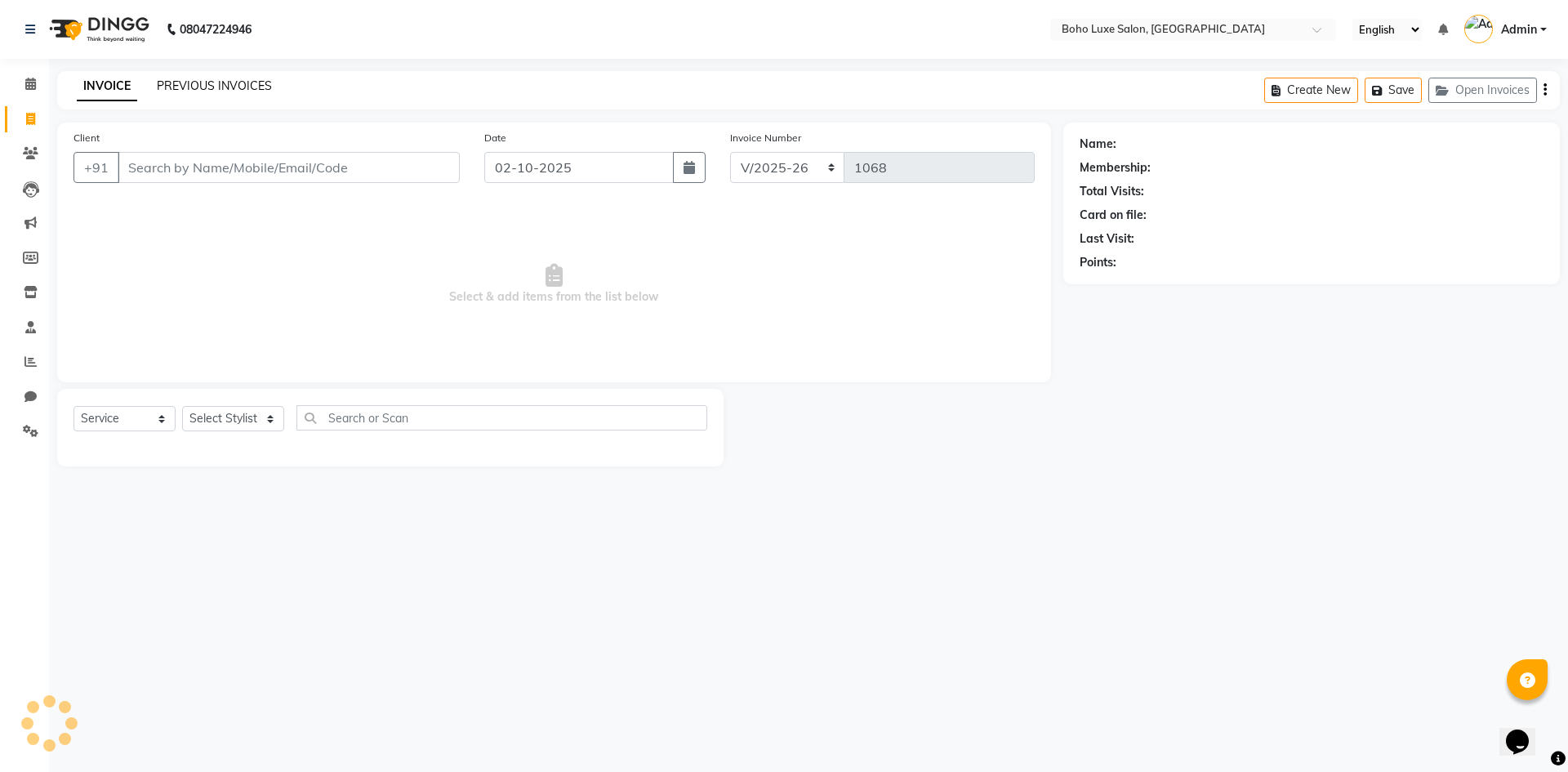
click at [232, 79] on link "PREVIOUS INVOICES" at bounding box center [214, 86] width 115 height 15
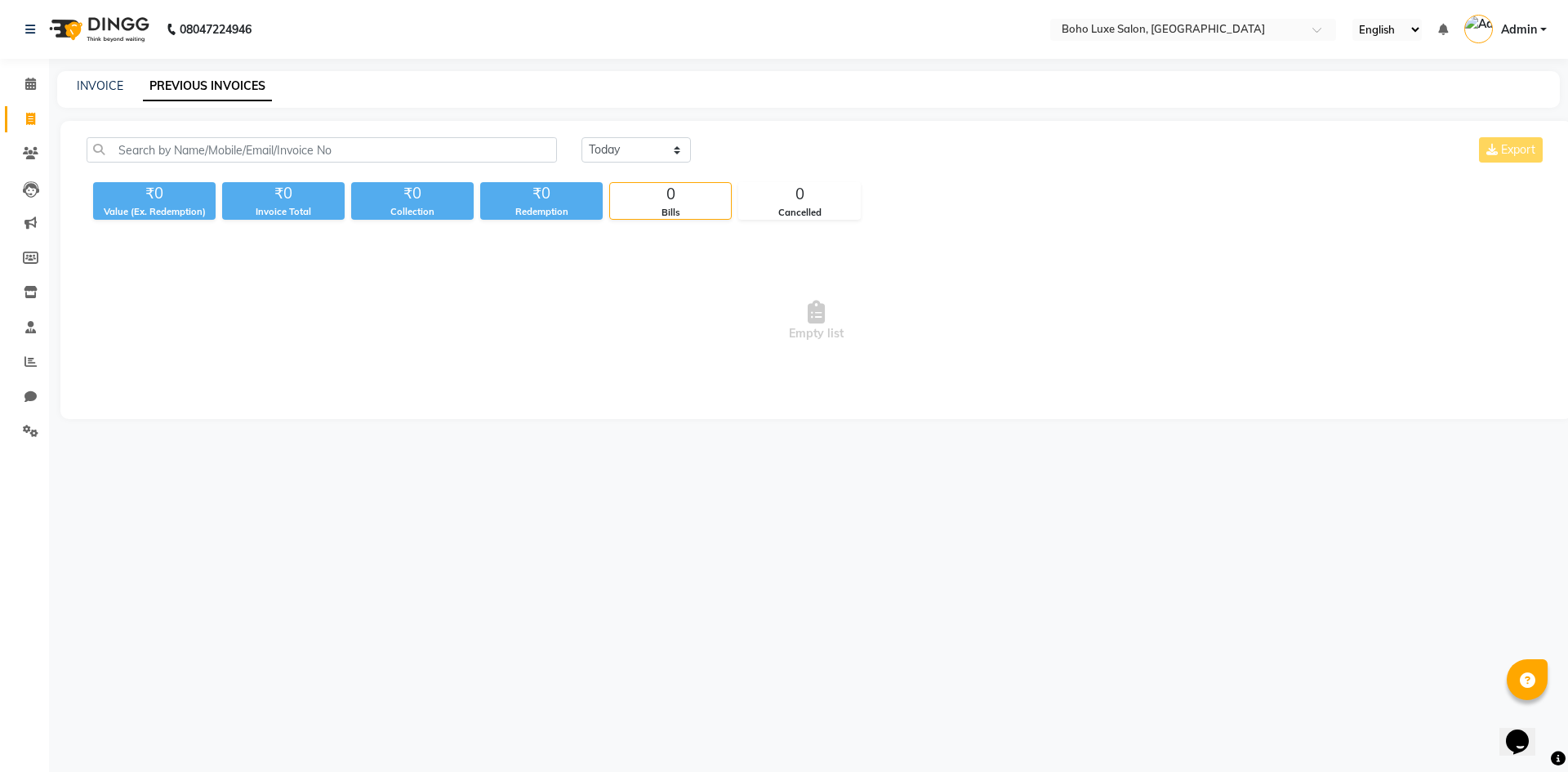
click at [129, 82] on div "INVOICE PREVIOUS INVOICES" at bounding box center [798, 86] width 1483 height 17
click at [113, 83] on link "INVOICE" at bounding box center [100, 86] width 46 height 15
select select "service"
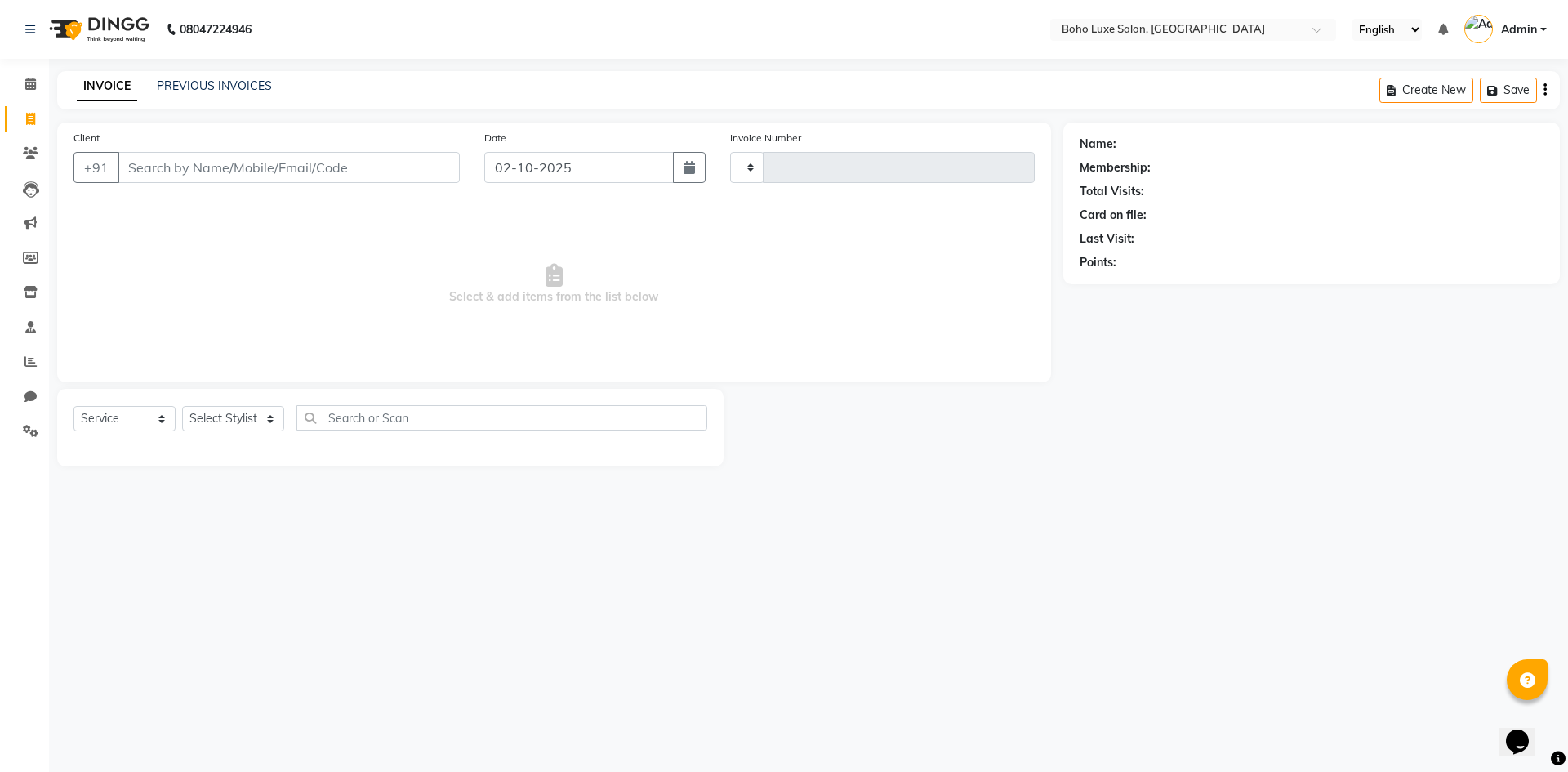
type input "1068"
select select "7694"
click at [27, 294] on icon at bounding box center [31, 292] width 14 height 12
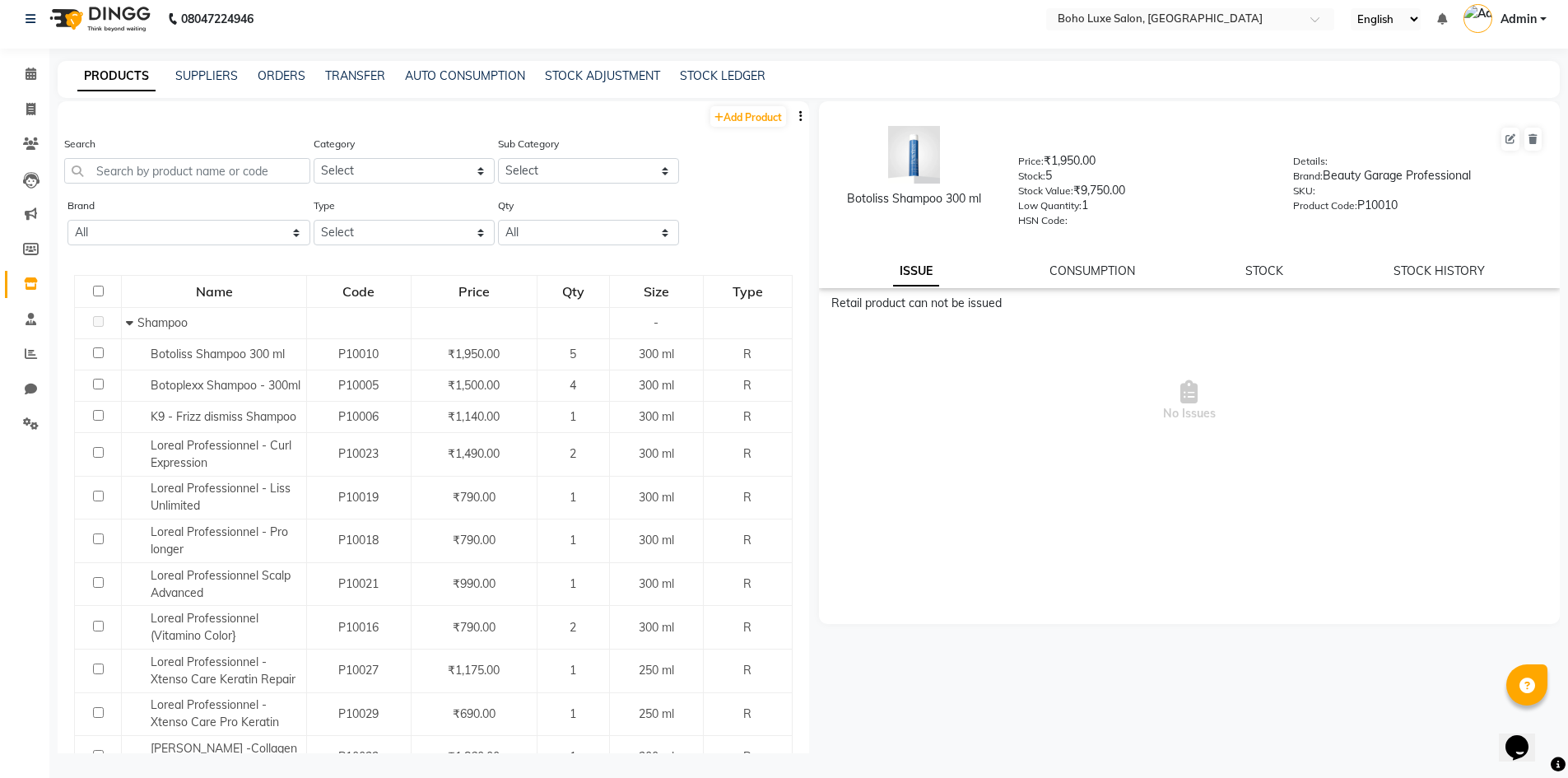
click at [208, 66] on div "PRODUCTS SUPPLIERS ORDERS TRANSFER AUTO CONSUMPTION STOCK ADJUSTMENT STOCK LEDG…" at bounding box center [809, 79] width 1502 height 37
click at [578, 71] on link "STOCK ADJUSTMENT" at bounding box center [602, 76] width 116 height 15
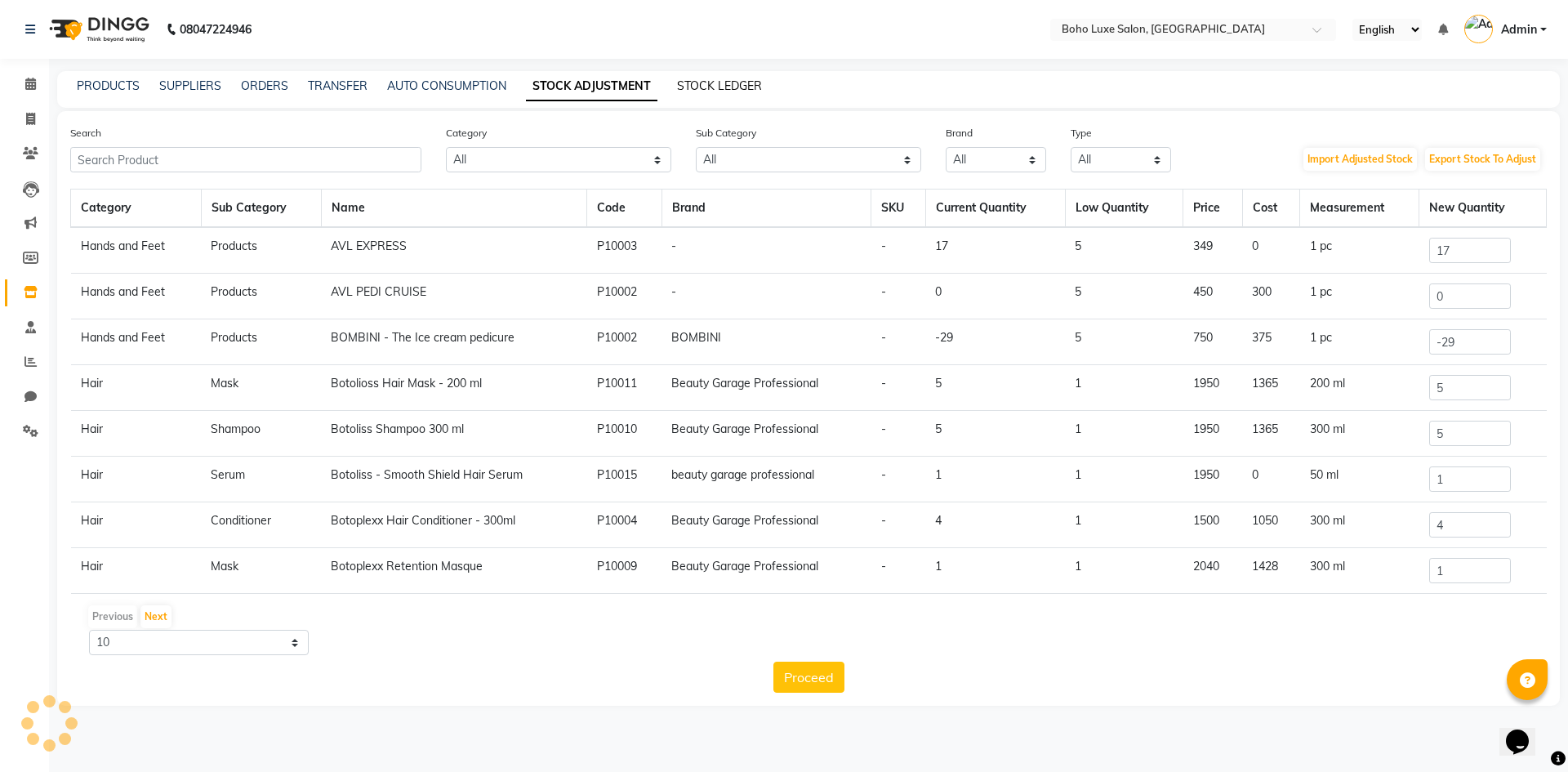
click at [715, 87] on link "STOCK LEDGER" at bounding box center [719, 86] width 85 height 15
select select "all"
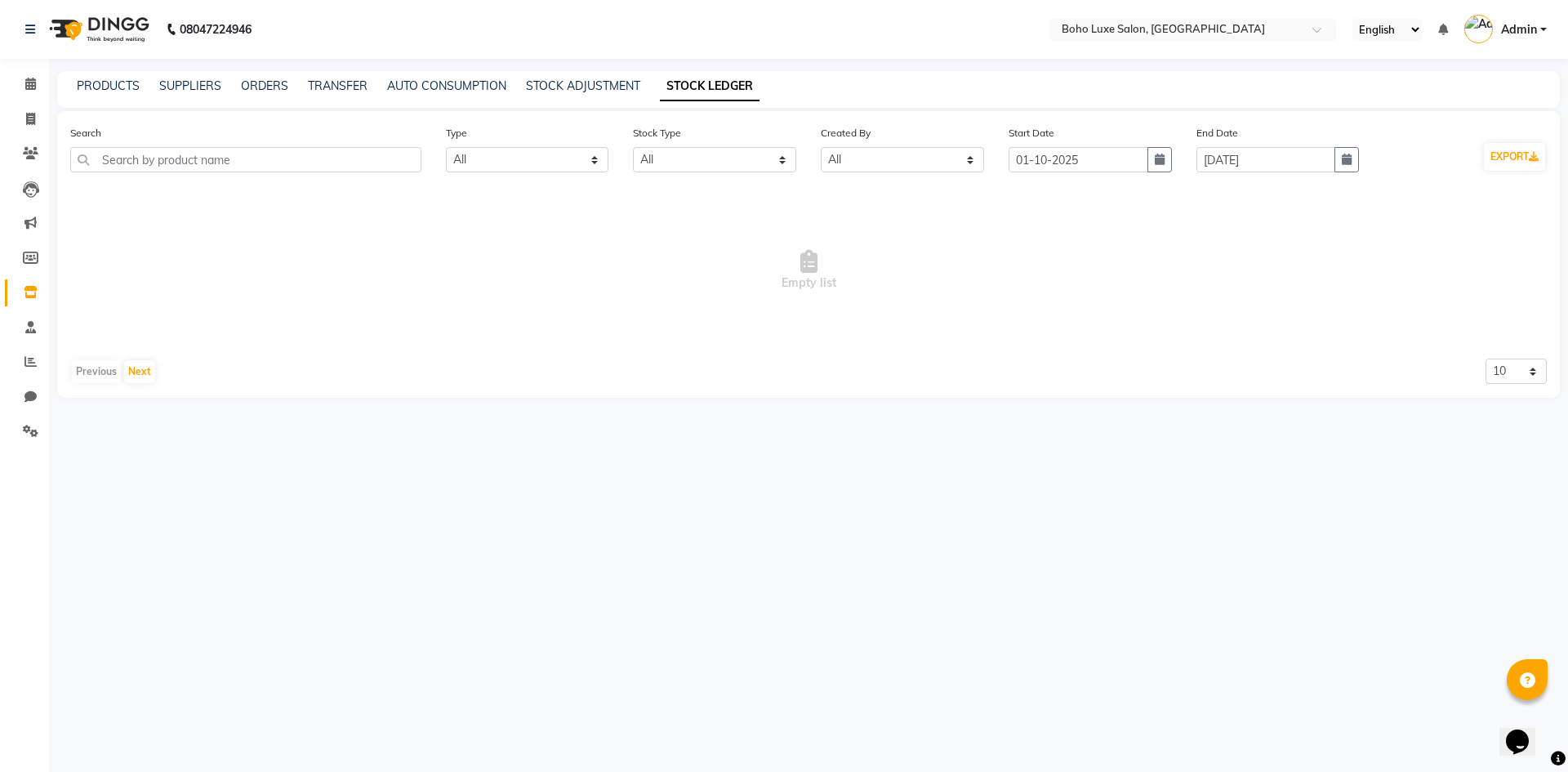
click at [603, 96] on div "PRODUCTS SUPPLIERS ORDERS TRANSFER AUTO CONSUMPTION STOCK ADJUSTMENT STOCK LEDG…" at bounding box center [808, 89] width 1503 height 37
click at [599, 78] on div "STOCK ADJUSTMENT" at bounding box center [583, 86] width 115 height 17
click at [599, 79] on link "STOCK ADJUSTMENT" at bounding box center [583, 86] width 115 height 15
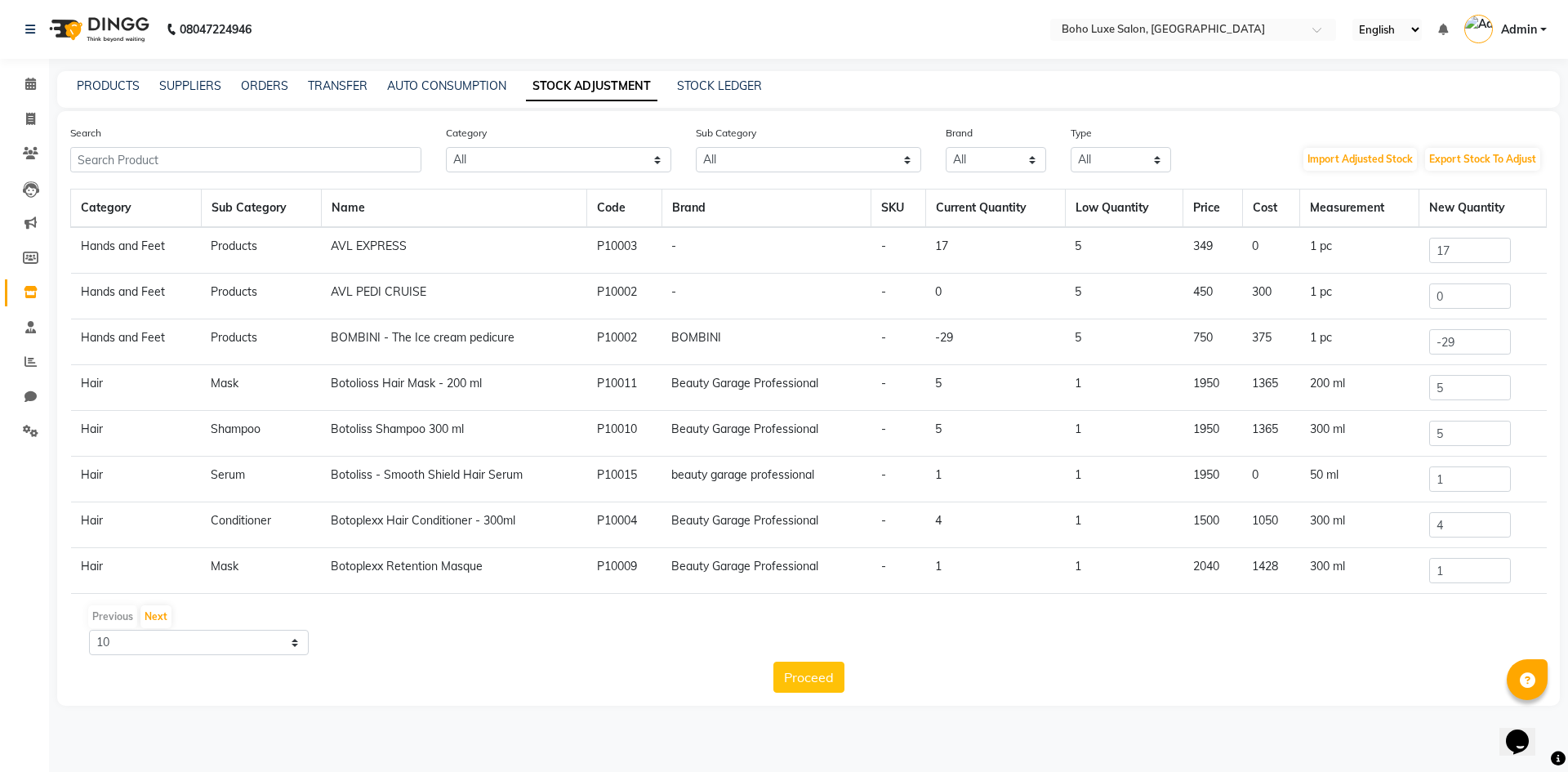
click at [426, 77] on div "PRODUCTS SUPPLIERS ORDERS TRANSFER AUTO CONSUMPTION STOCK ADJUSTMENT STOCK LEDG…" at bounding box center [808, 89] width 1503 height 37
click at [426, 96] on div "PRODUCTS SUPPLIERS ORDERS TRANSFER AUTO CONSUMPTION STOCK ADJUSTMENT STOCK LEDG…" at bounding box center [808, 89] width 1503 height 37
click at [426, 91] on link "AUTO CONSUMPTION" at bounding box center [447, 86] width 120 height 15
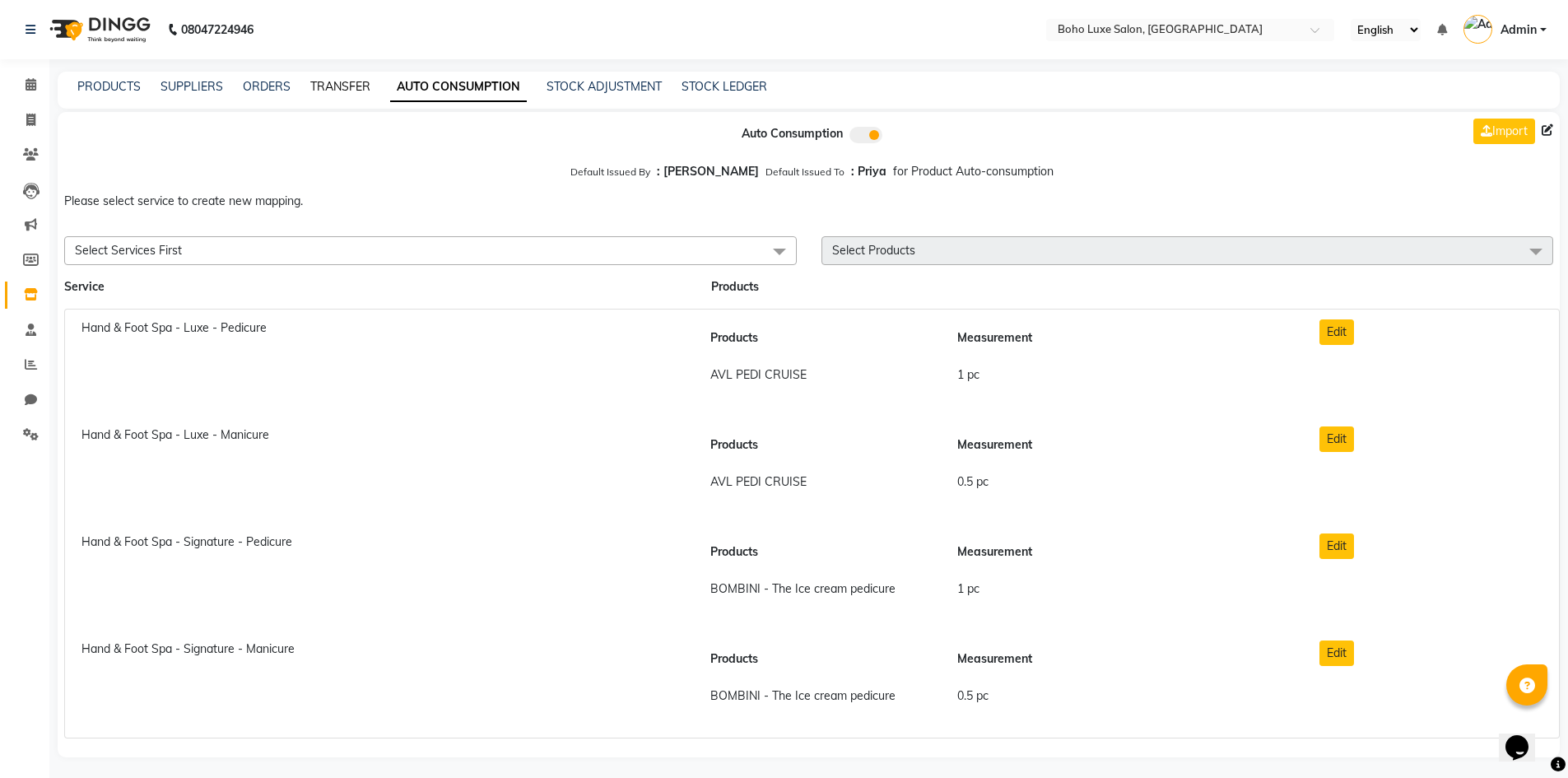
click at [358, 92] on link "TRANSFER" at bounding box center [341, 86] width 60 height 15
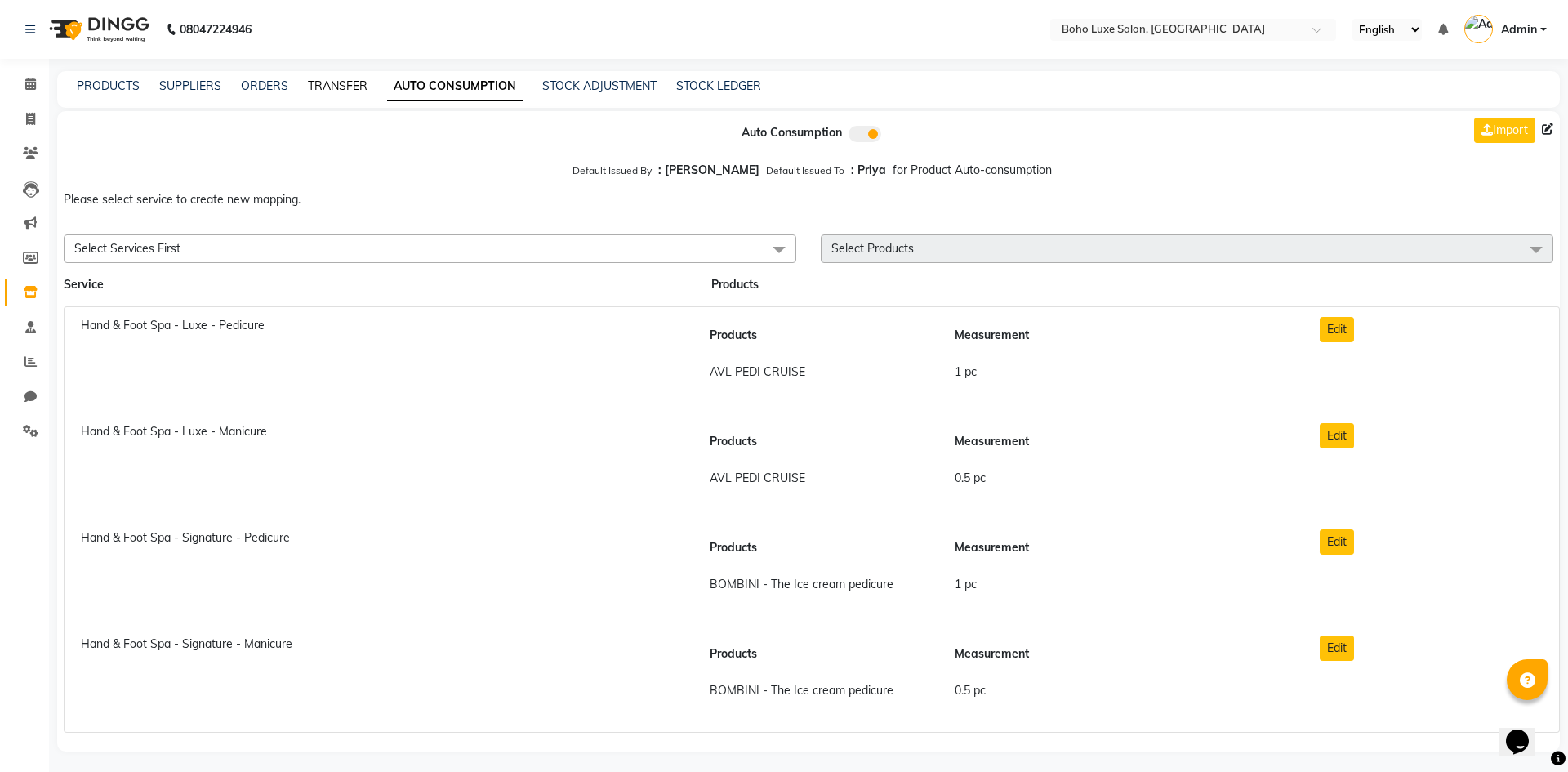
select select "sender"
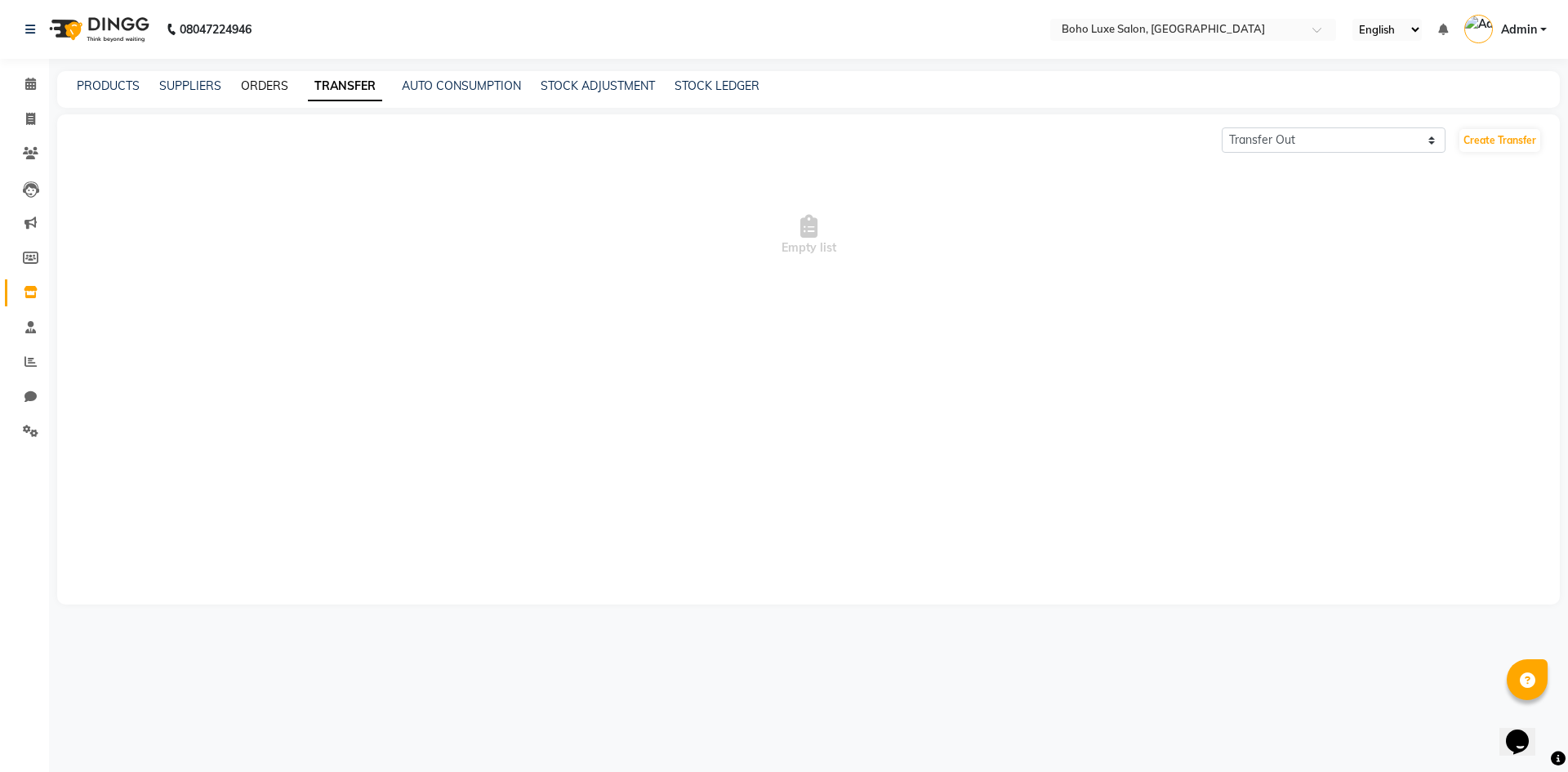
click at [280, 82] on link "ORDERS" at bounding box center [264, 86] width 47 height 15
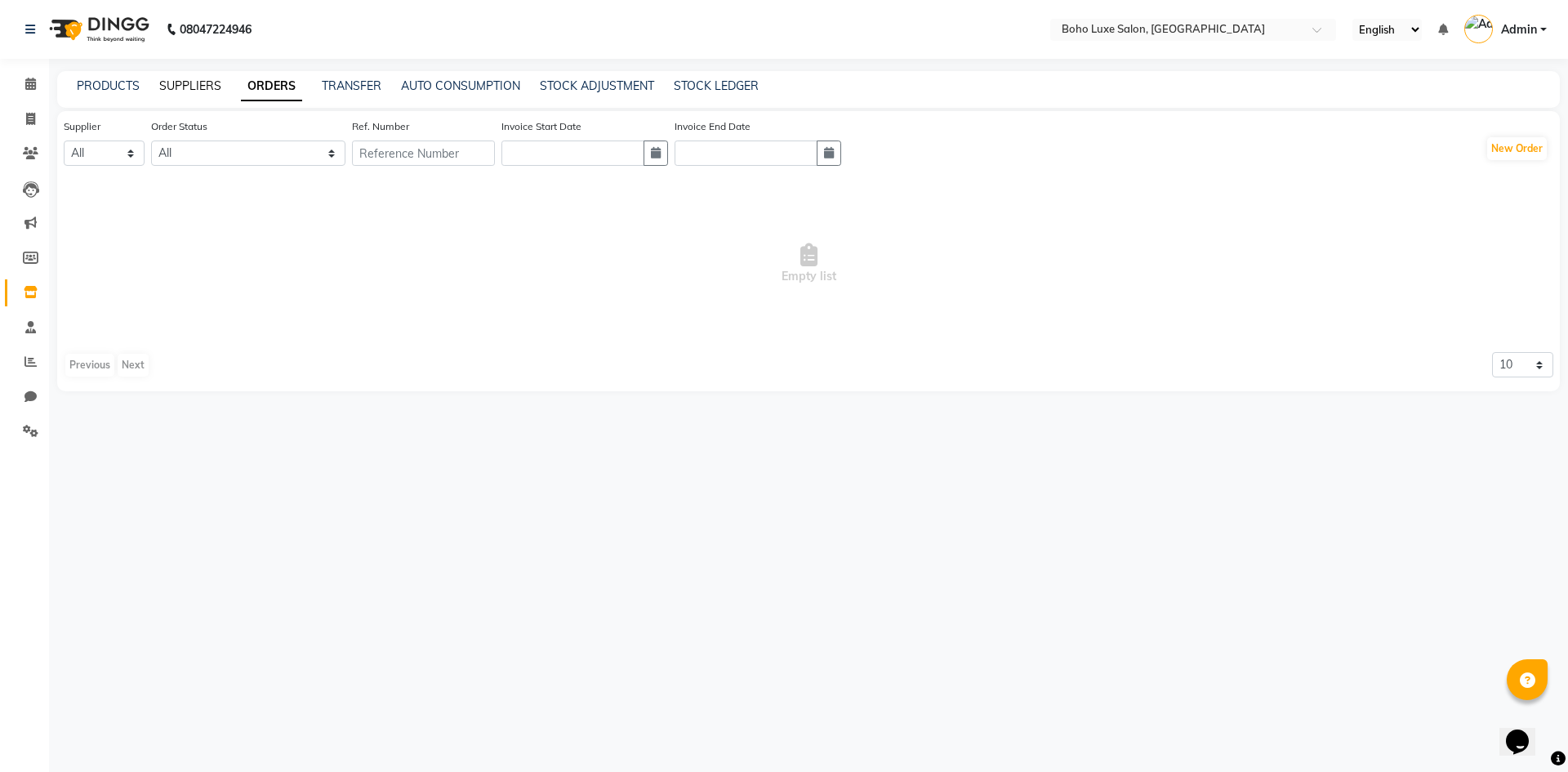
click at [205, 79] on link "SUPPLIERS" at bounding box center [190, 86] width 62 height 15
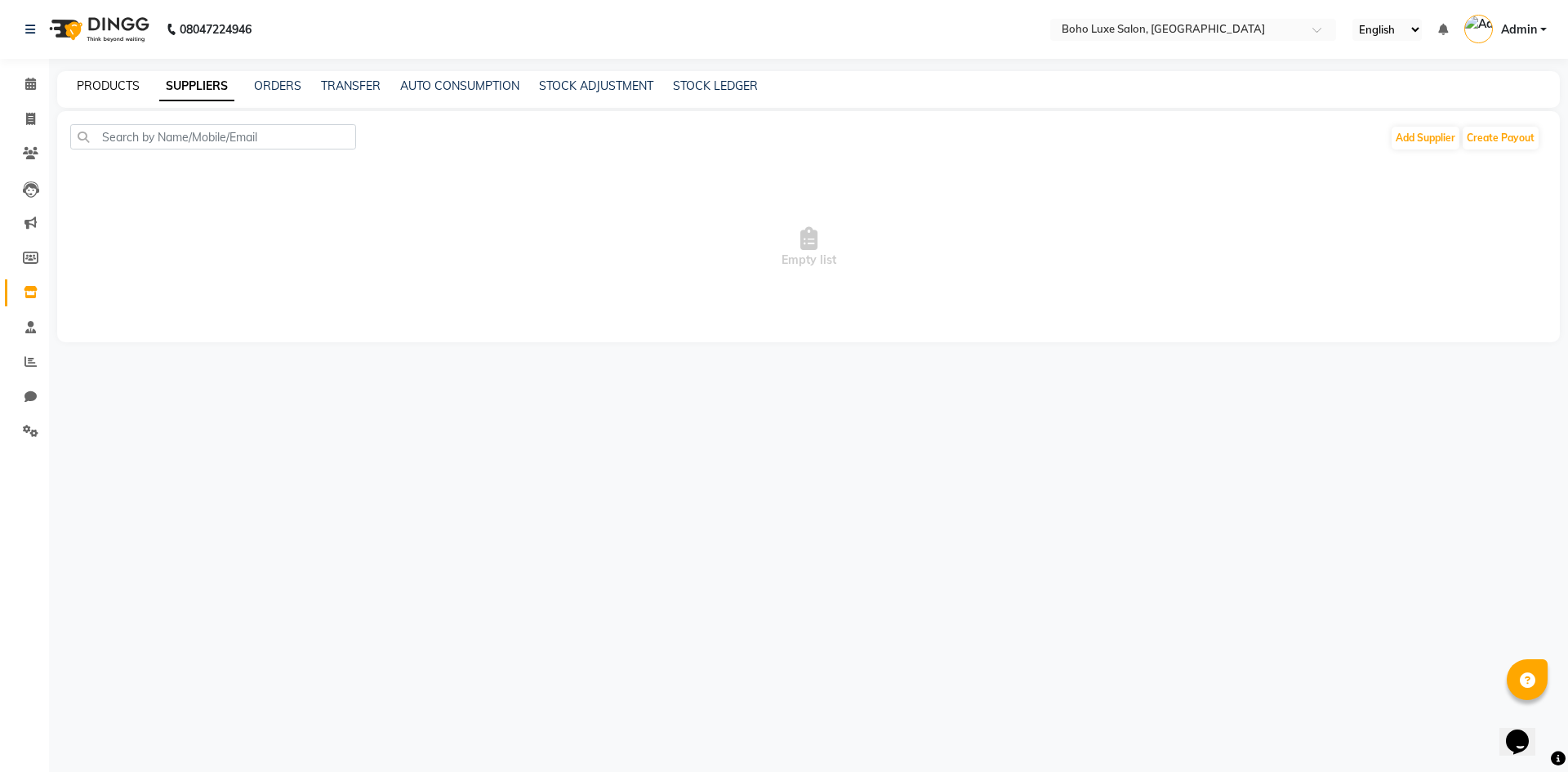
click at [117, 82] on link "PRODUCTS" at bounding box center [108, 86] width 63 height 15
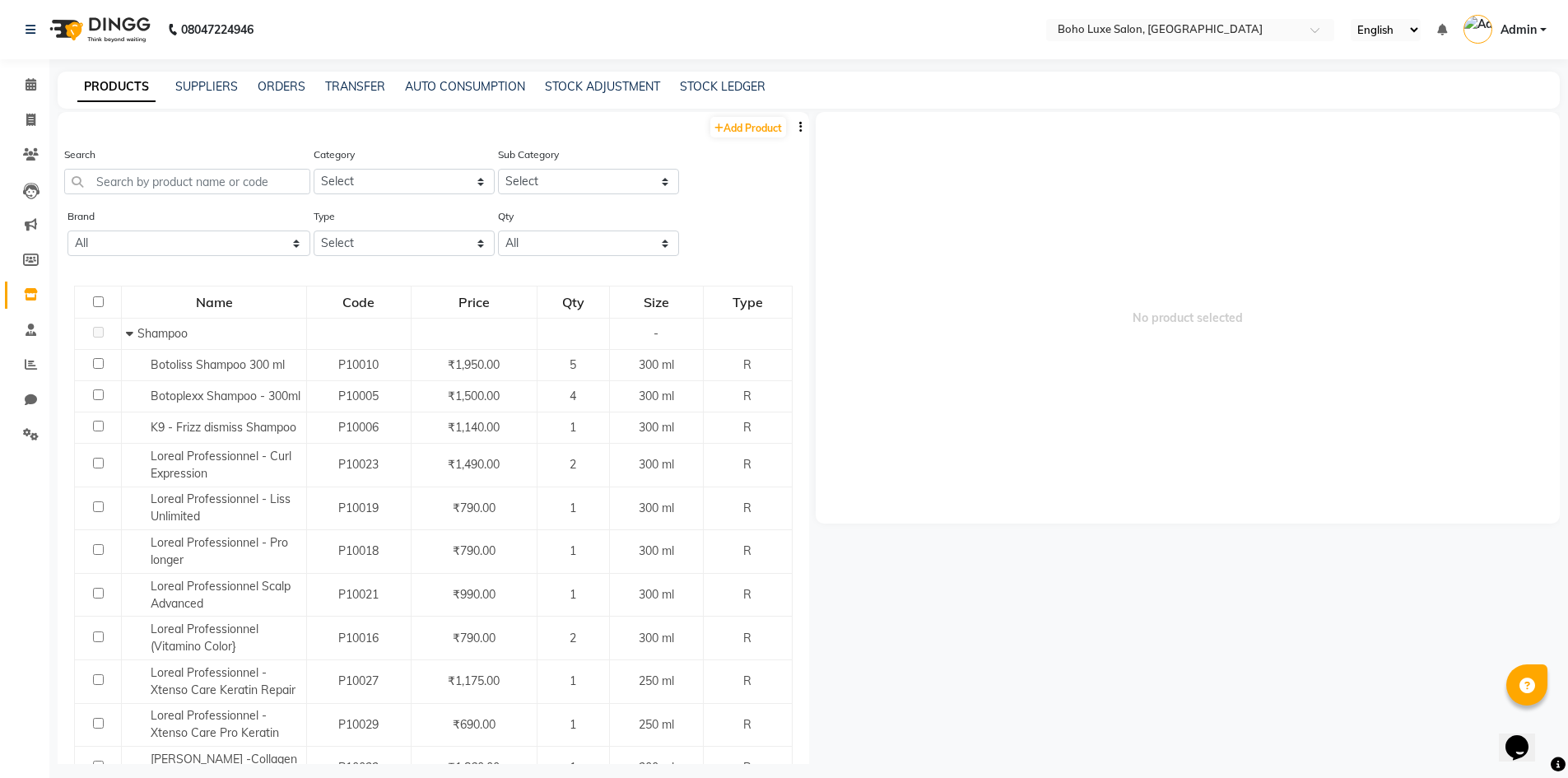
click at [173, 194] on div "Search" at bounding box center [187, 176] width 246 height 62
click at [171, 190] on input "text" at bounding box center [187, 181] width 246 height 26
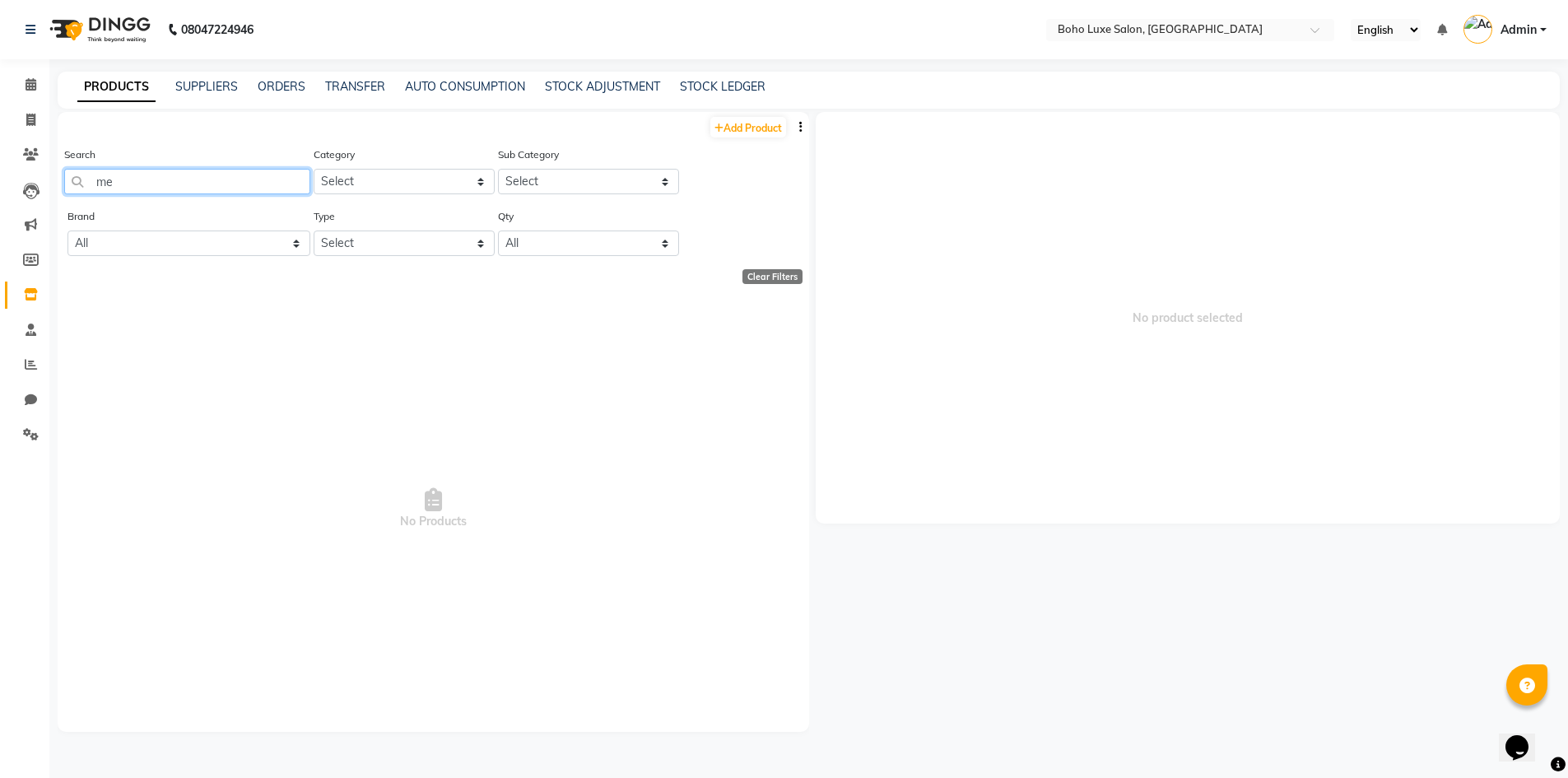
type input "m"
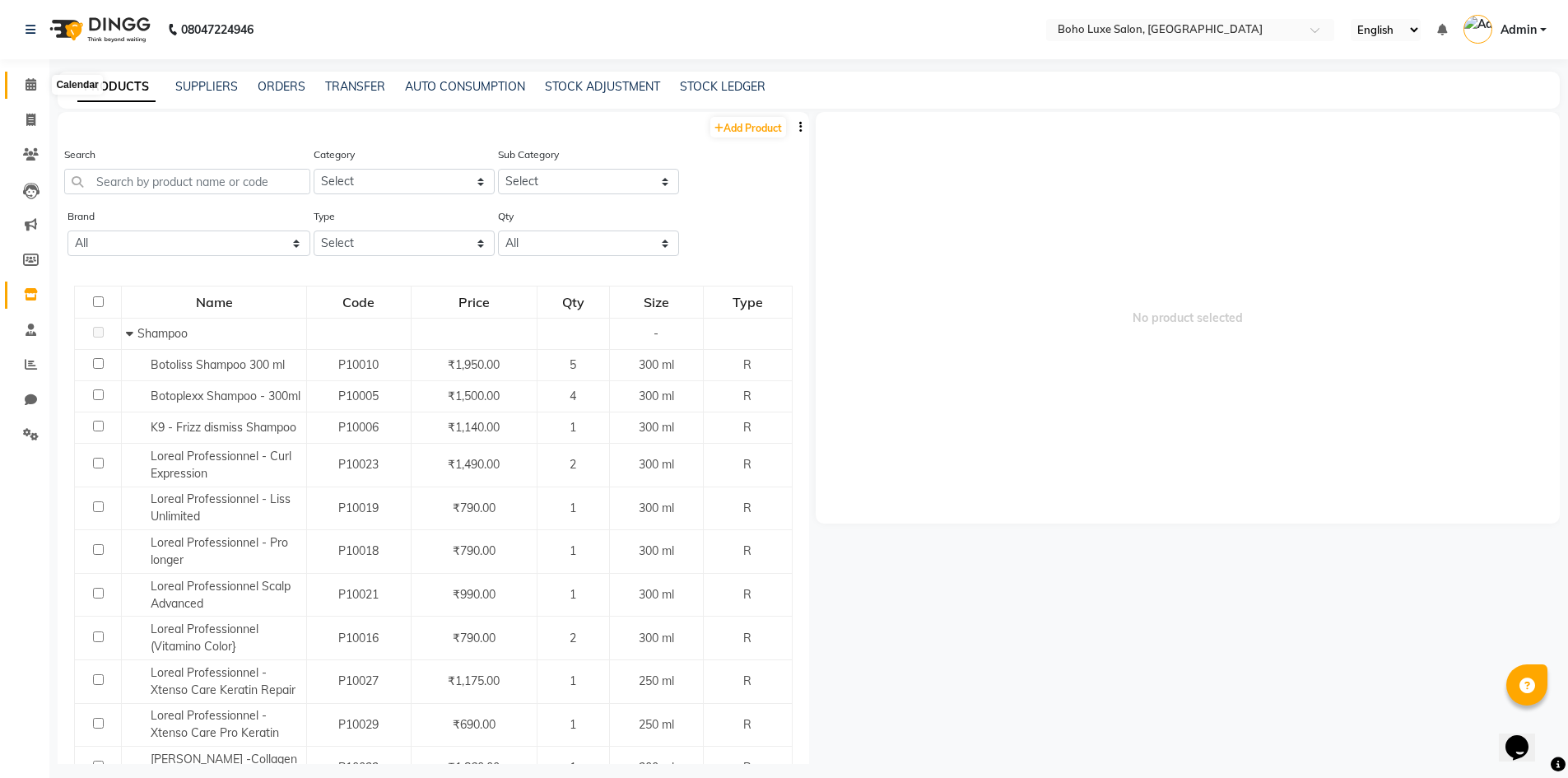
click at [33, 81] on icon at bounding box center [31, 84] width 11 height 12
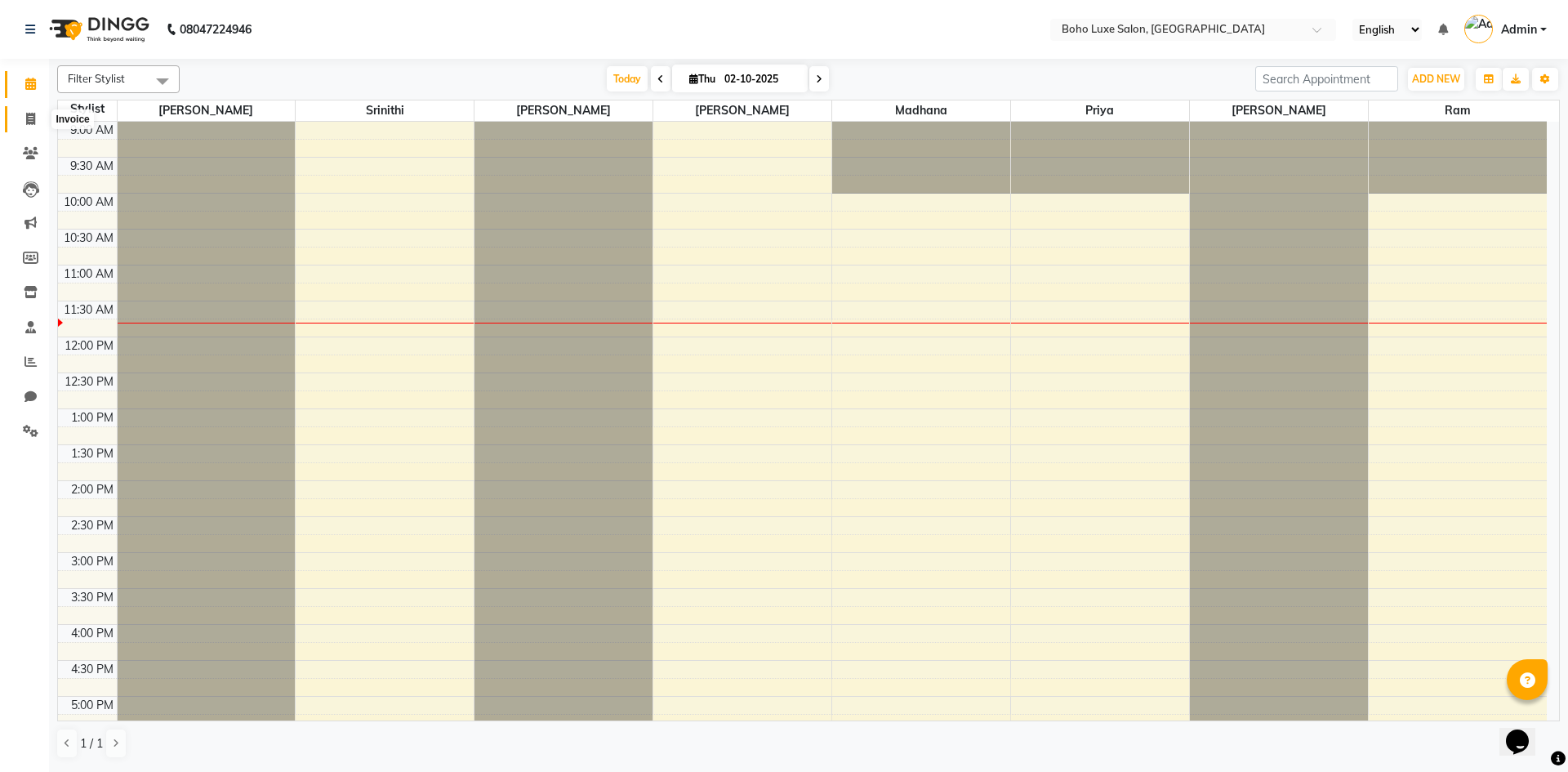
click at [27, 118] on icon at bounding box center [31, 119] width 9 height 12
select select "service"
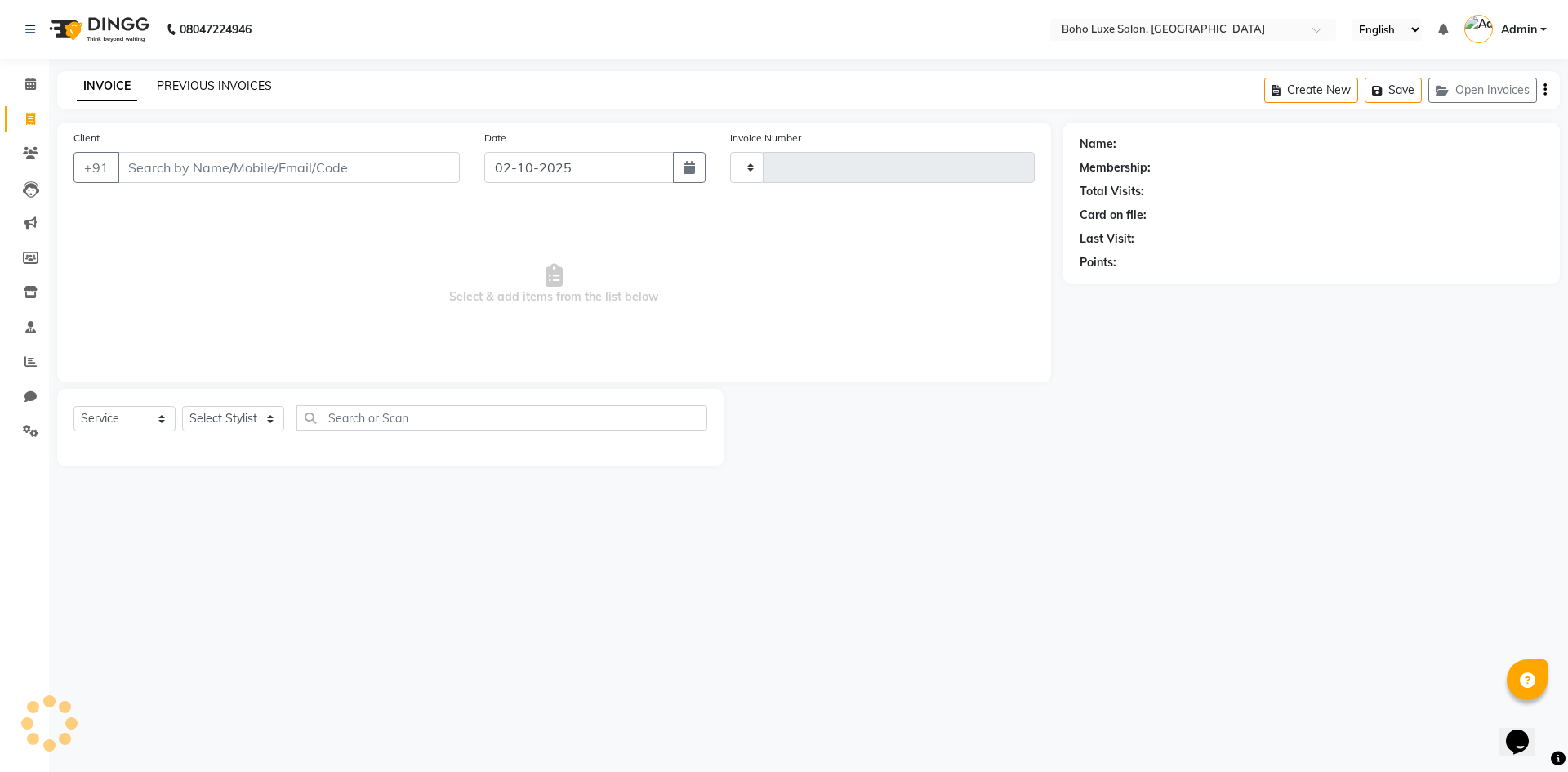
click at [257, 84] on link "PREVIOUS INVOICES" at bounding box center [214, 86] width 115 height 15
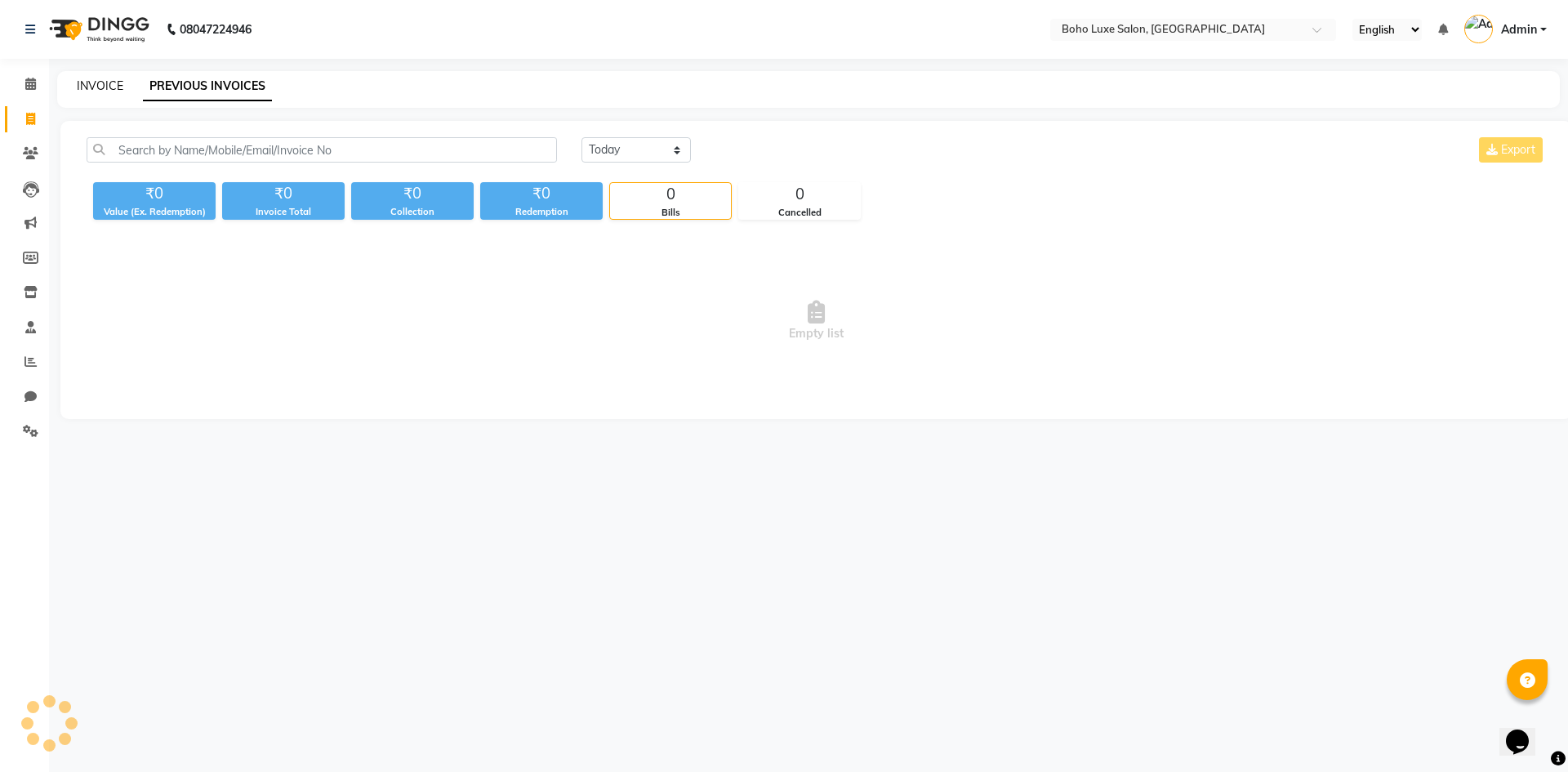
drag, startPoint x: 126, startPoint y: 70, endPoint x: 107, endPoint y: 91, distance: 28.3
click at [125, 70] on div "08047224946 Select Location × Boho Luxe Salon, Dinnur English ENGLISH Español ا…" at bounding box center [784, 386] width 1568 height 772
click at [100, 96] on div "INVOICE PREVIOUS INVOICES" at bounding box center [808, 89] width 1503 height 37
click at [100, 90] on link "INVOICE" at bounding box center [100, 86] width 46 height 15
select select "service"
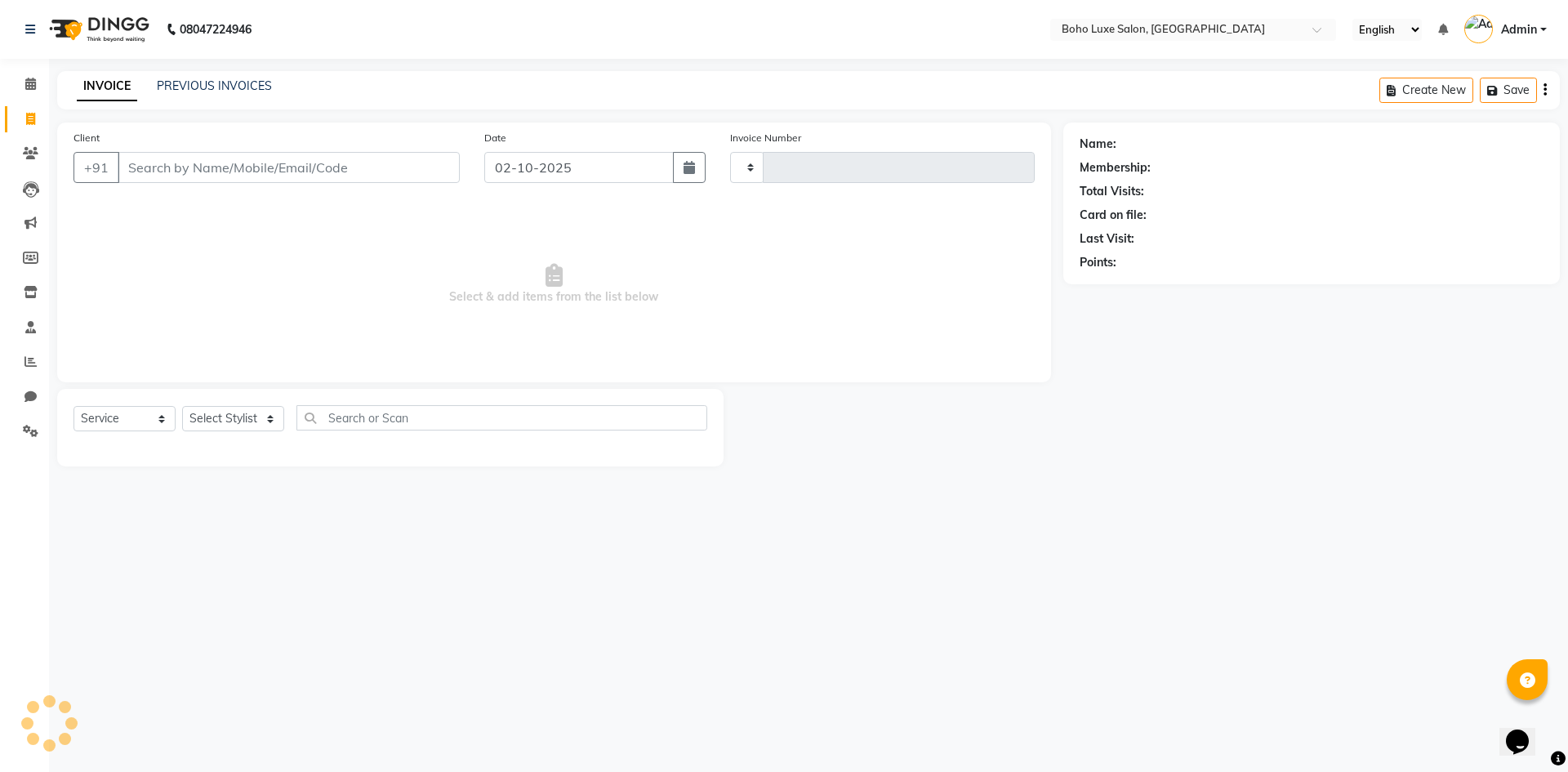
type input "1068"
select select "7694"
click at [1509, 771] on html "08047224946 Select Location × Boho Luxe Salon, Dinnur English ENGLISH Español ا…" at bounding box center [784, 386] width 1568 height 772
click at [1043, 459] on div at bounding box center [894, 428] width 340 height 78
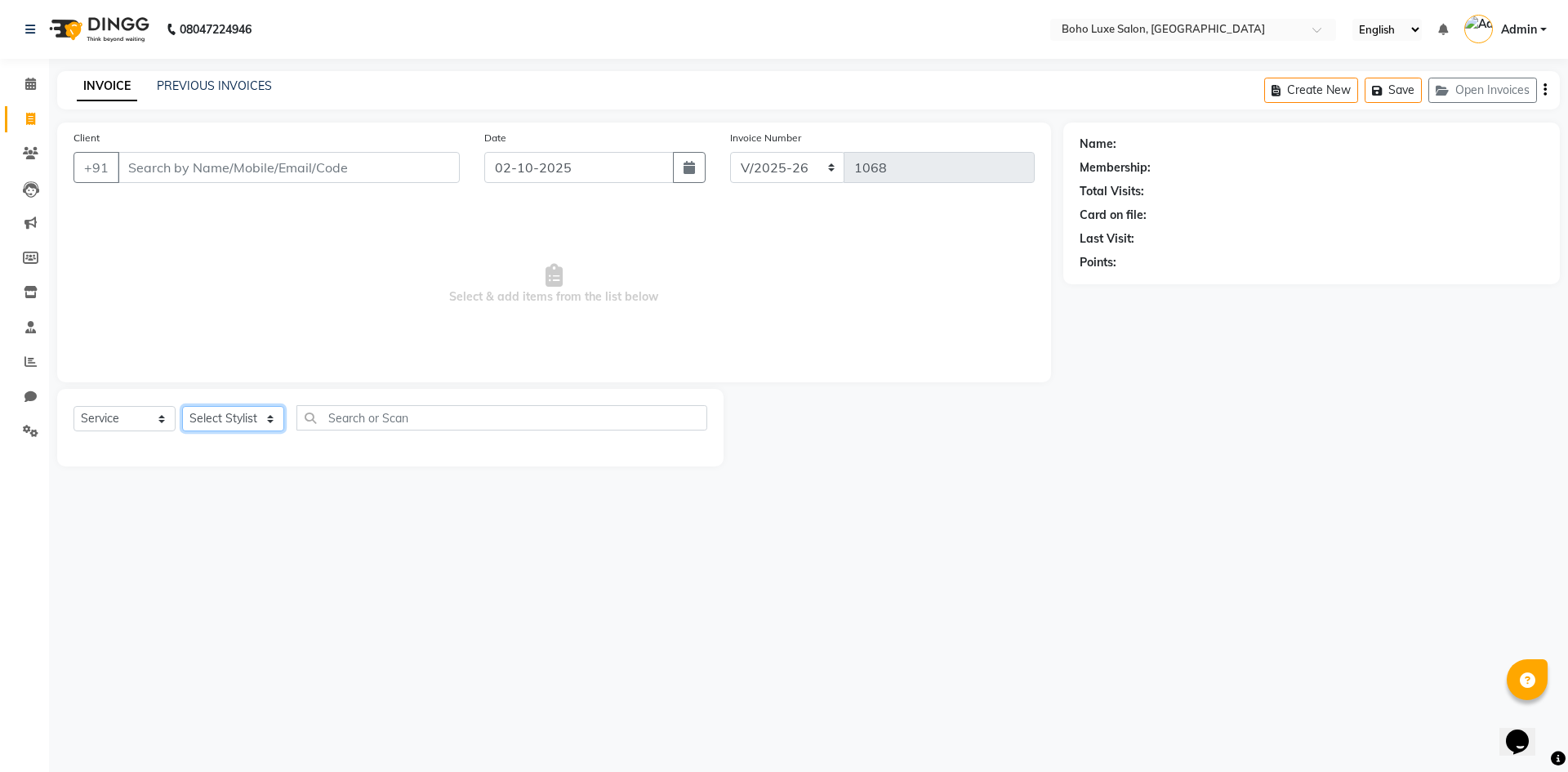
click at [268, 430] on select "Select Stylist [PERSON_NAME] [PERSON_NAME] Gowriparvathi [PERSON_NAME] [PERSON_…" at bounding box center [233, 418] width 102 height 26
click at [31, 90] on span at bounding box center [31, 84] width 29 height 19
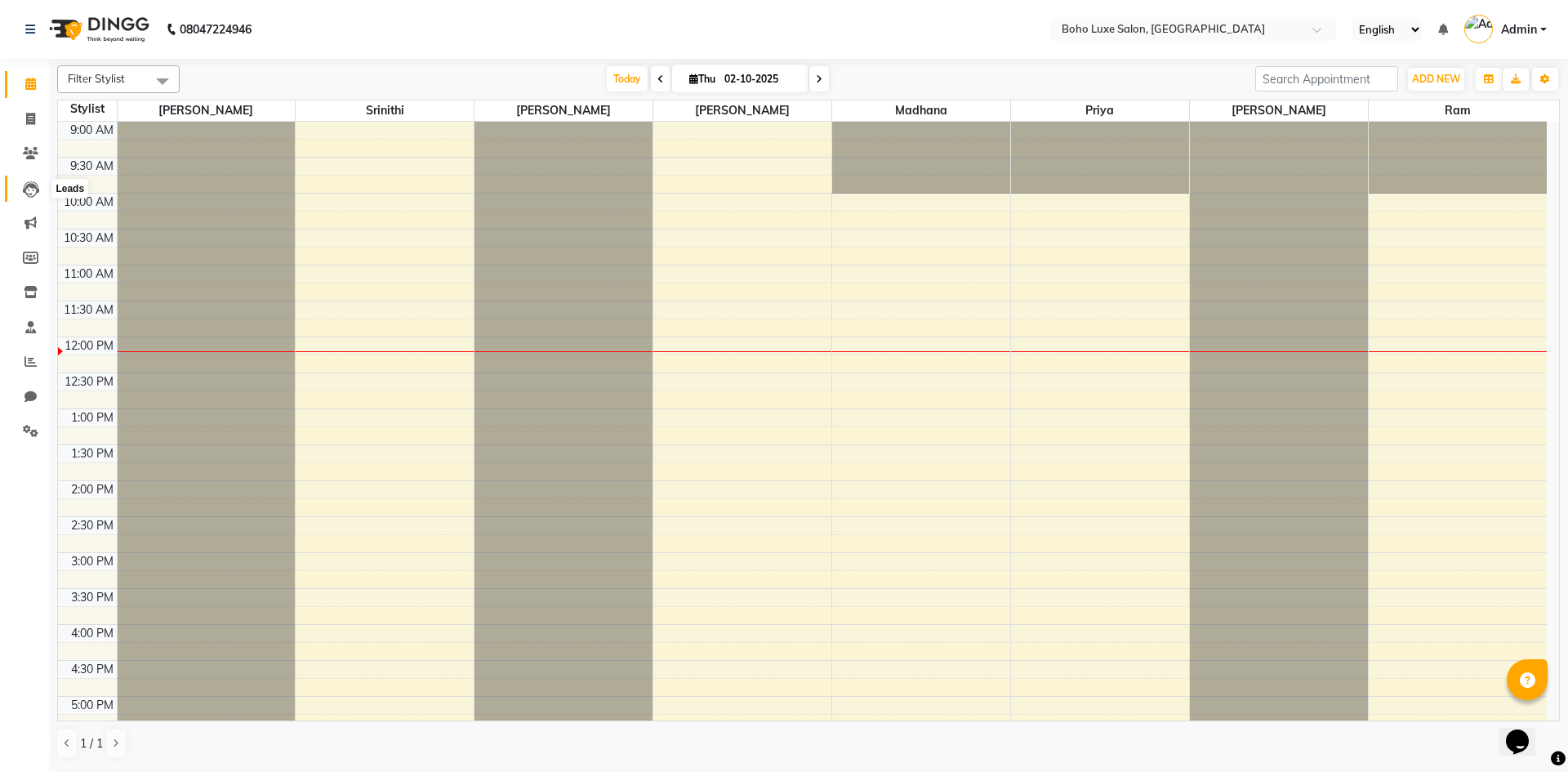
click at [34, 195] on icon at bounding box center [31, 190] width 16 height 16
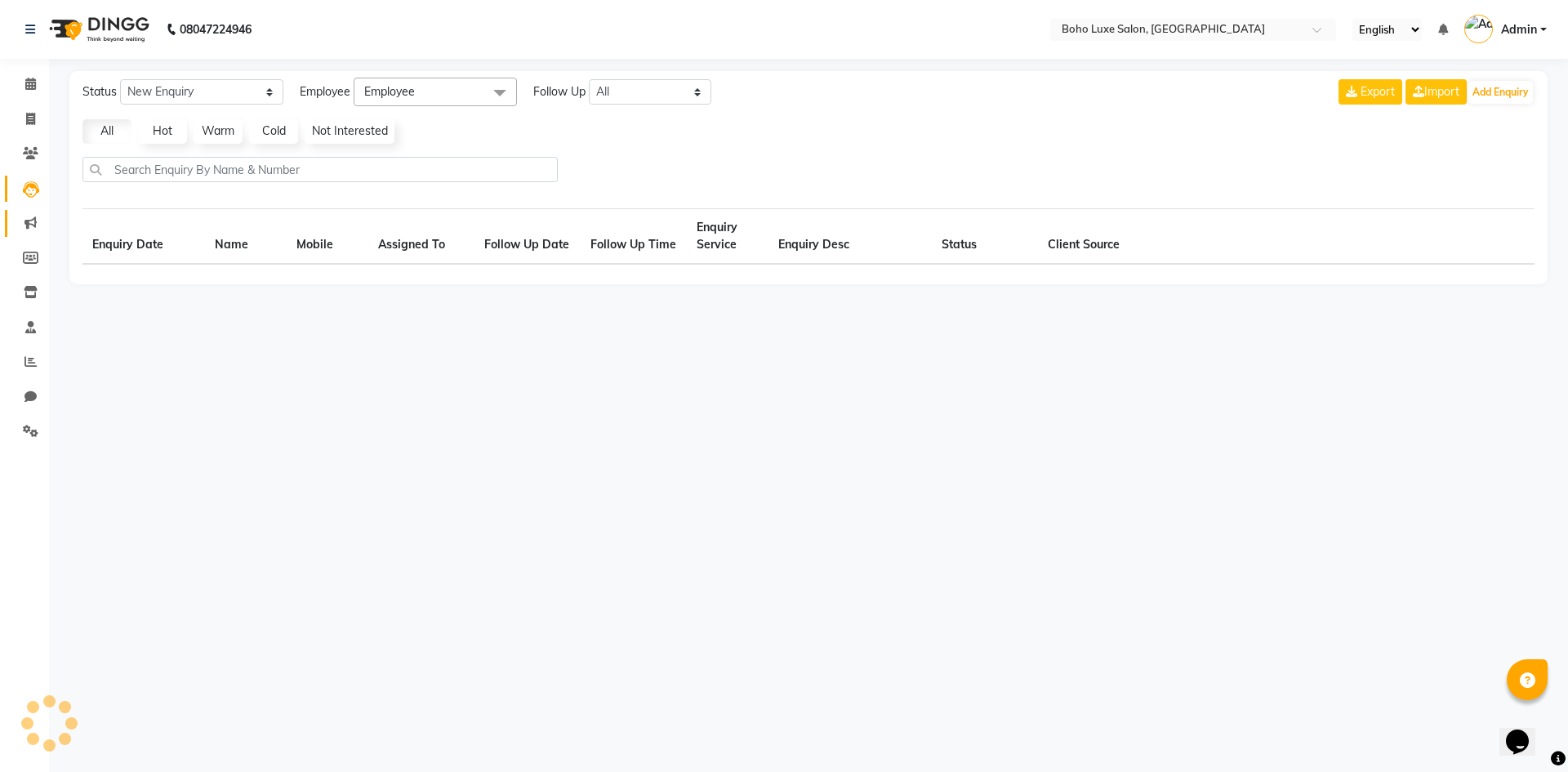
select select "10"
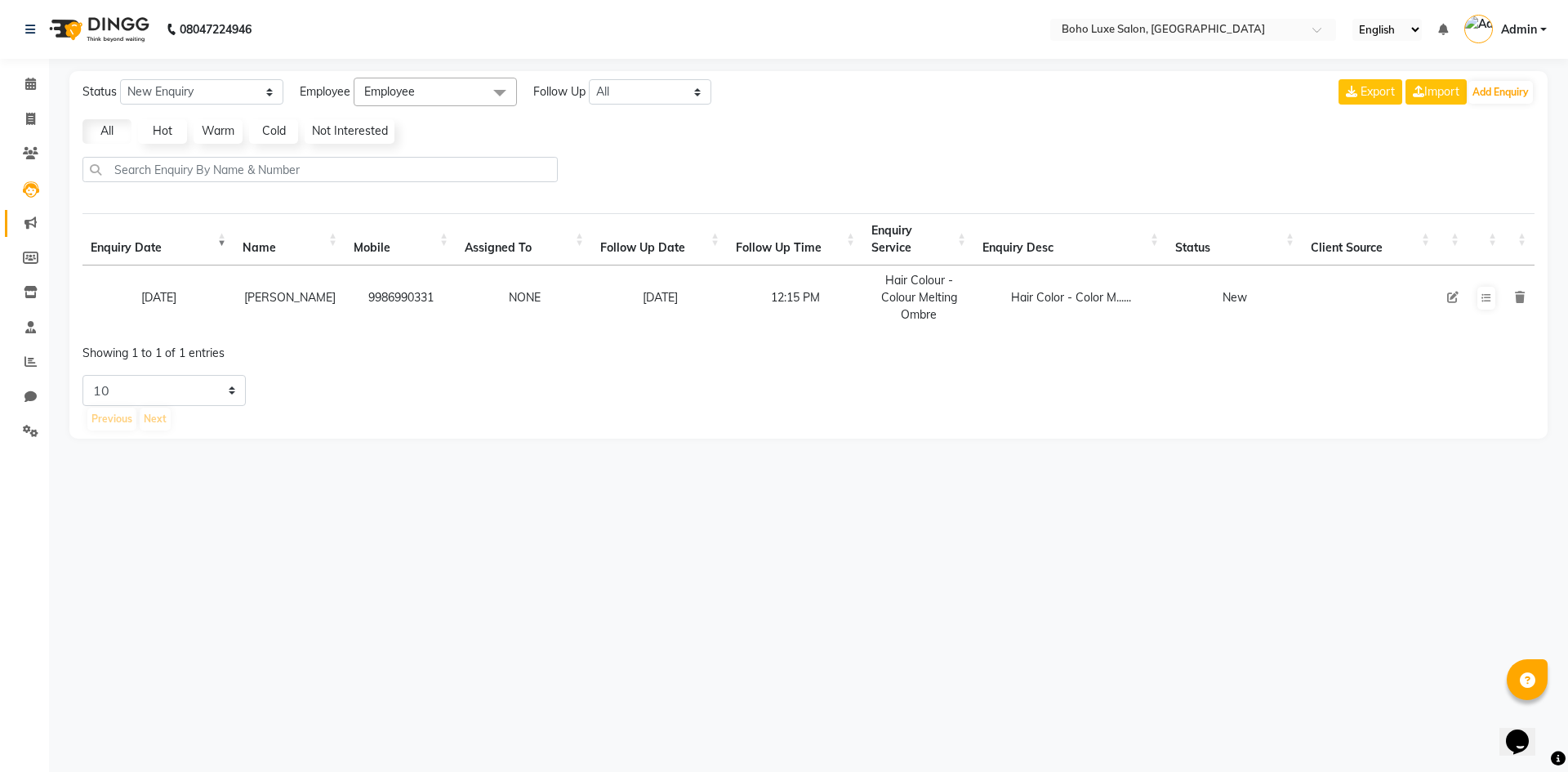
click at [35, 214] on link "Marketing" at bounding box center [25, 224] width 40 height 27
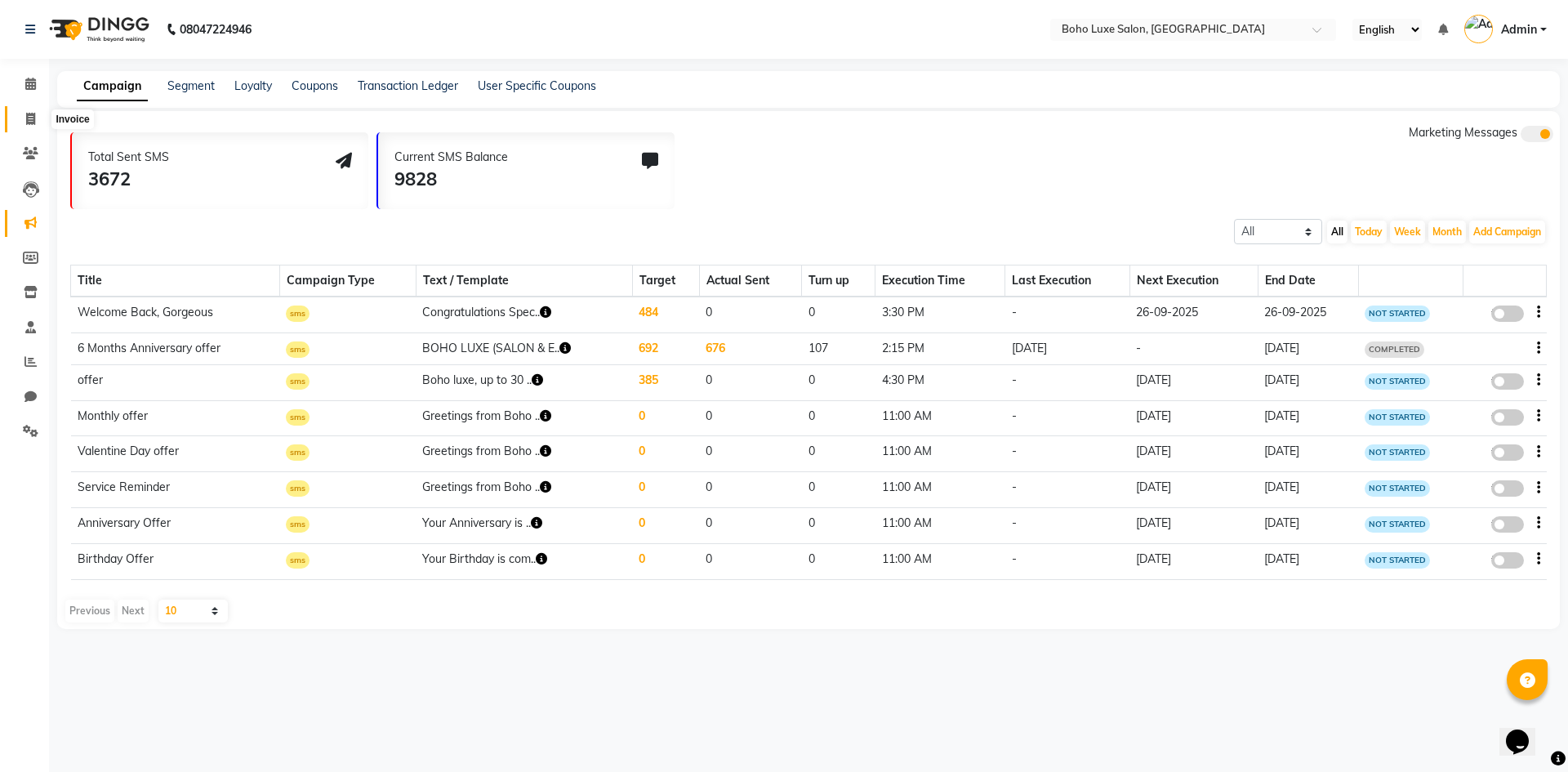
click at [22, 120] on span at bounding box center [31, 120] width 29 height 19
select select "7694"
select select "service"
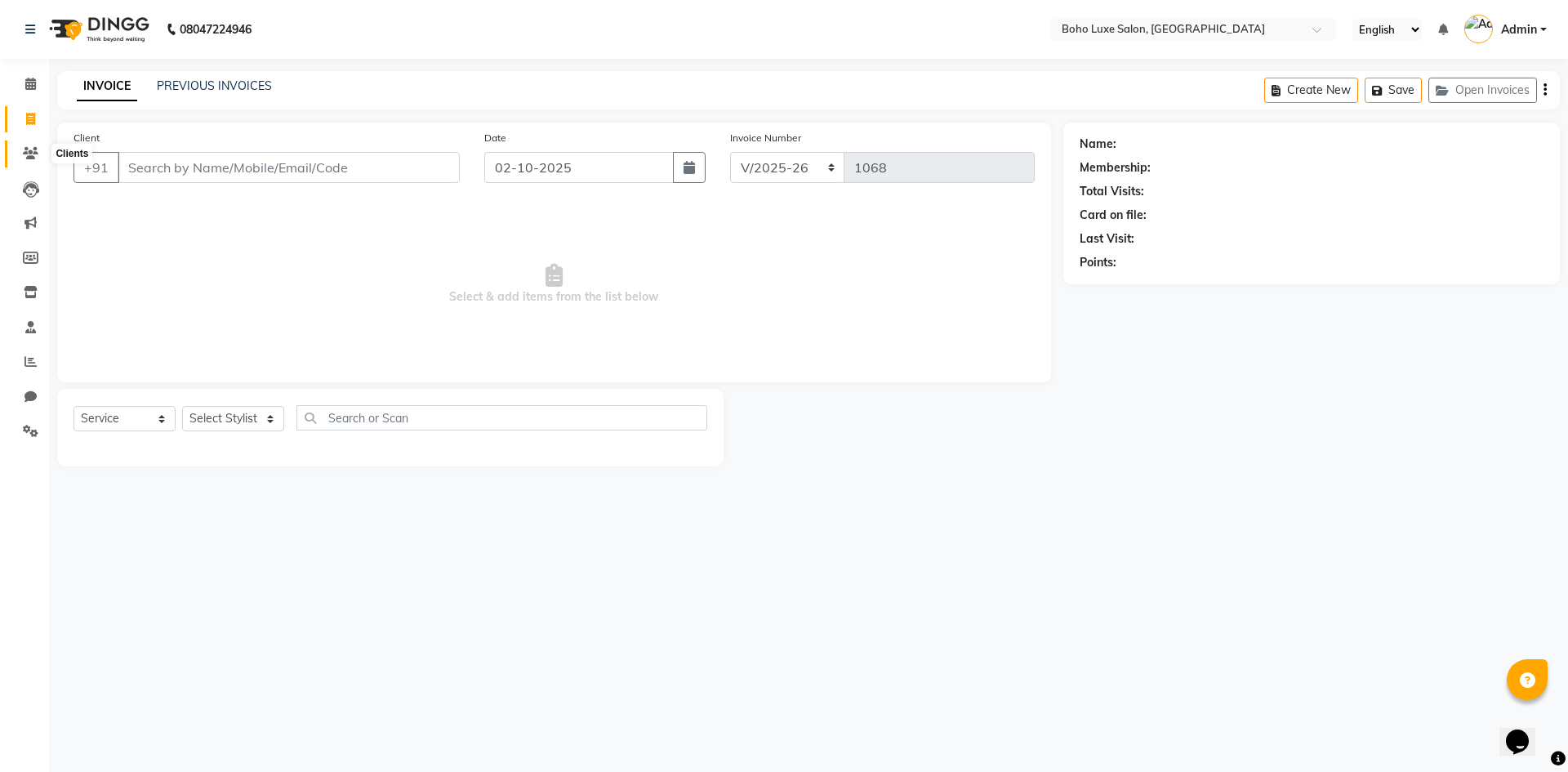
click at [24, 162] on span at bounding box center [31, 153] width 29 height 19
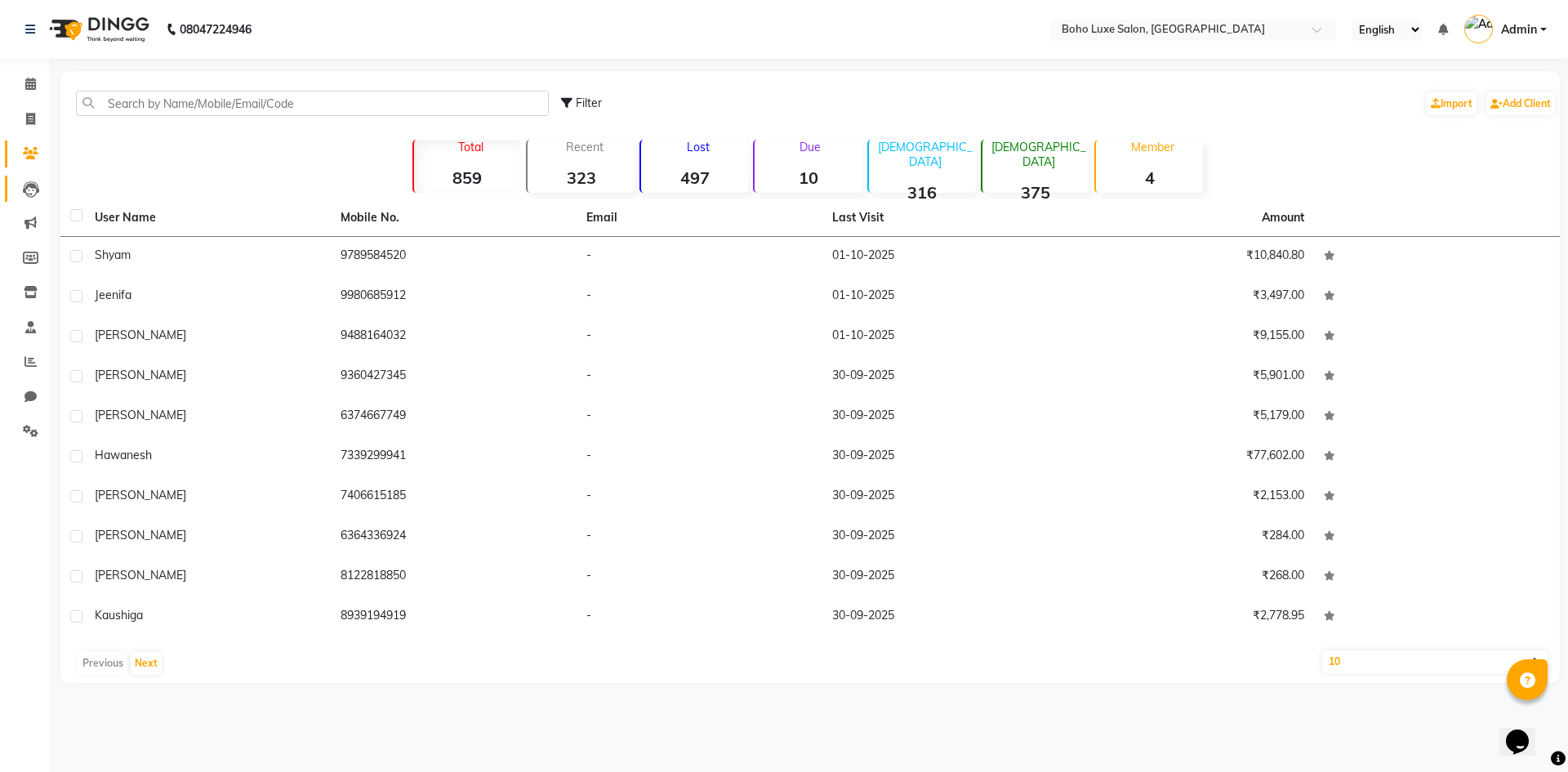
click at [27, 200] on link "Leads" at bounding box center [25, 189] width 40 height 27
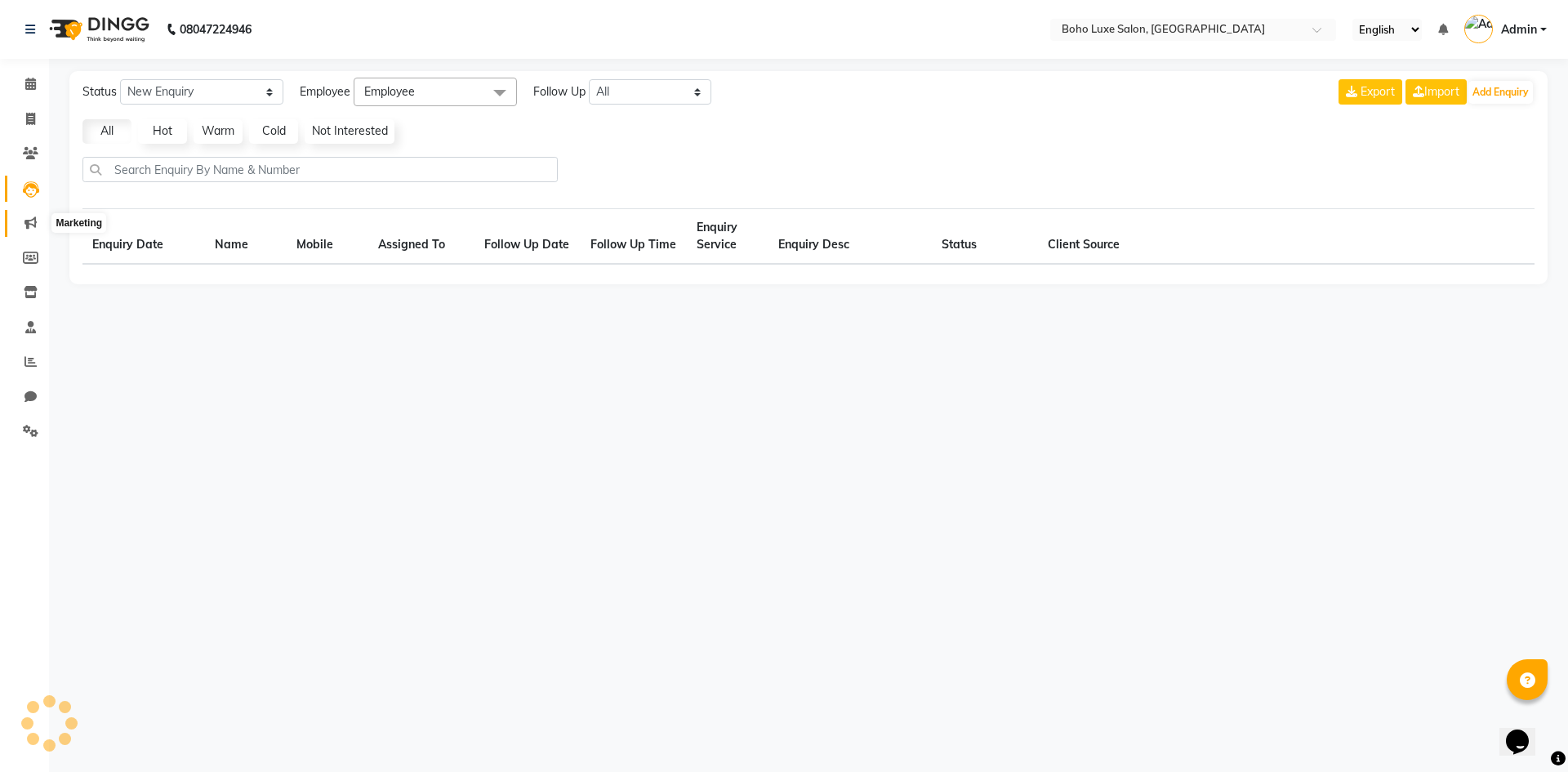
select select "10"
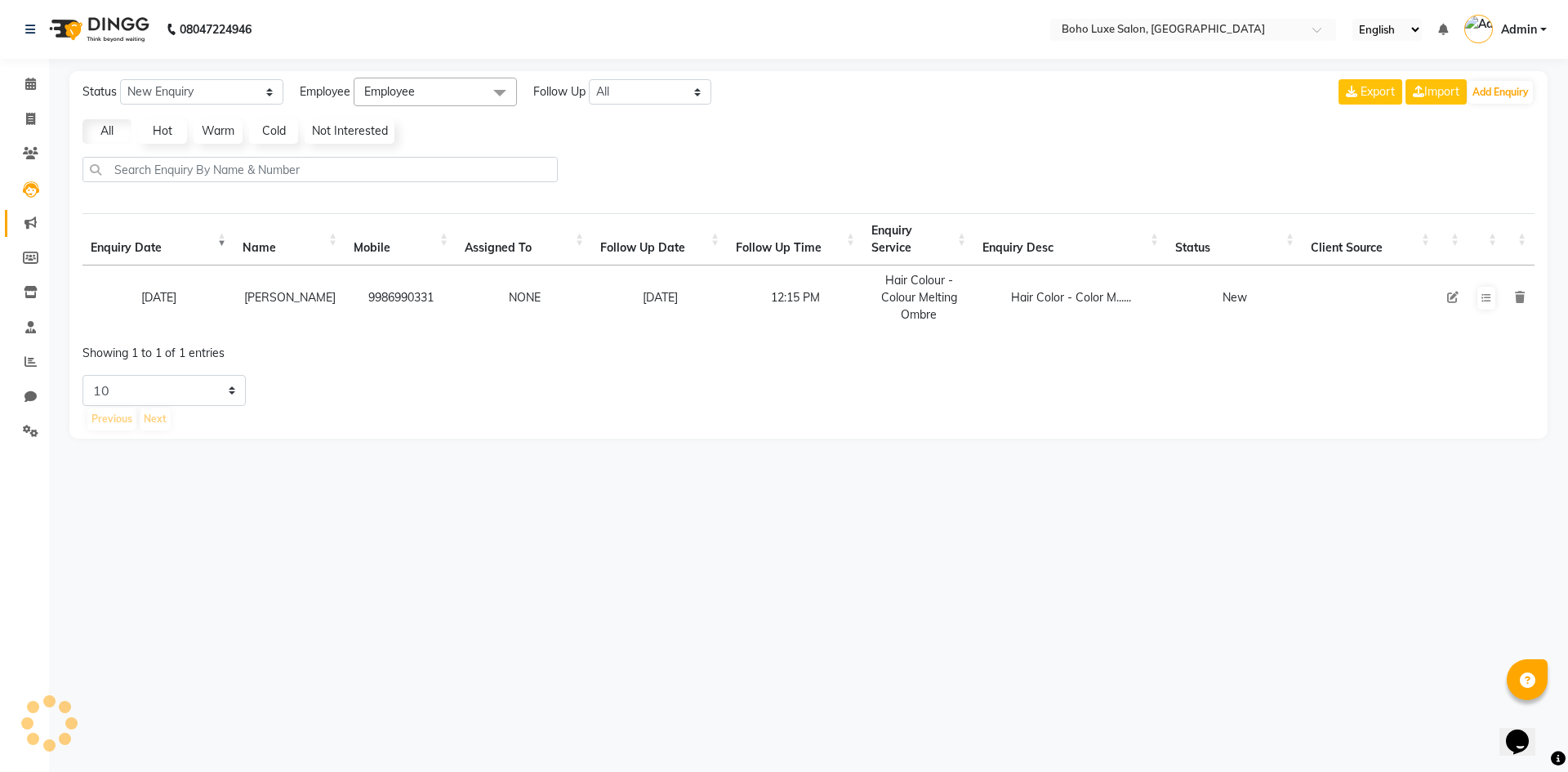
click at [42, 233] on link "Marketing" at bounding box center [25, 224] width 40 height 27
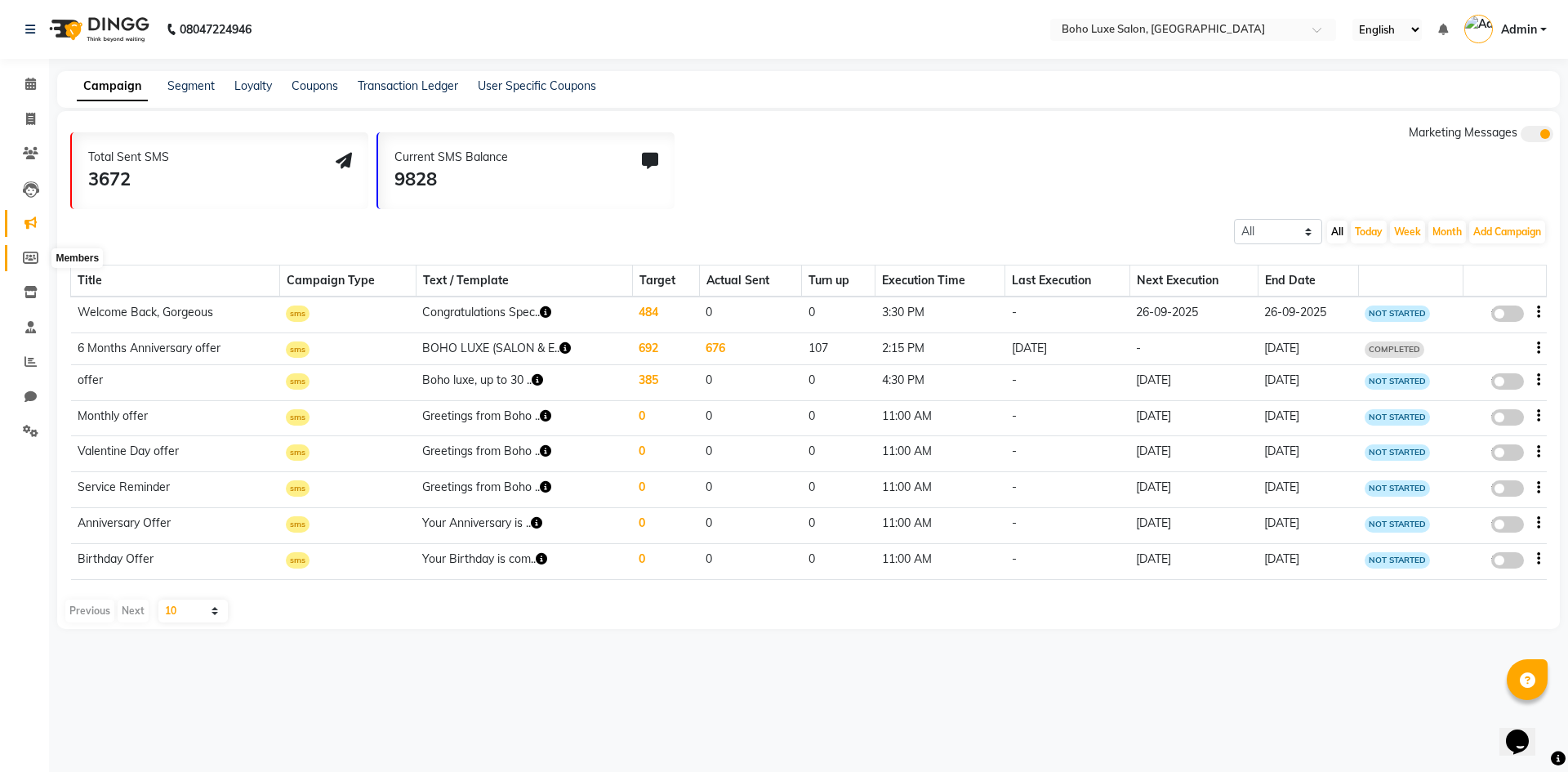
click at [35, 249] on span at bounding box center [31, 258] width 29 height 19
select select
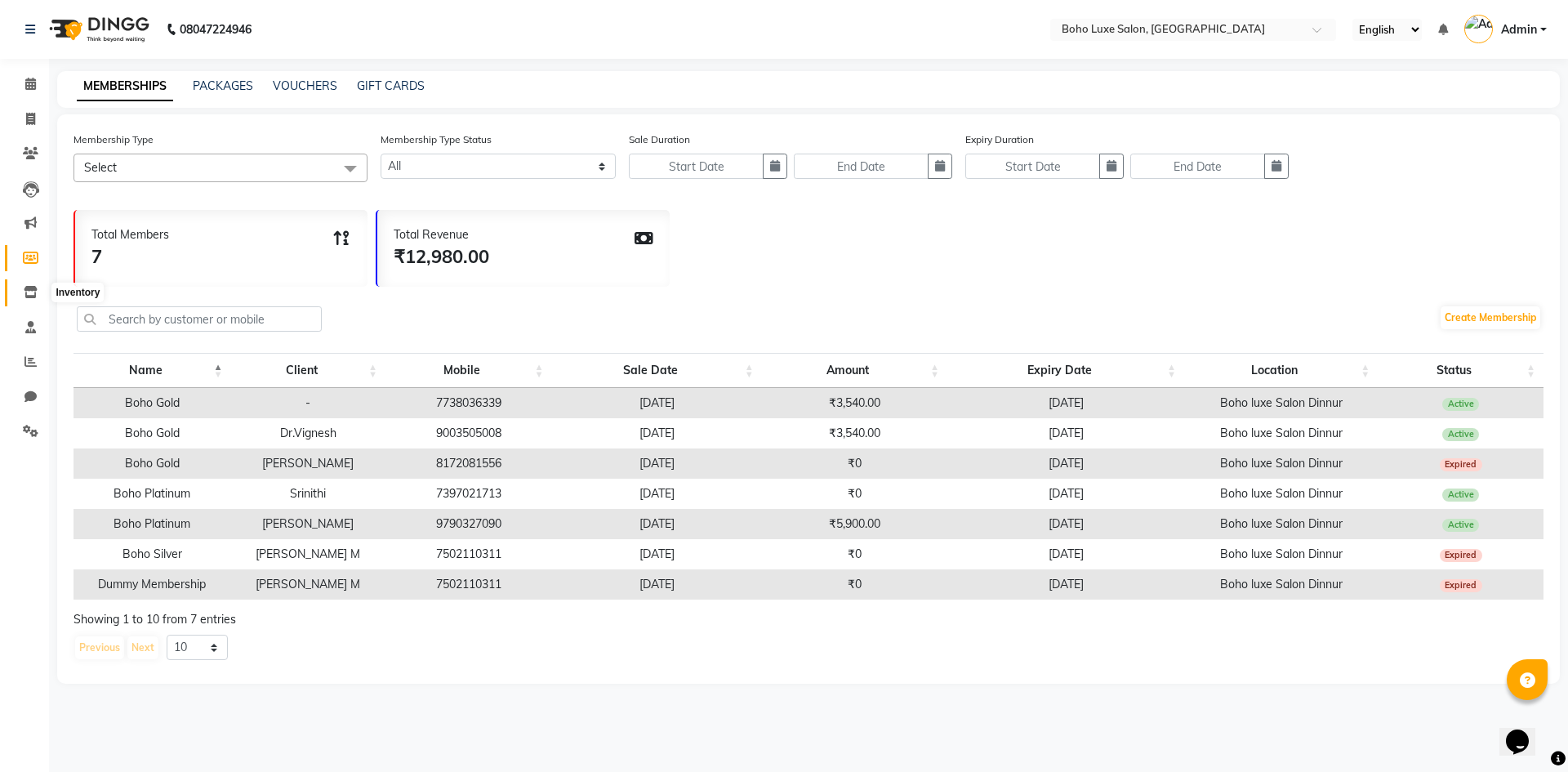
click at [43, 288] on span at bounding box center [31, 293] width 29 height 19
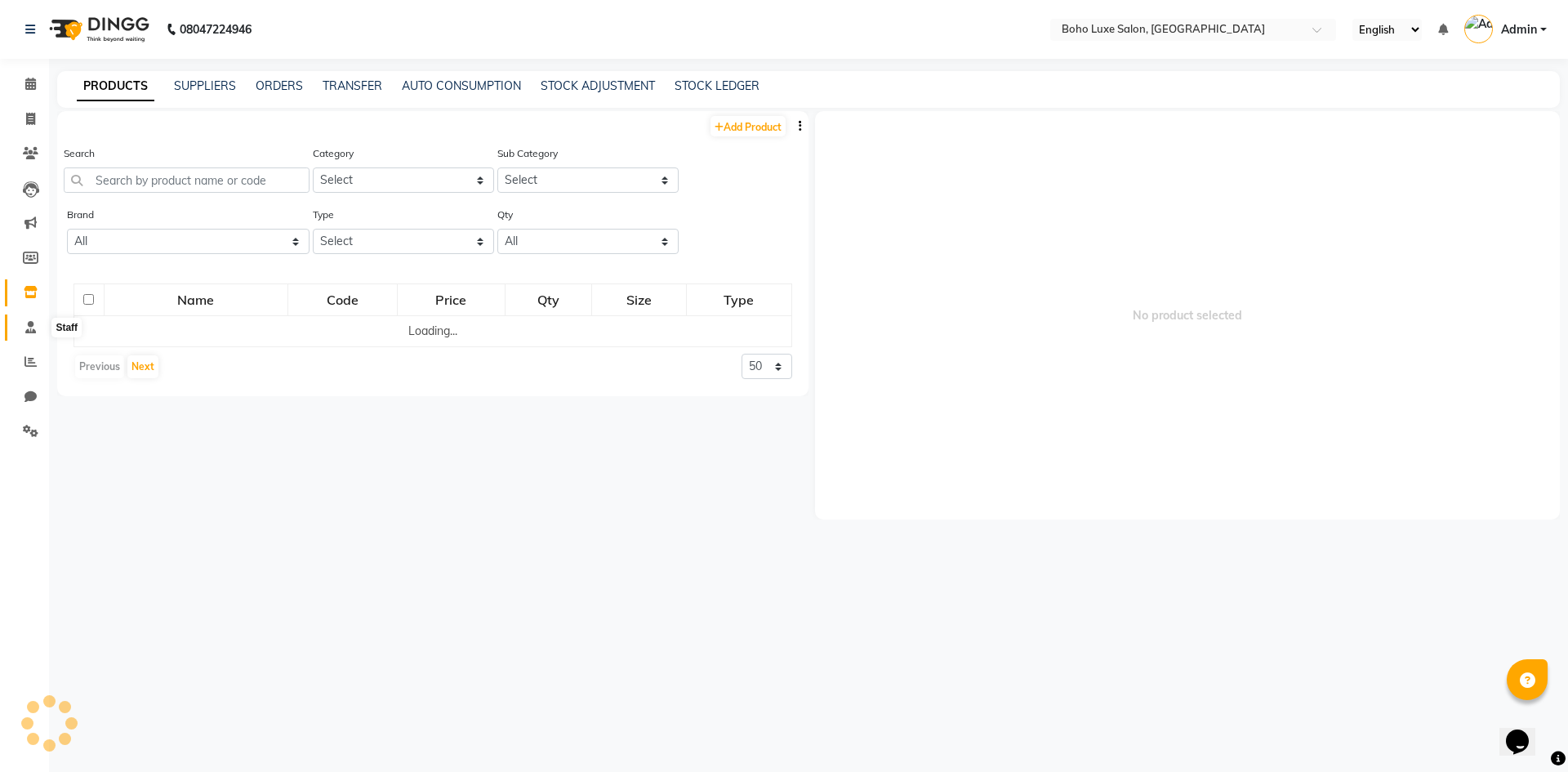
click at [35, 332] on icon at bounding box center [31, 327] width 11 height 12
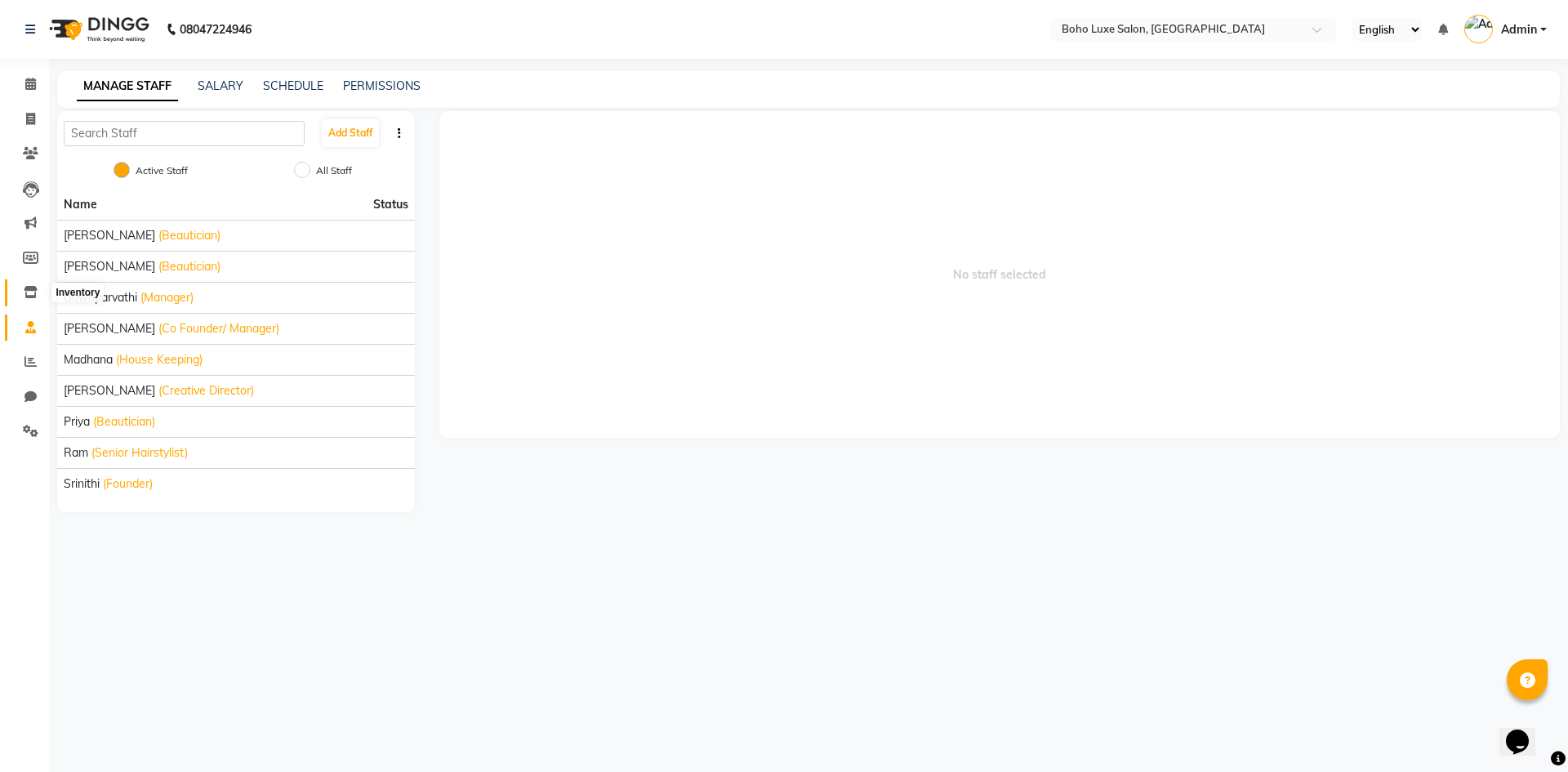
click at [40, 285] on span at bounding box center [31, 293] width 29 height 19
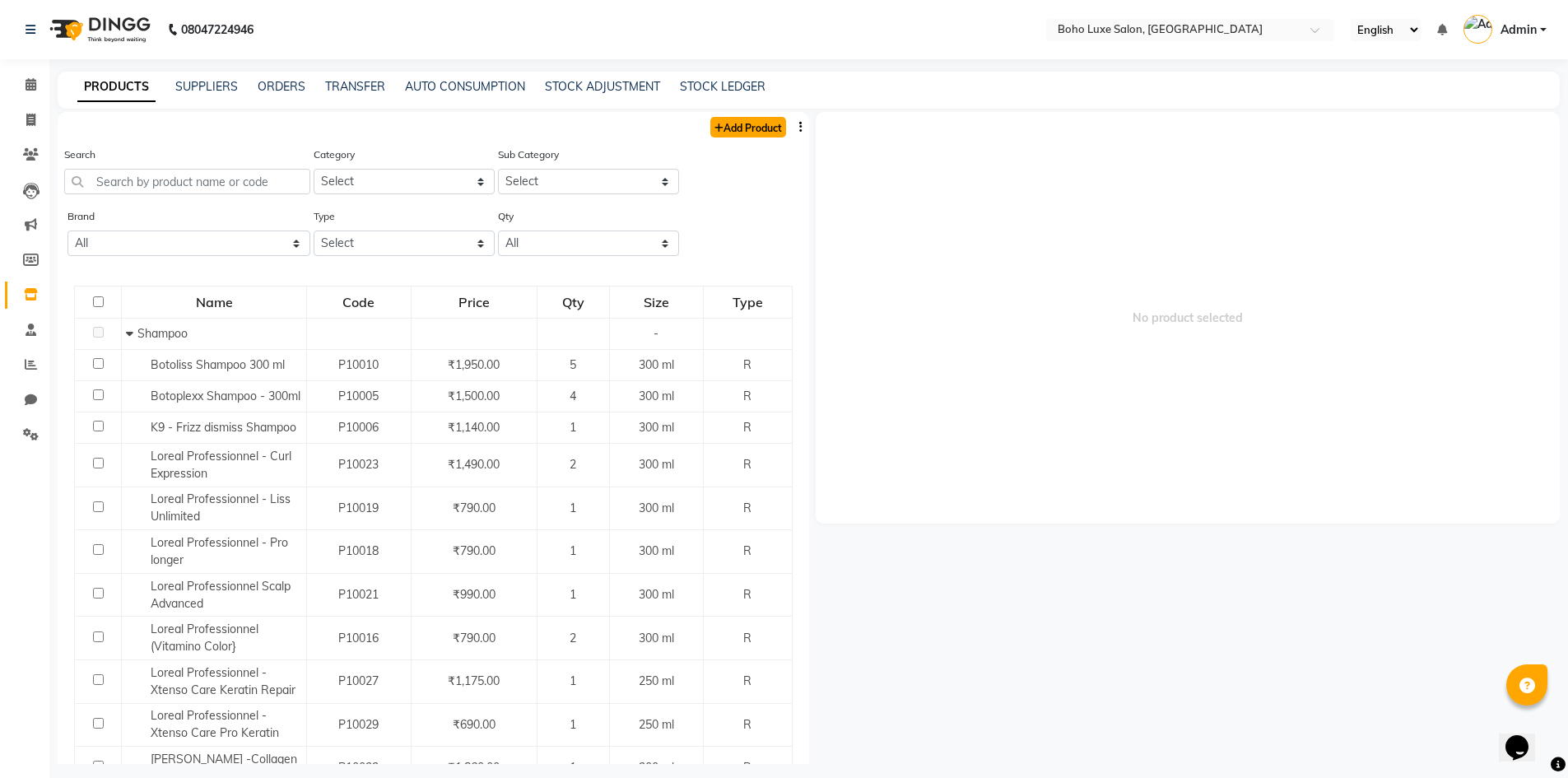
click at [725, 133] on link "Add Product" at bounding box center [748, 127] width 76 height 21
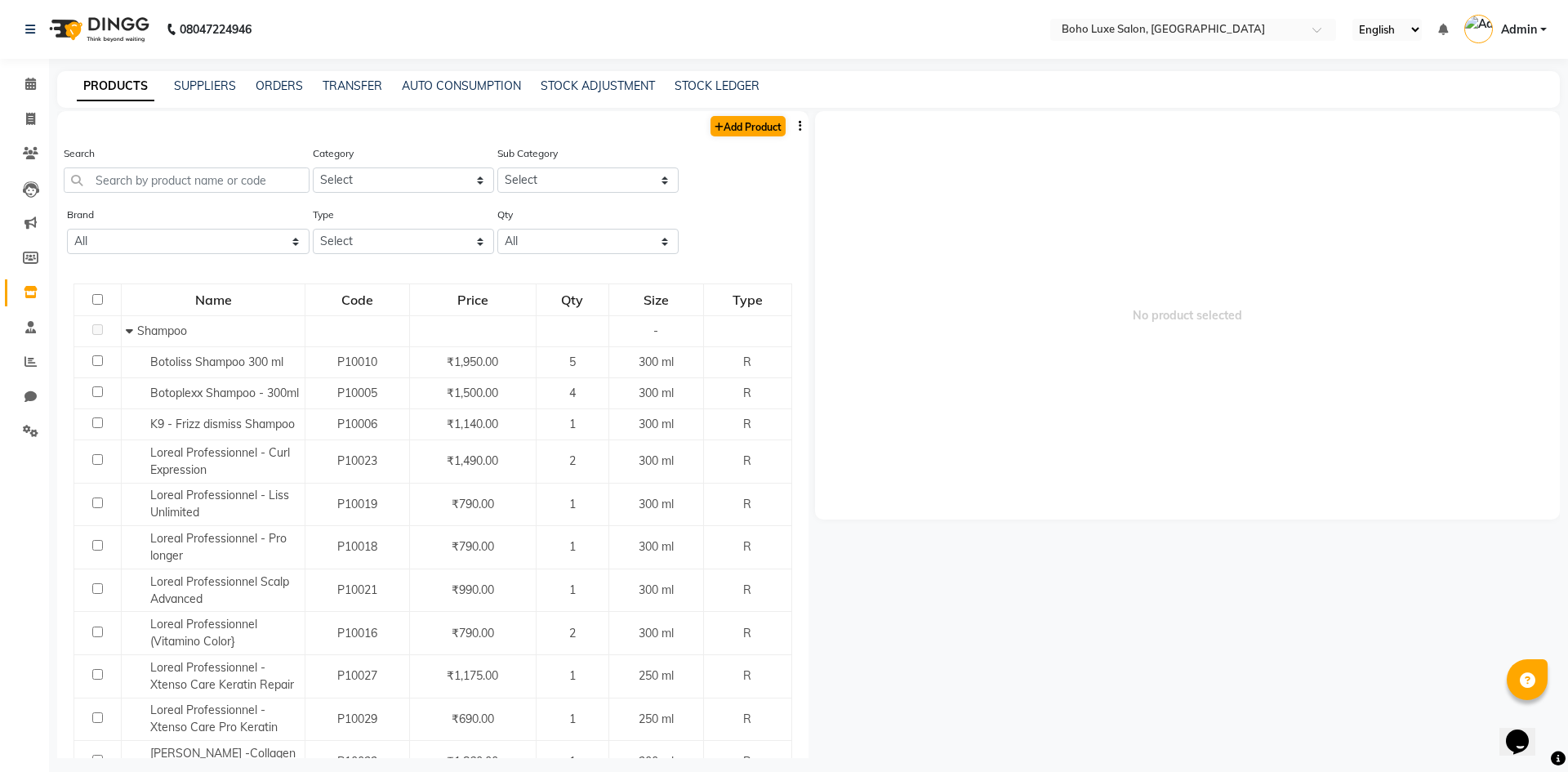
select select "true"
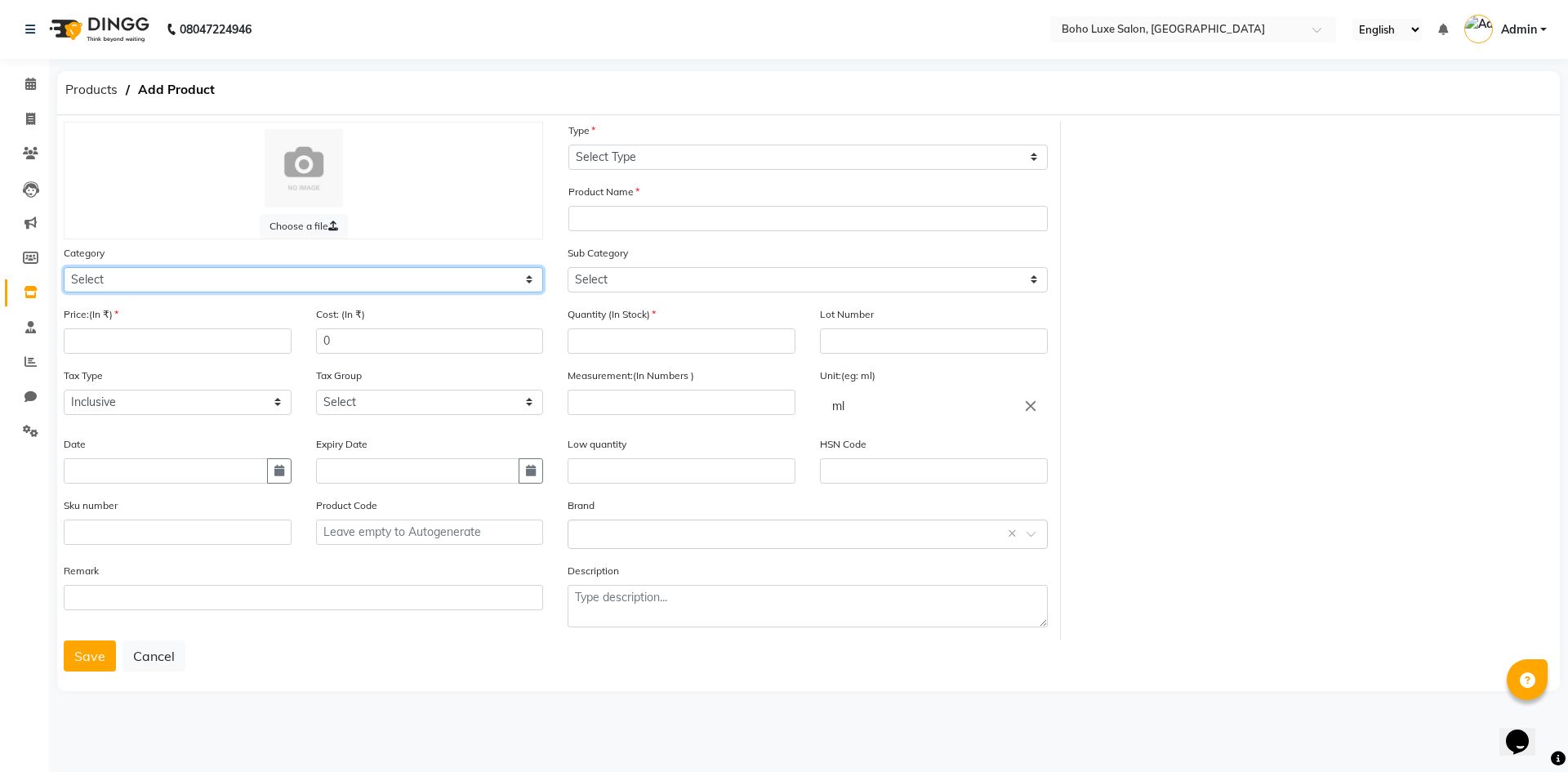
click at [262, 291] on select "Select Hair Skin Makeup Personal Care Appliances [PERSON_NAME] Waxing Disposabl…" at bounding box center [303, 280] width 480 height 26
click at [124, 273] on select "Select Hair Skin Makeup Personal Care Appliances [PERSON_NAME] Waxing Disposabl…" at bounding box center [303, 280] width 480 height 26
select select "1150"
click at [63, 267] on select "Select Hair Skin Makeup Personal Care Appliances [PERSON_NAME] Waxing Disposabl…" at bounding box center [303, 280] width 480 height 26
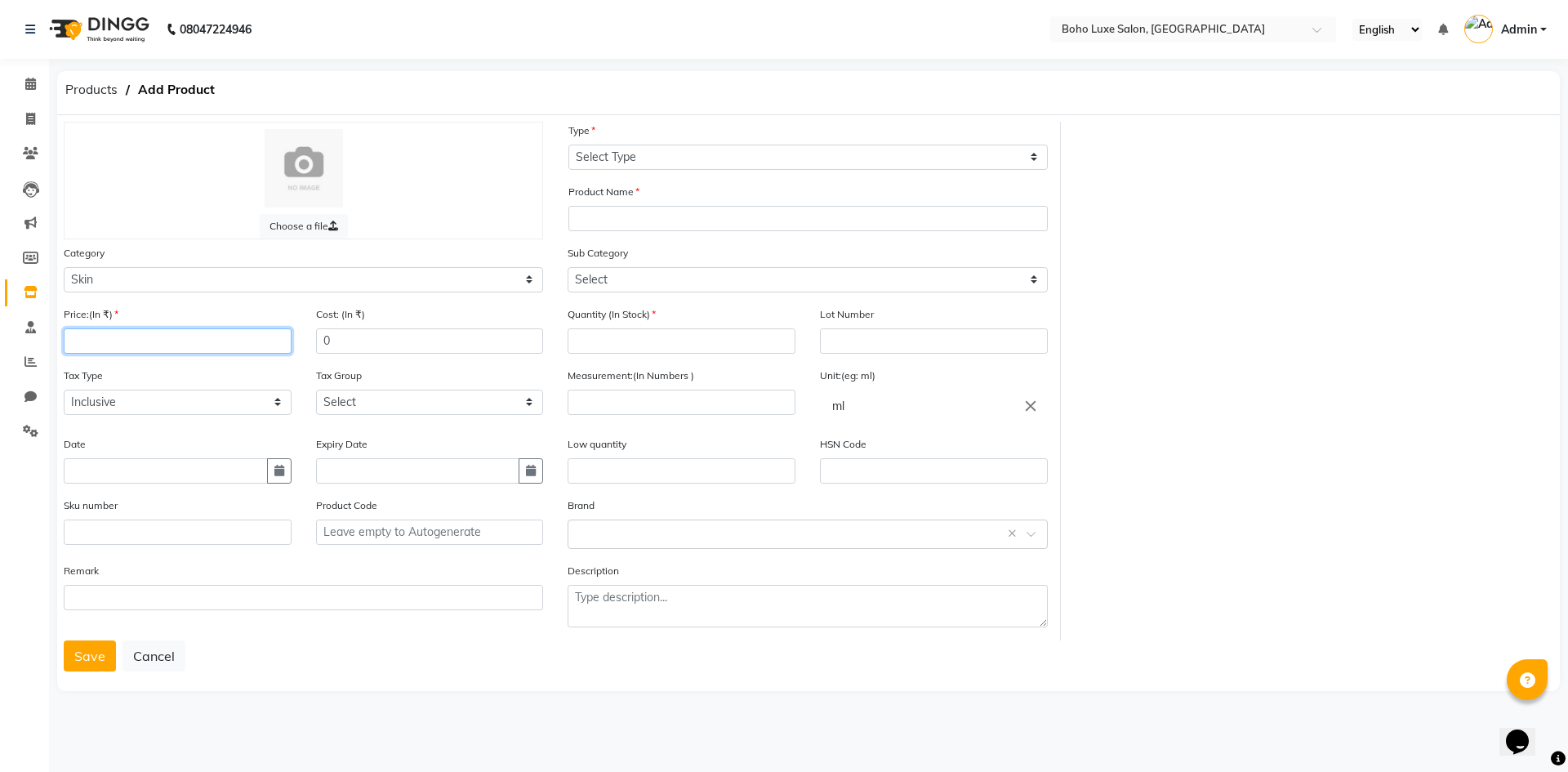
click at [129, 347] on input "number" at bounding box center [177, 341] width 228 height 26
click at [1176, 366] on div "Choose a file Type Select Type Both Retail Consumable Product Name Category Sel…" at bounding box center [808, 381] width 1514 height 519
click at [716, 174] on div "Type Select Type Both Retail Consumable" at bounding box center [808, 153] width 504 height 61
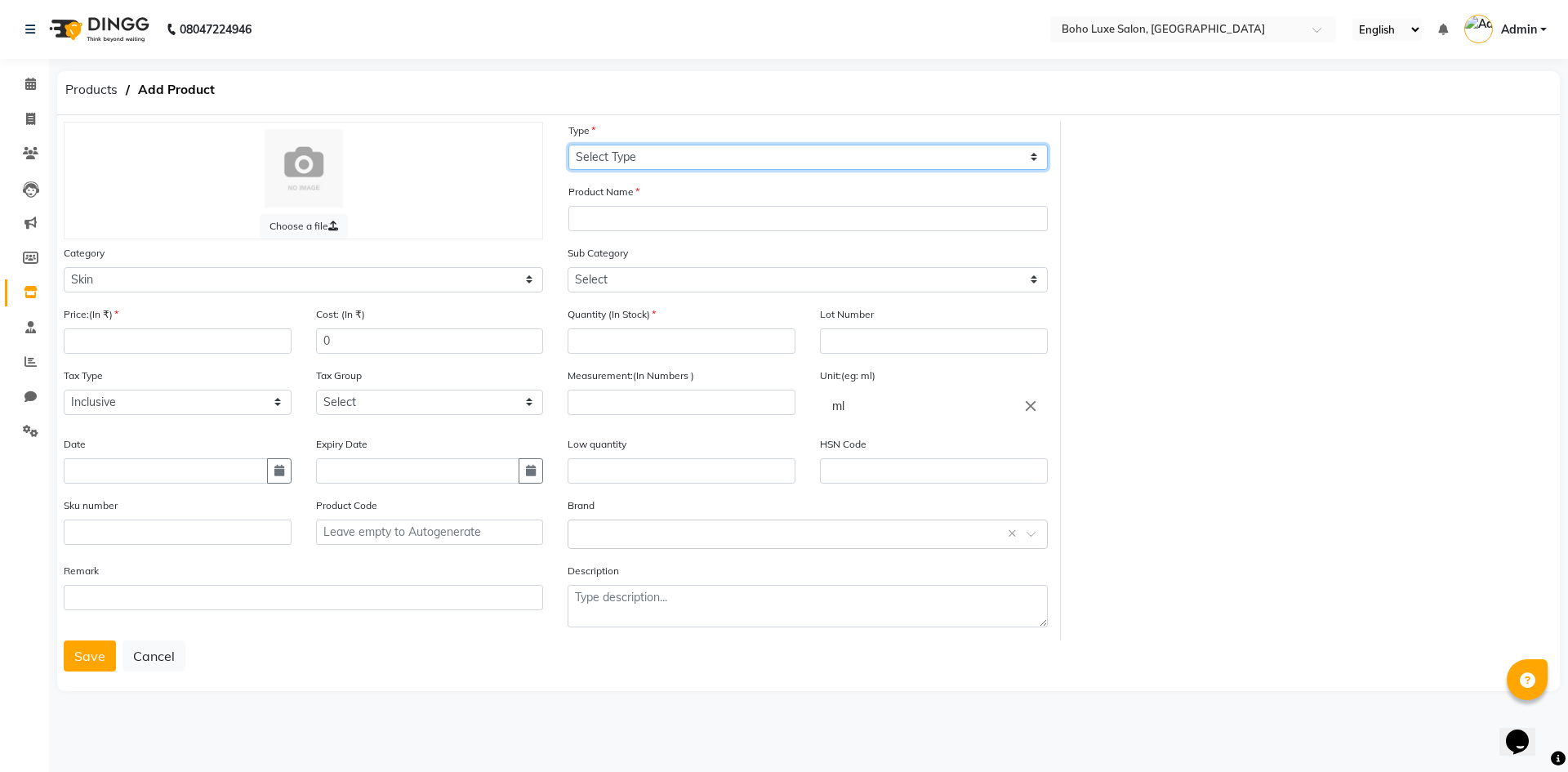
click at [716, 167] on select "Select Type Both Retail Consumable" at bounding box center [809, 157] width 480 height 26
select select "C"
click at [569, 144] on select "Select Type Both Retail Consumable" at bounding box center [809, 157] width 480 height 26
click at [100, 84] on span "Products" at bounding box center [91, 90] width 68 height 30
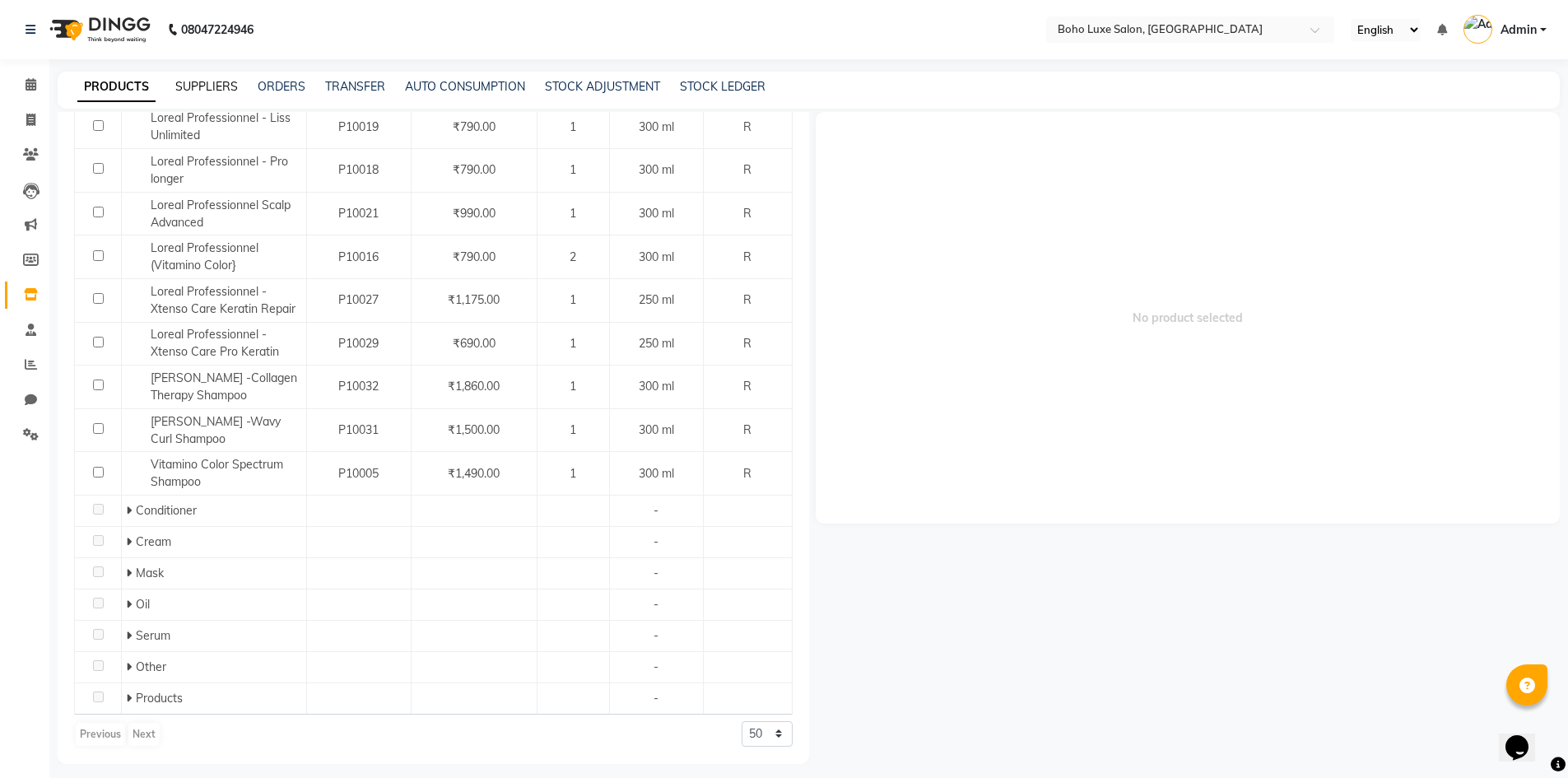
click at [218, 86] on link "SUPPLIERS" at bounding box center [206, 86] width 62 height 15
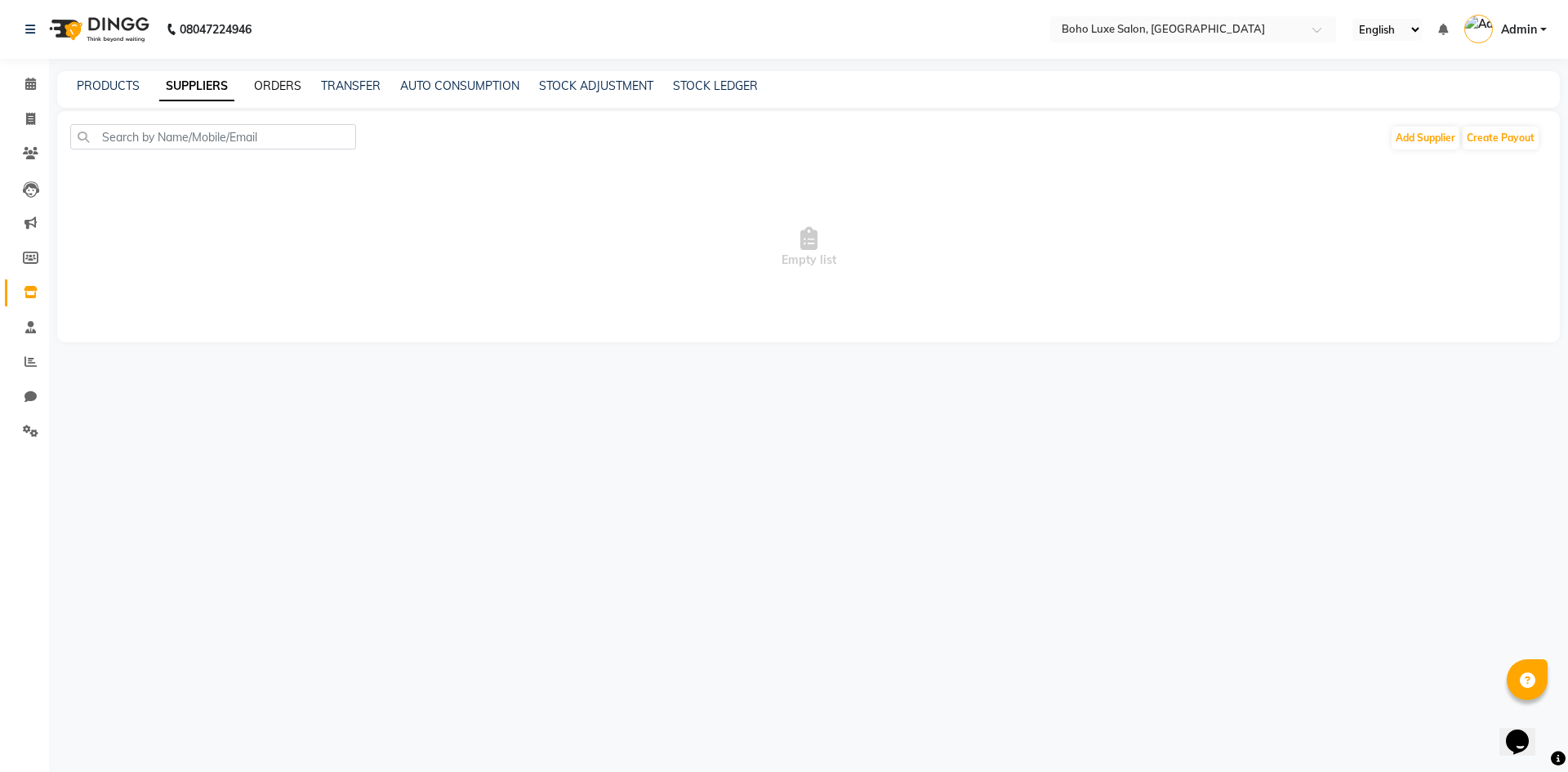
click at [261, 81] on link "ORDERS" at bounding box center [277, 86] width 47 height 15
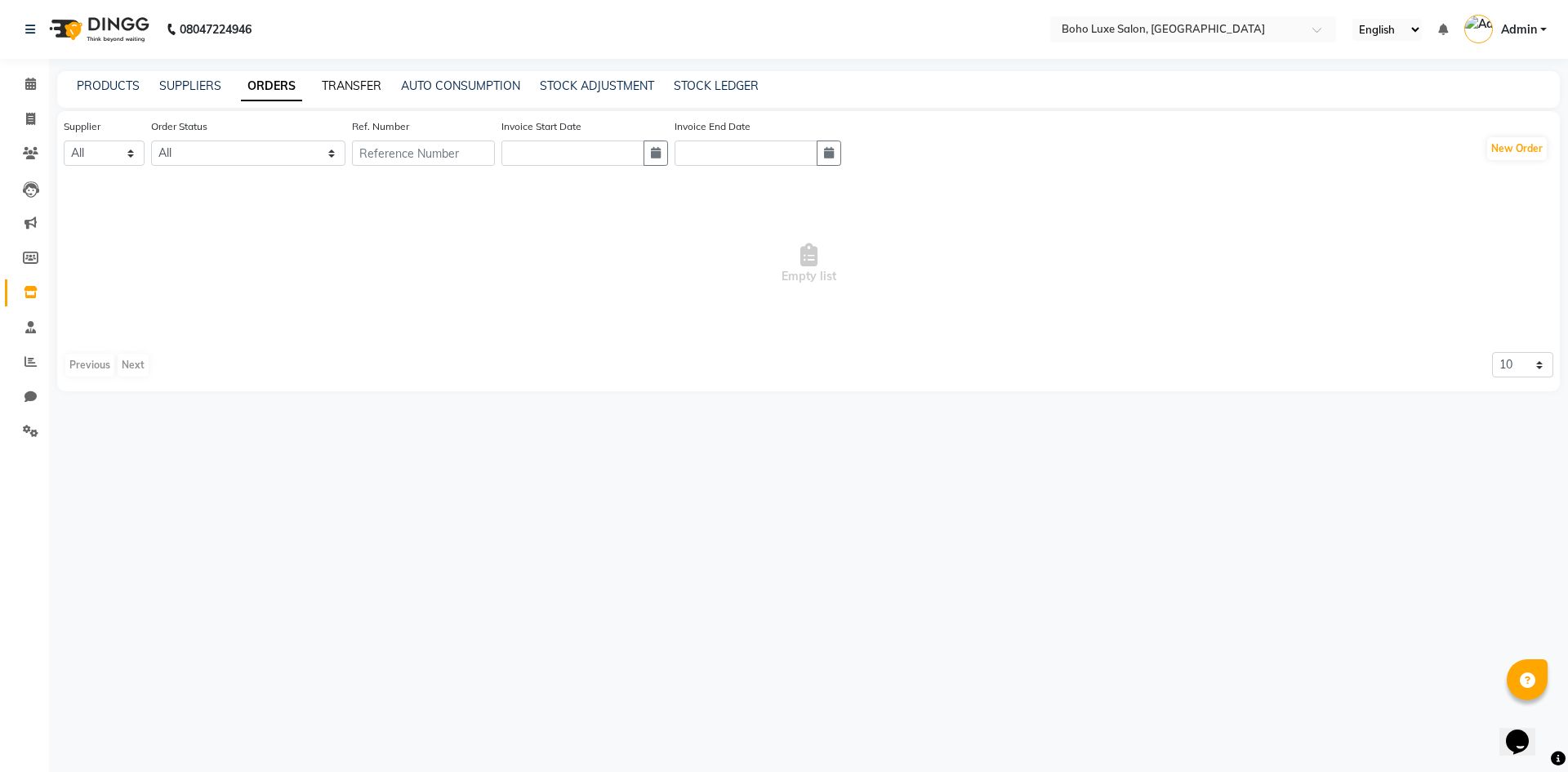
click at [340, 80] on link "TRANSFER" at bounding box center [351, 86] width 59 height 15
select select "sender"
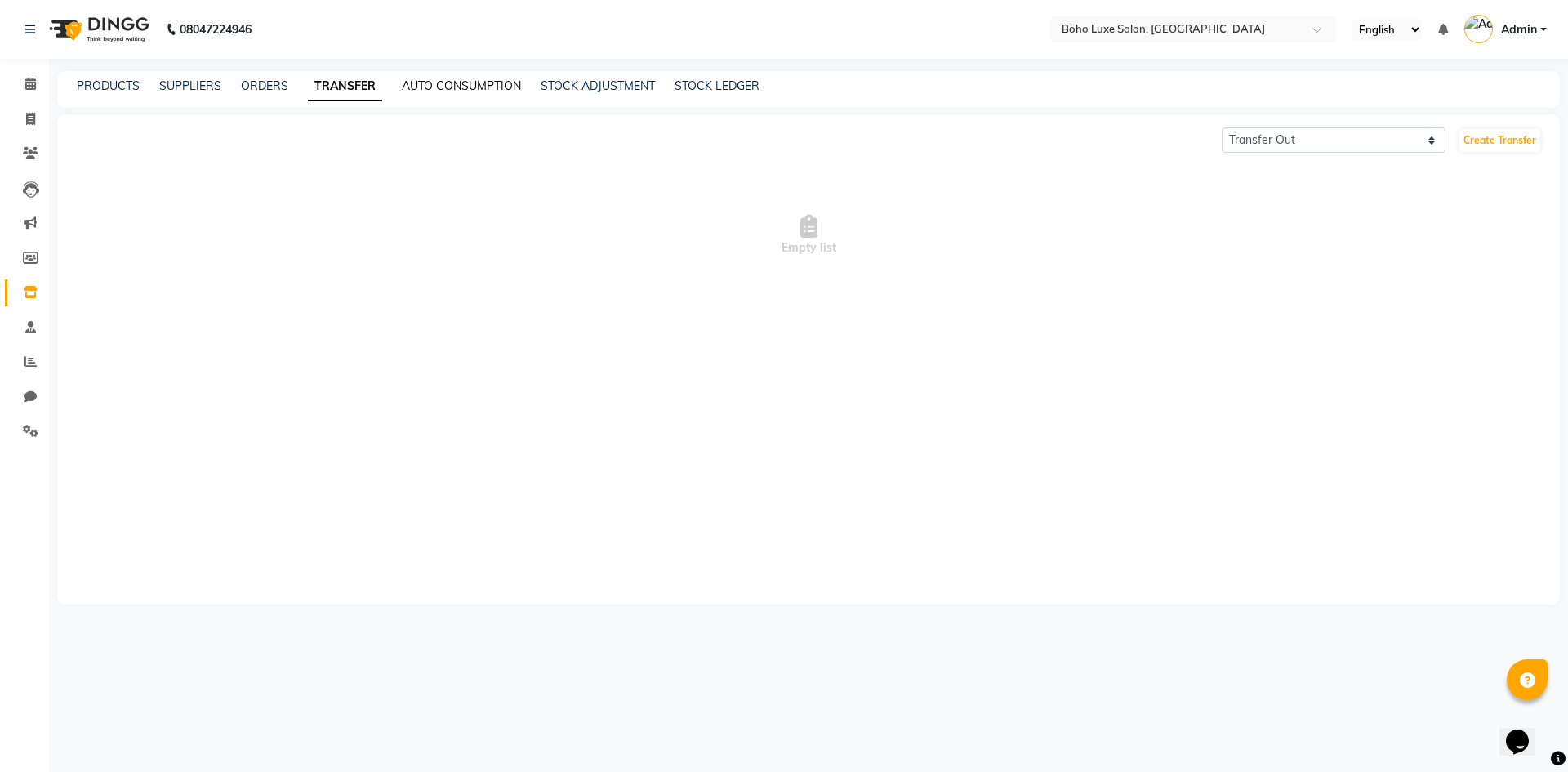
click at [416, 85] on link "AUTO CONSUMPTION" at bounding box center [461, 86] width 120 height 15
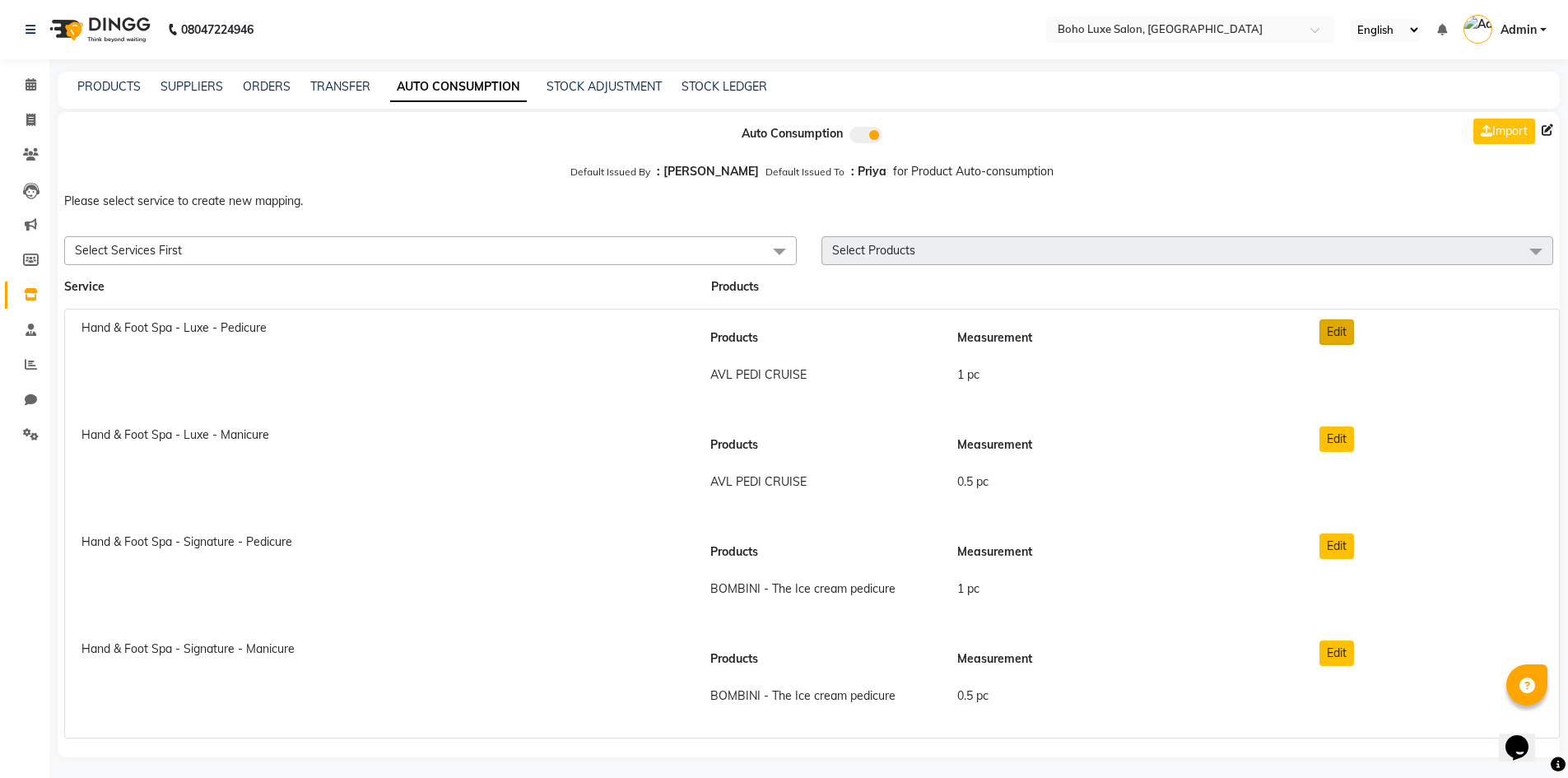
click at [1346, 329] on button "Edit" at bounding box center [1337, 332] width 35 height 26
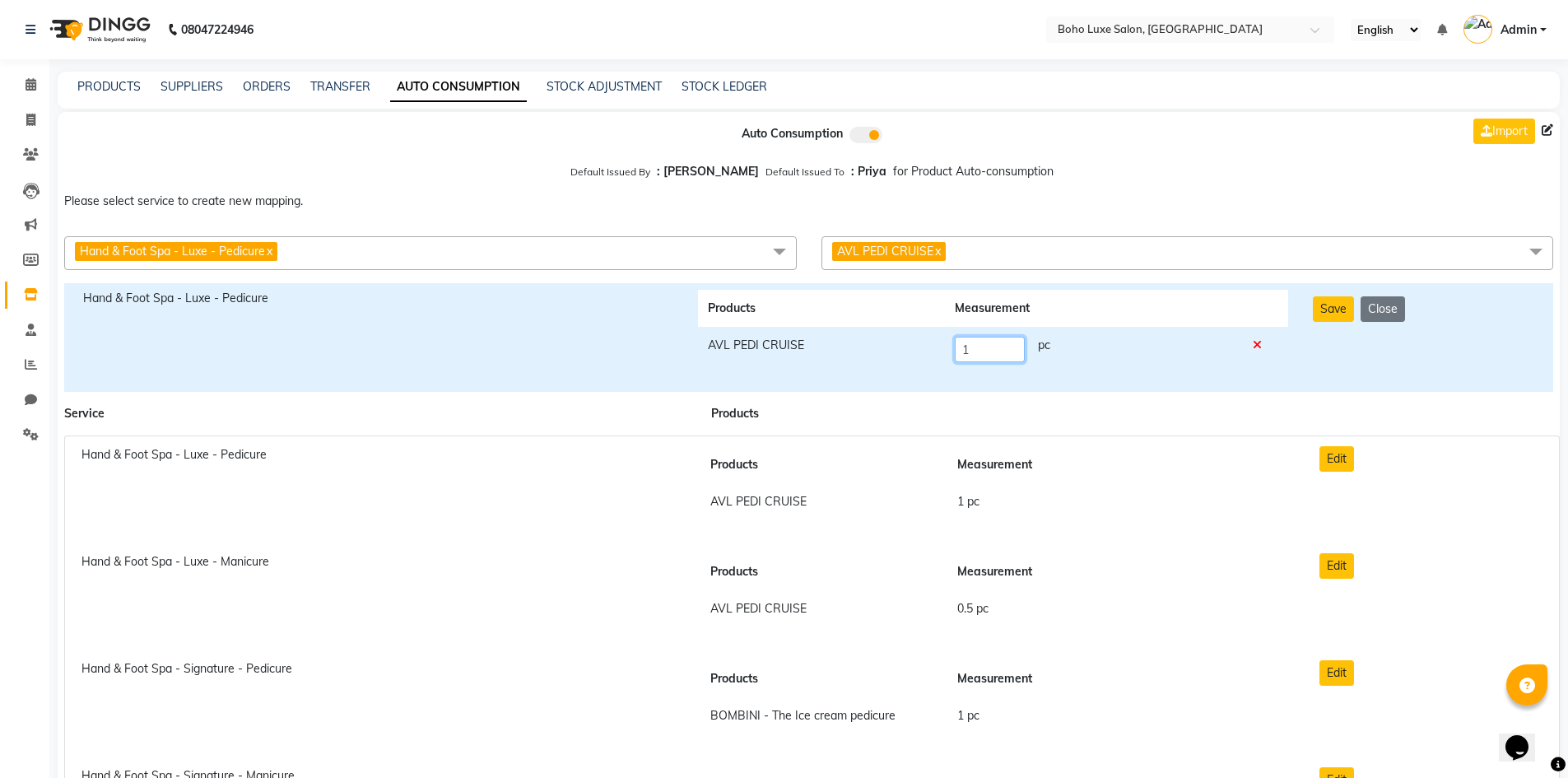
click at [1001, 347] on input "1" at bounding box center [989, 349] width 69 height 26
type input "9"
click at [1269, 660] on li "Hand & Foot Spa - Signature - Pedicure Products Measurement BOMBINI - The Ice c…" at bounding box center [812, 705] width 1496 height 108
click at [1338, 315] on button "Save" at bounding box center [1334, 309] width 42 height 26
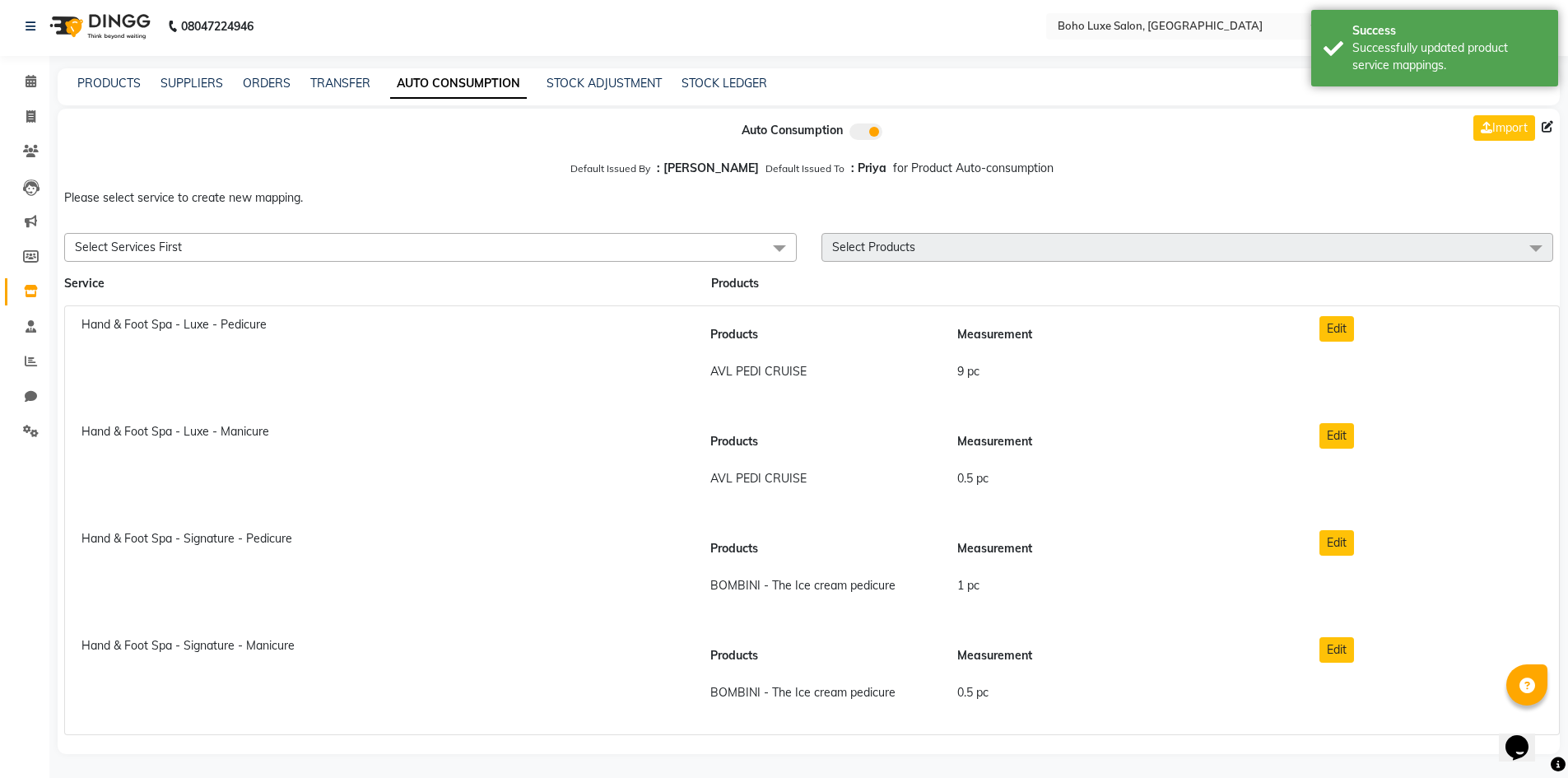
scroll to position [4, 0]
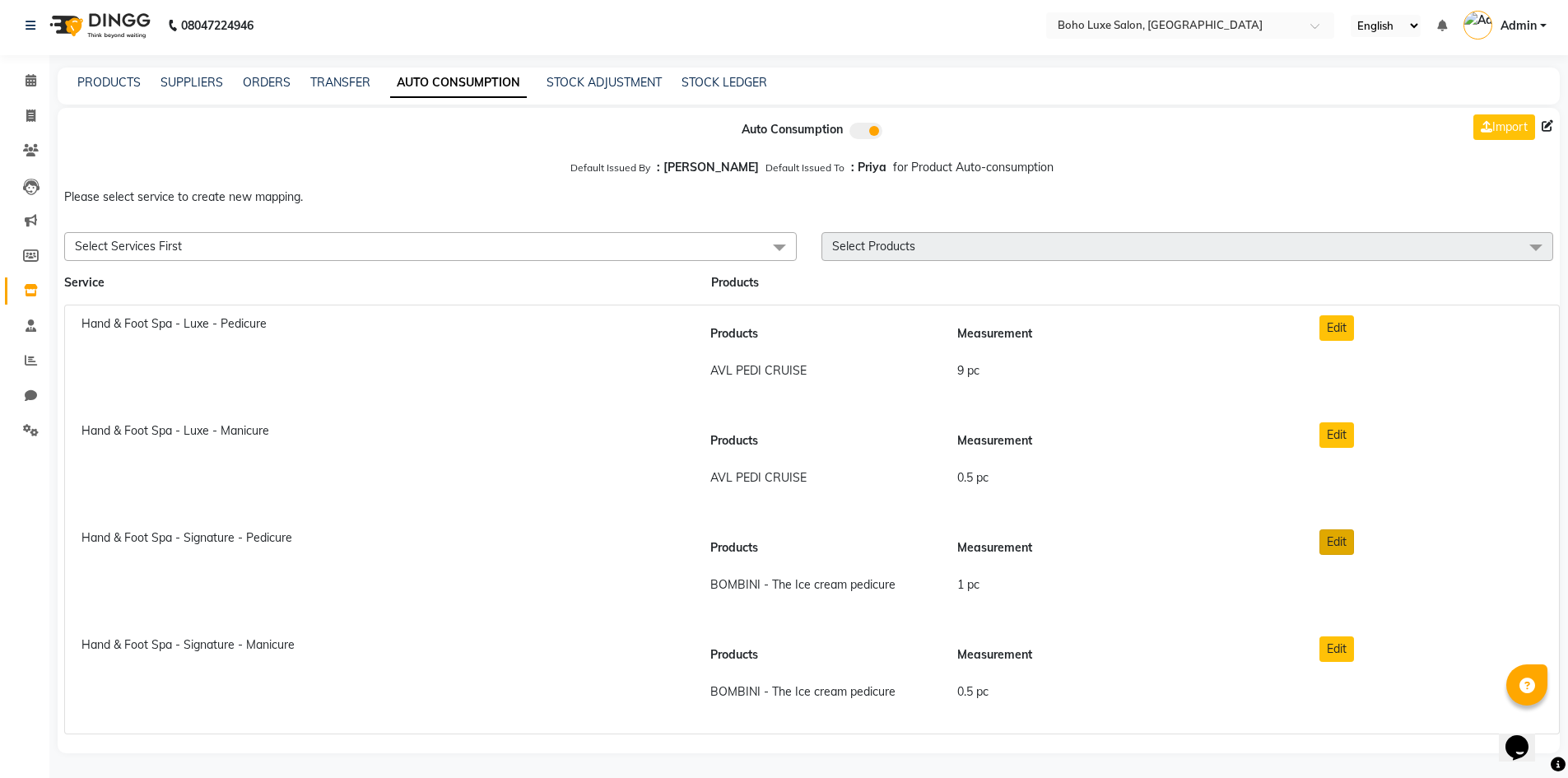
click at [1344, 540] on button "Edit" at bounding box center [1337, 542] width 35 height 26
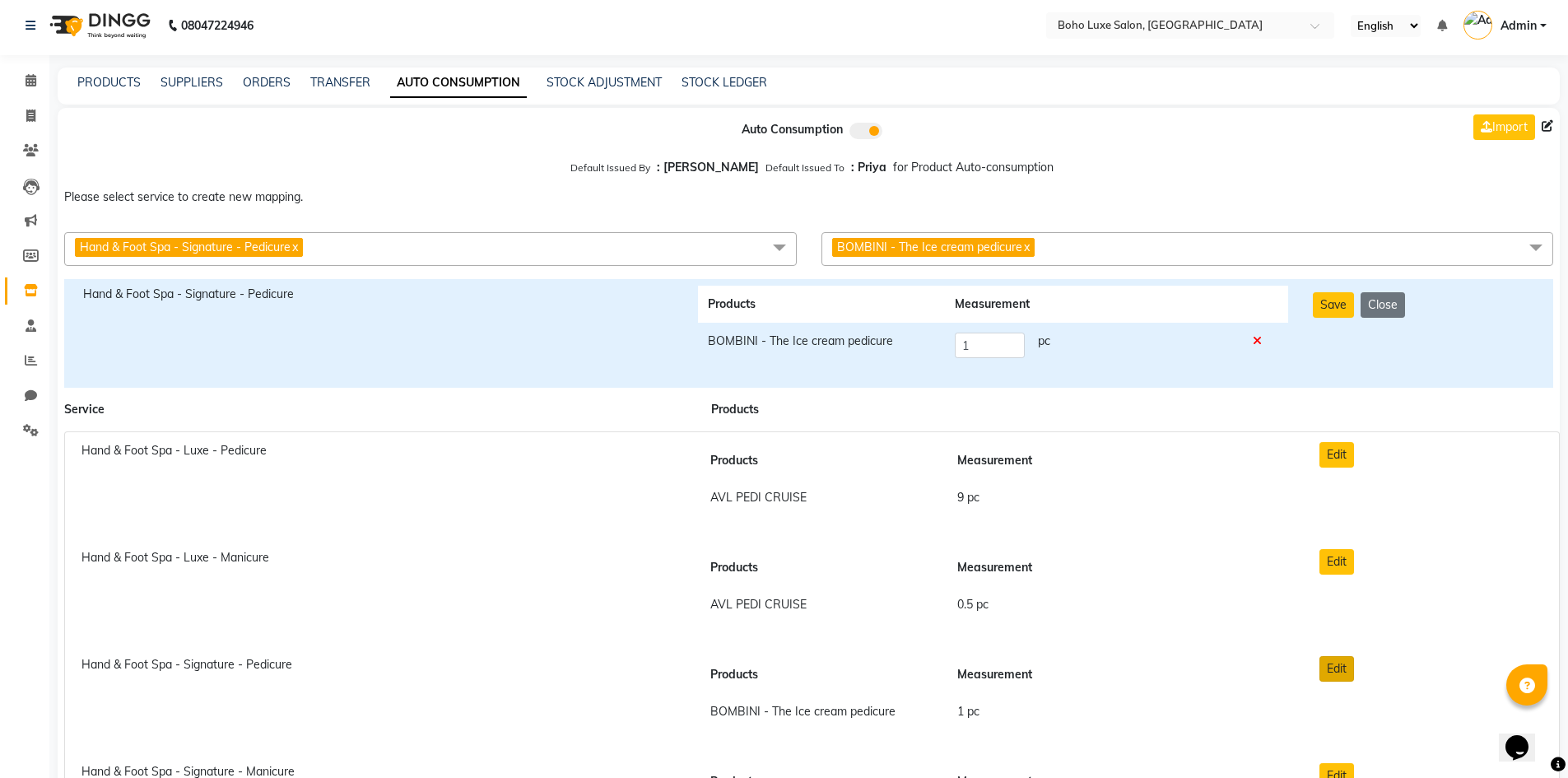
scroll to position [0, 0]
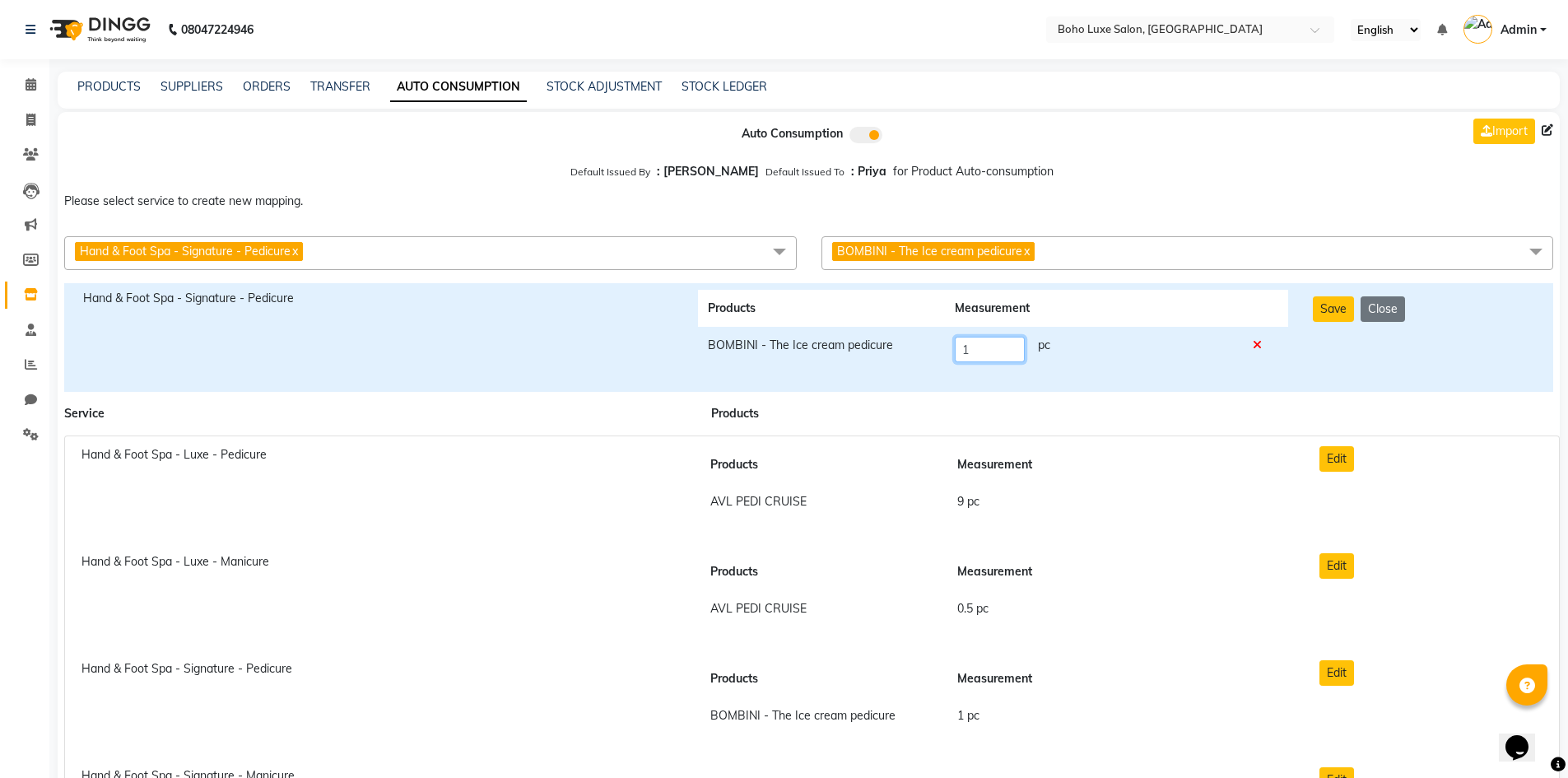
click at [986, 352] on input "1" at bounding box center [989, 349] width 69 height 26
type input "3"
click at [1335, 316] on button "Save" at bounding box center [1334, 309] width 42 height 26
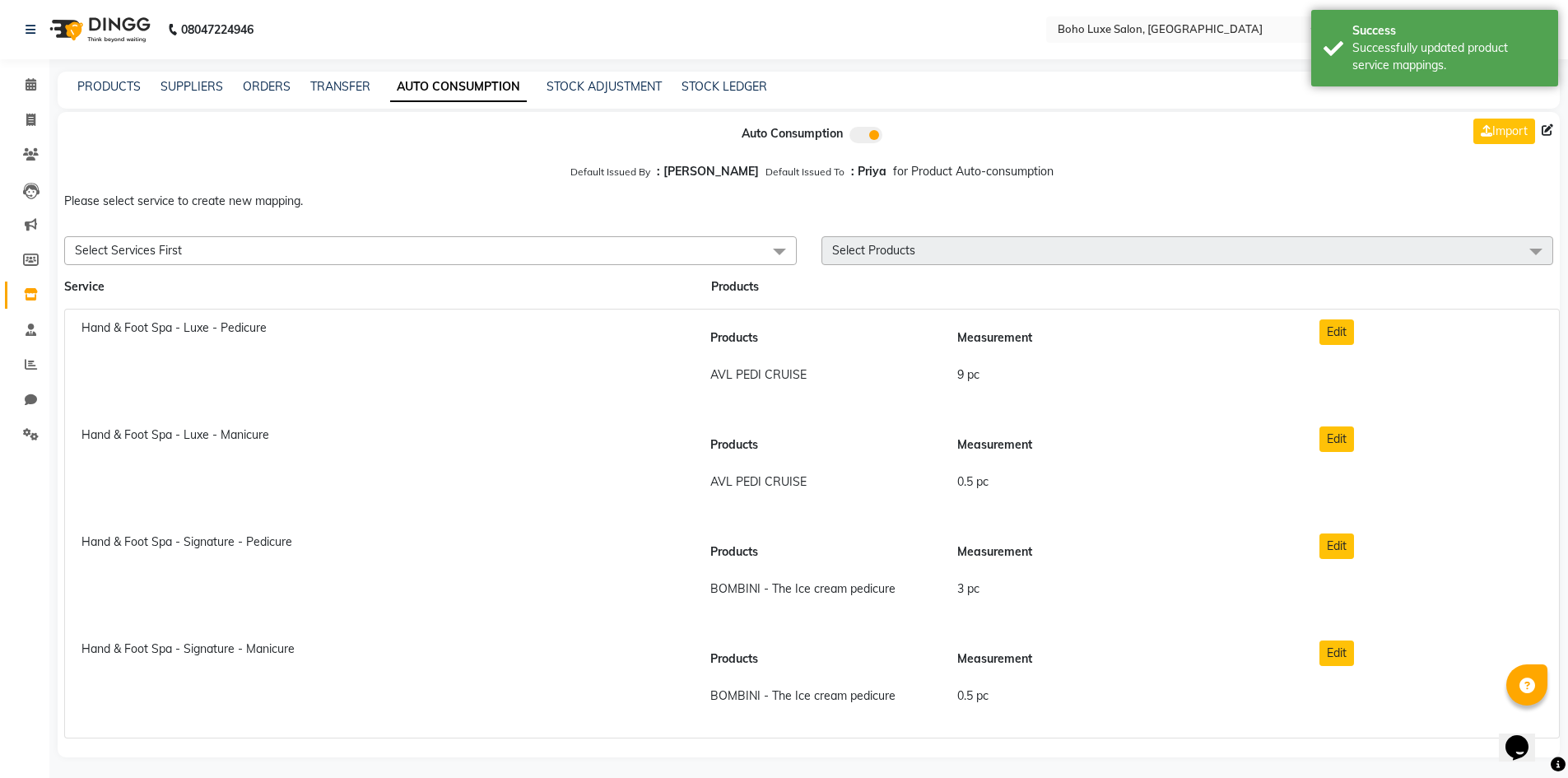
scroll to position [4, 0]
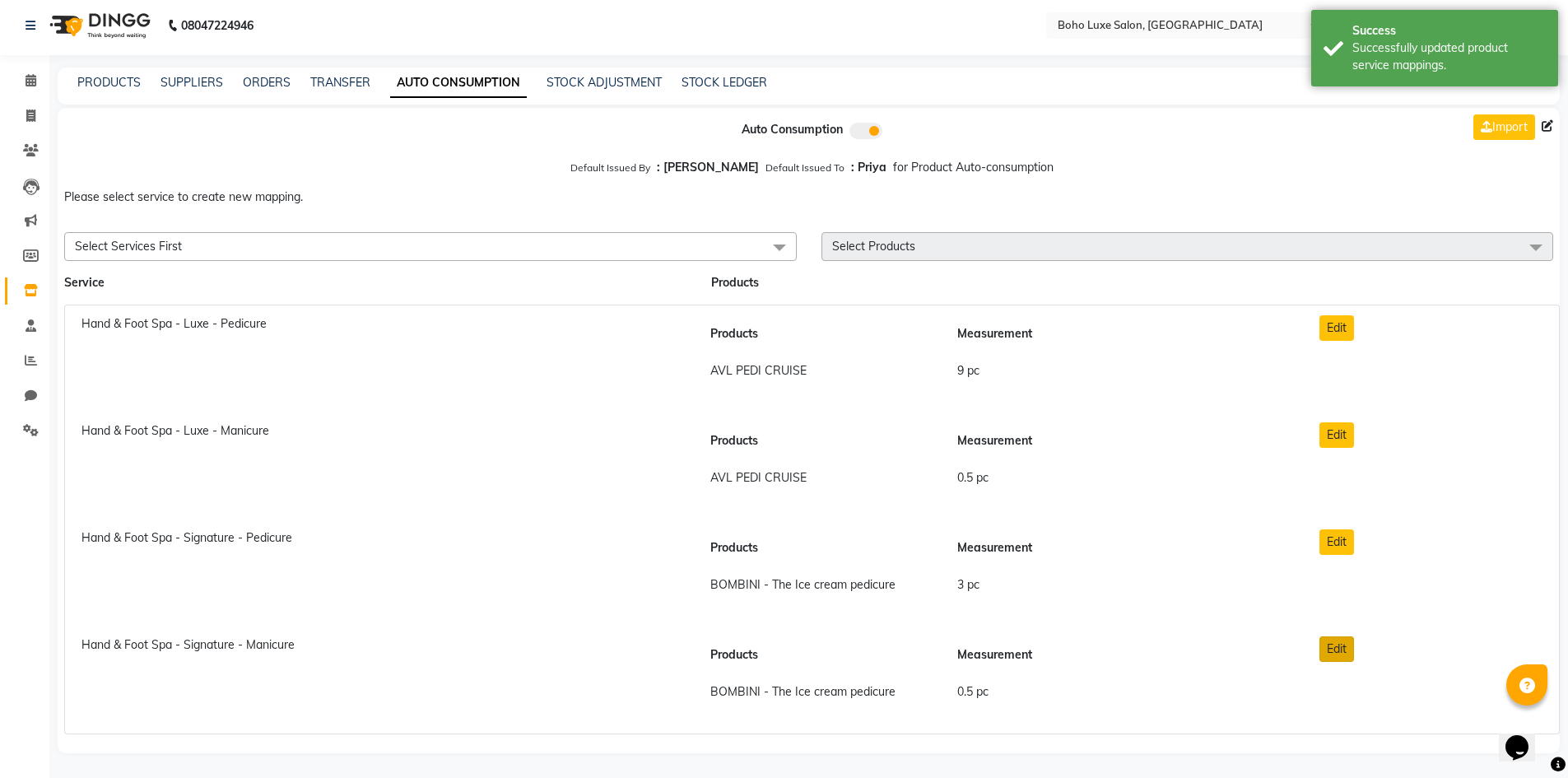
click at [1345, 652] on button "Edit" at bounding box center [1337, 649] width 35 height 26
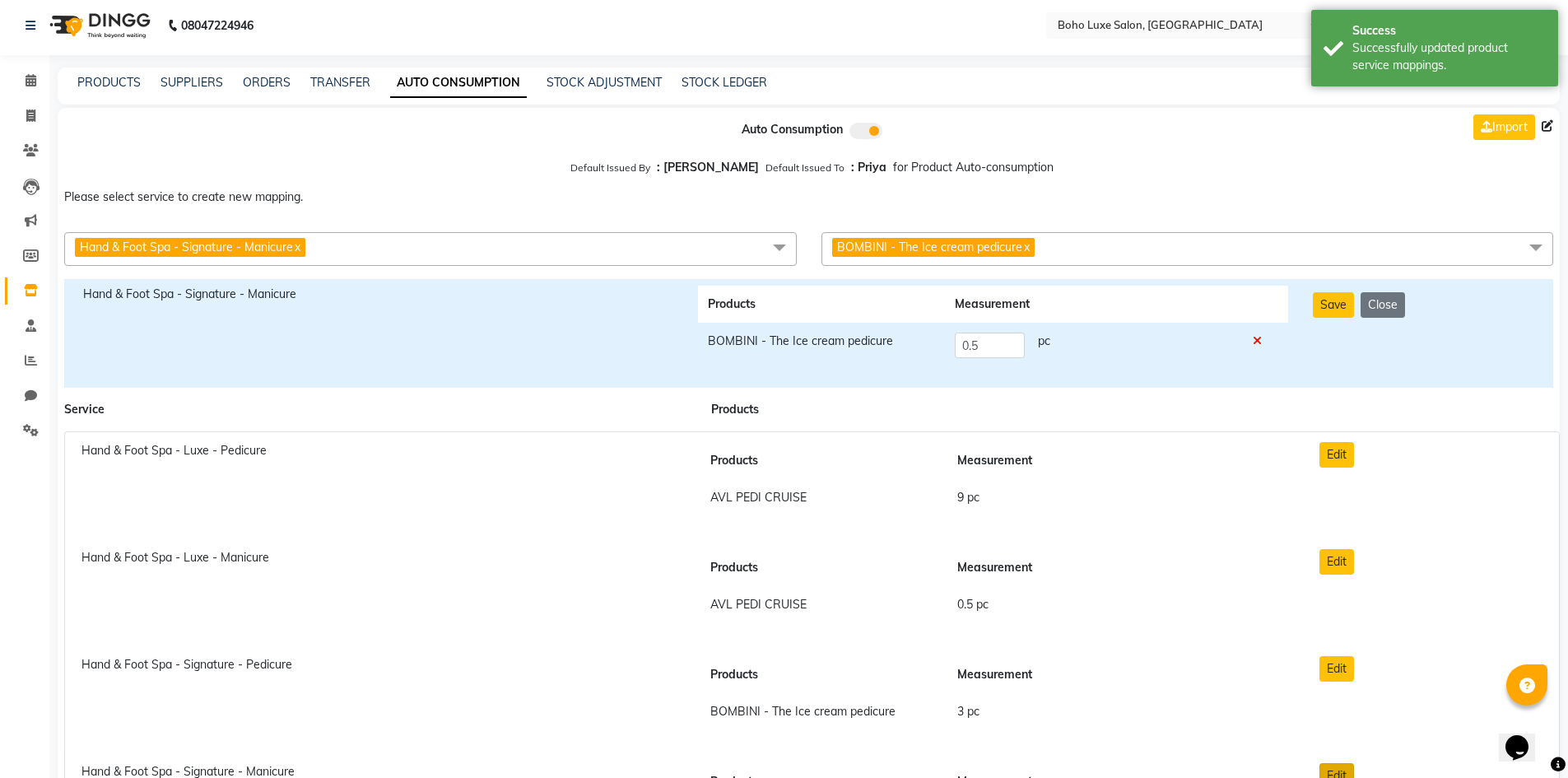
scroll to position [0, 0]
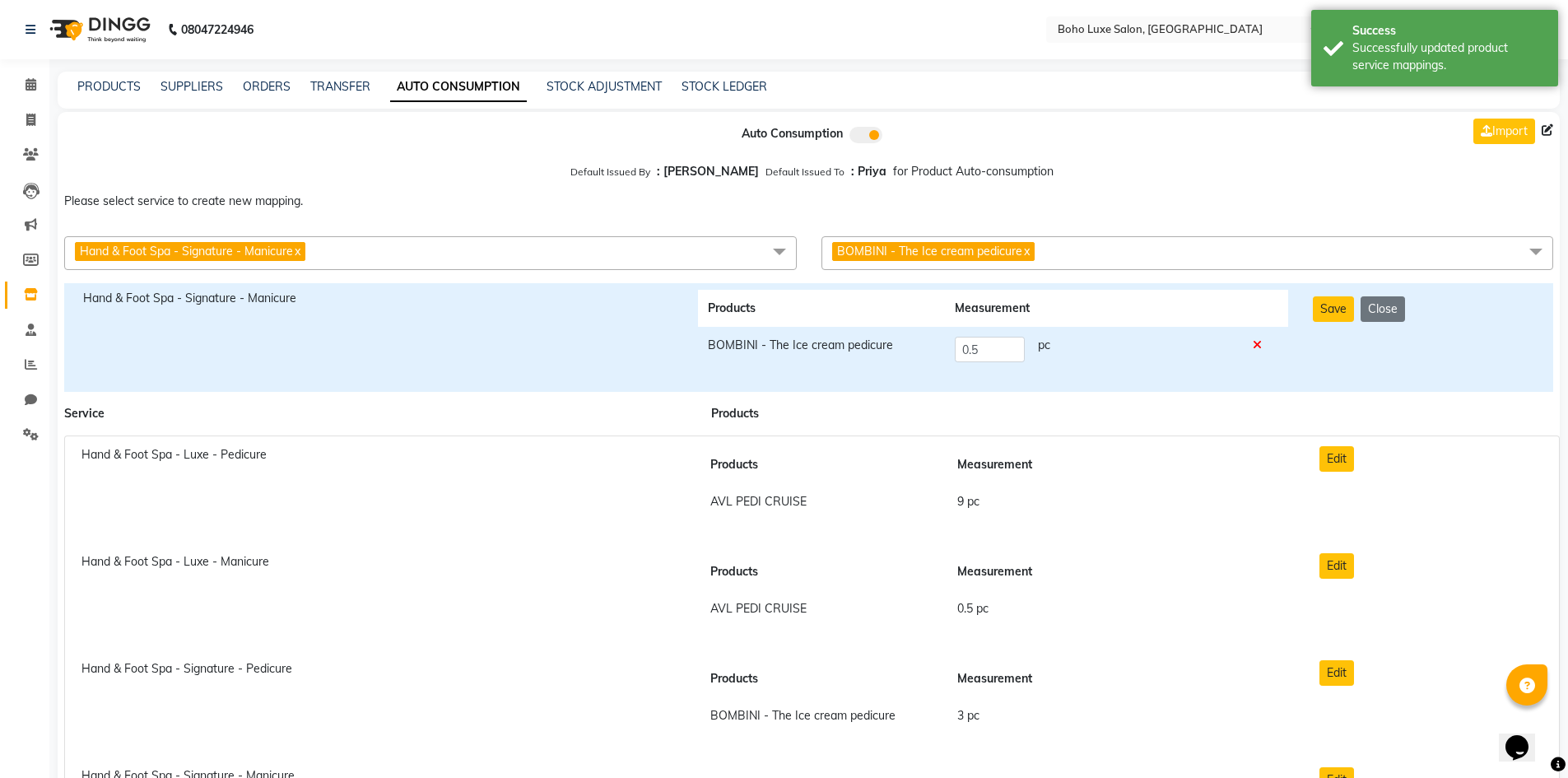
click at [1259, 524] on div "Products Measurement AVL PEDI CRUISE 9 pc" at bounding box center [997, 490] width 619 height 87
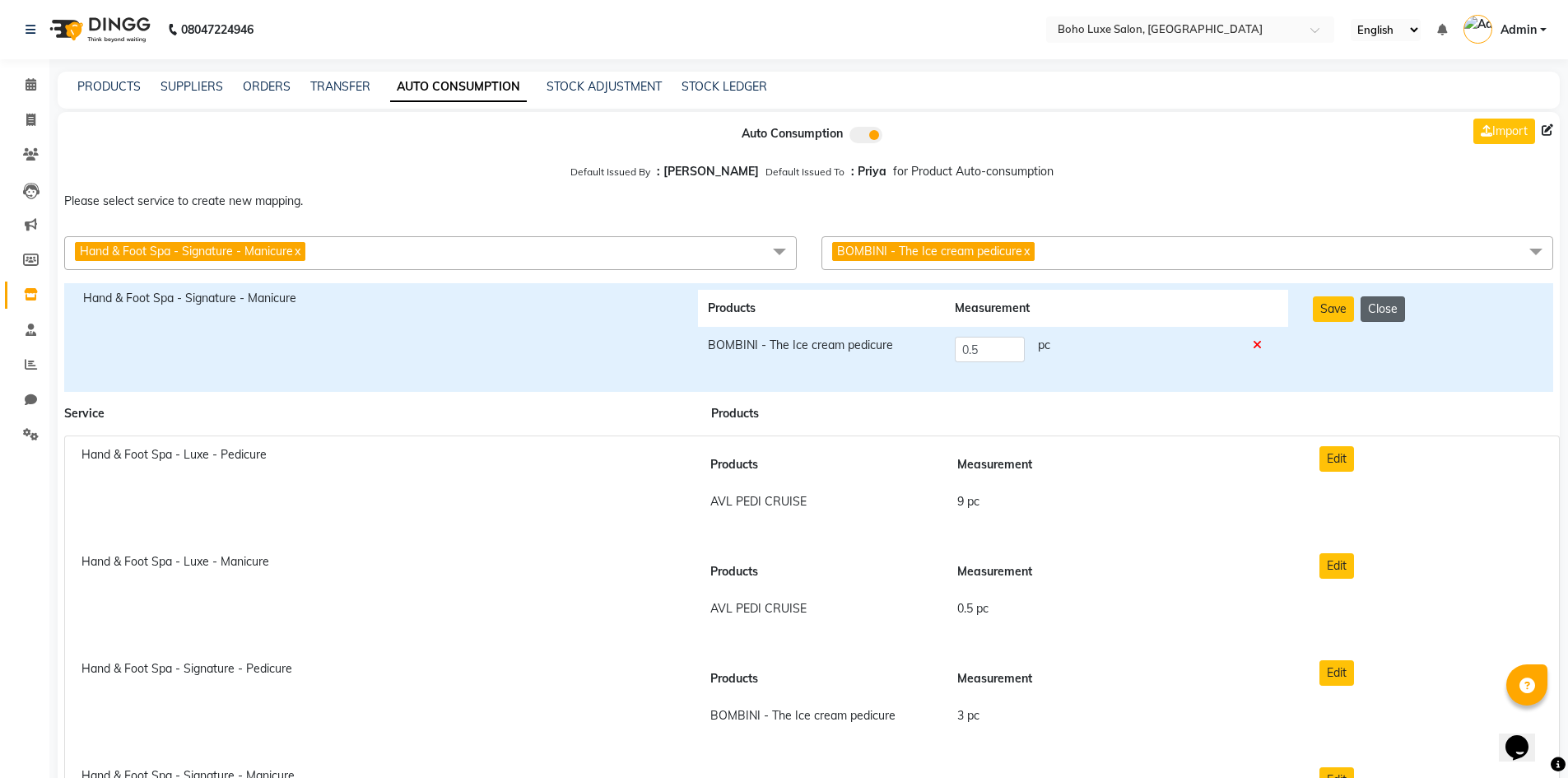
click at [1385, 316] on button "Close" at bounding box center [1383, 309] width 44 height 26
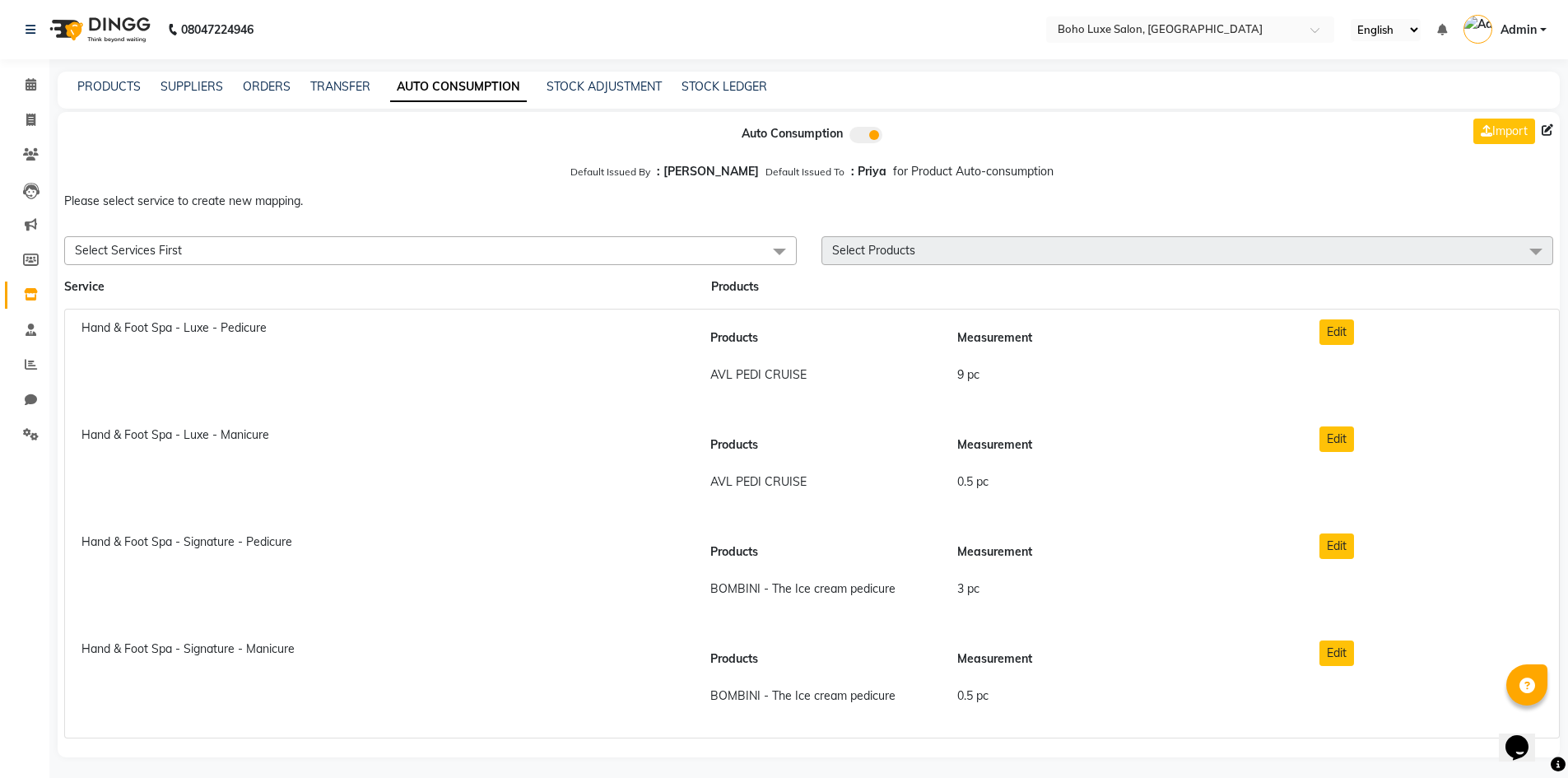
click at [851, 175] on b ": Priya" at bounding box center [868, 171] width 36 height 15
click at [855, 173] on b ": Priya" at bounding box center [868, 171] width 36 height 15
click at [1020, 175] on span "for Product Auto-consumption" at bounding box center [973, 171] width 160 height 15
click at [114, 76] on div "PRODUCTS SUPPLIERS ORDERS TRANSFER AUTO CONSUMPTION STOCK ADJUSTMENT STOCK LEDG…" at bounding box center [809, 90] width 1502 height 37
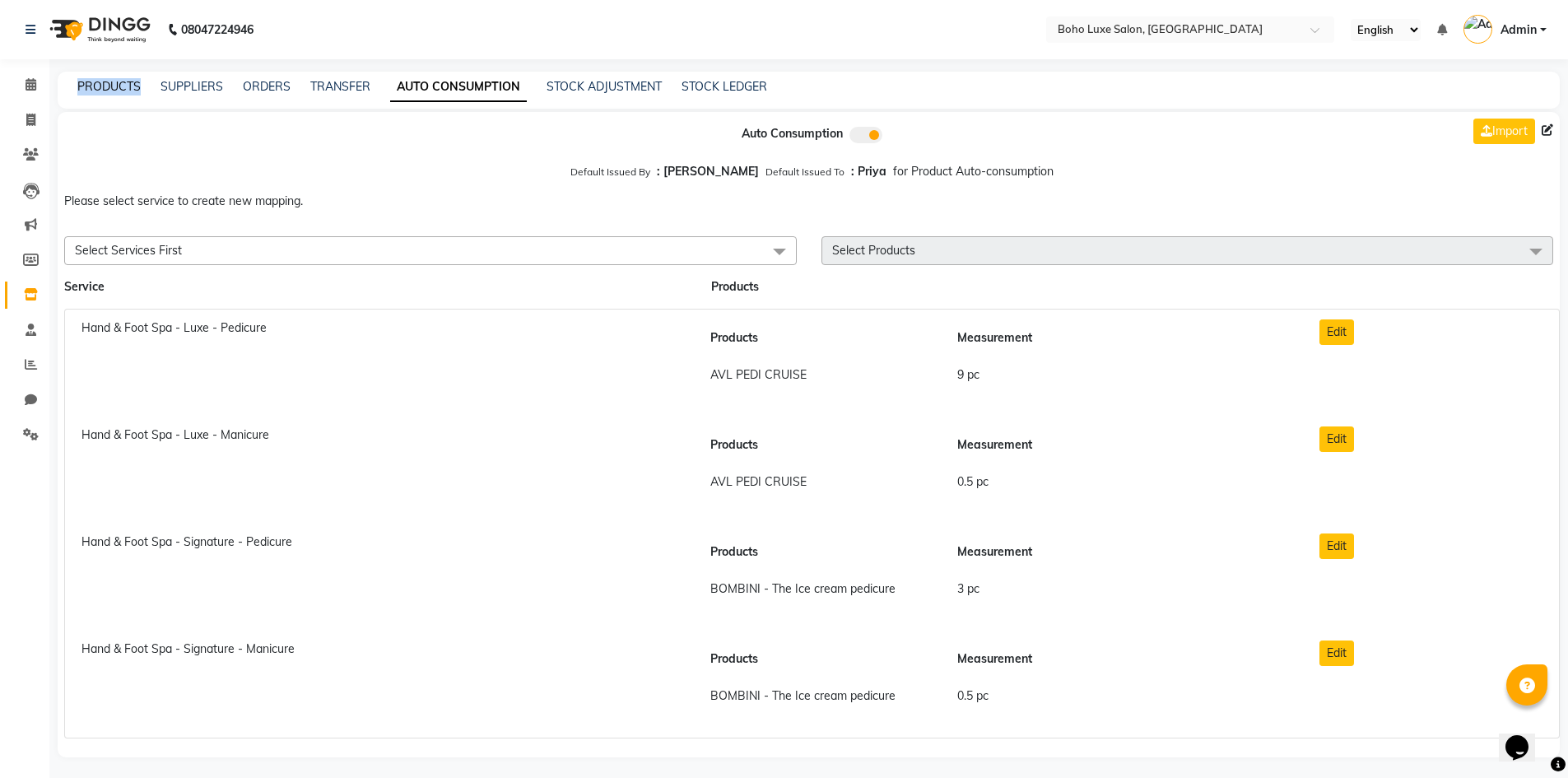
click at [117, 81] on link "PRODUCTS" at bounding box center [109, 86] width 63 height 15
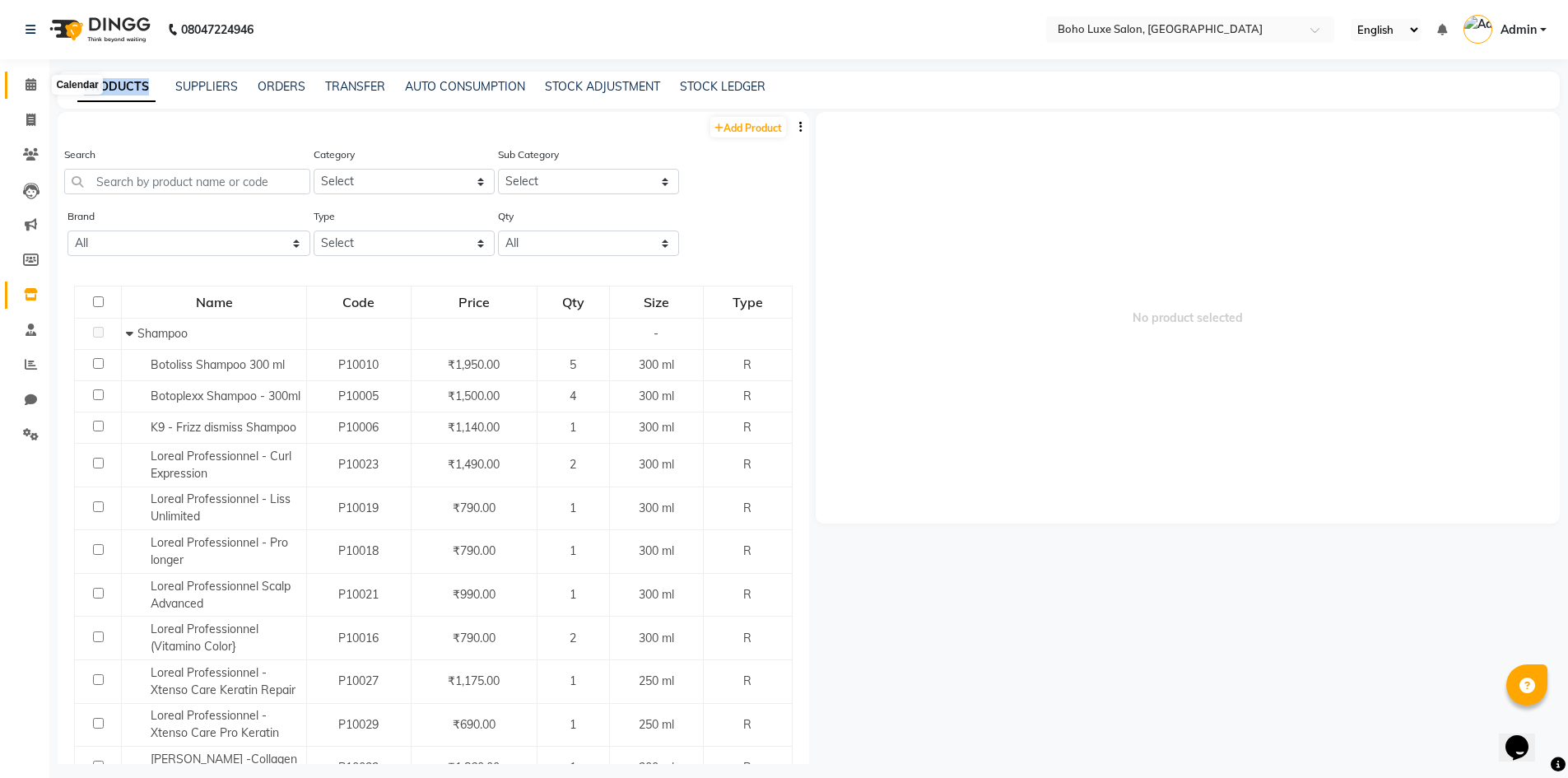
click at [29, 76] on span at bounding box center [31, 85] width 29 height 19
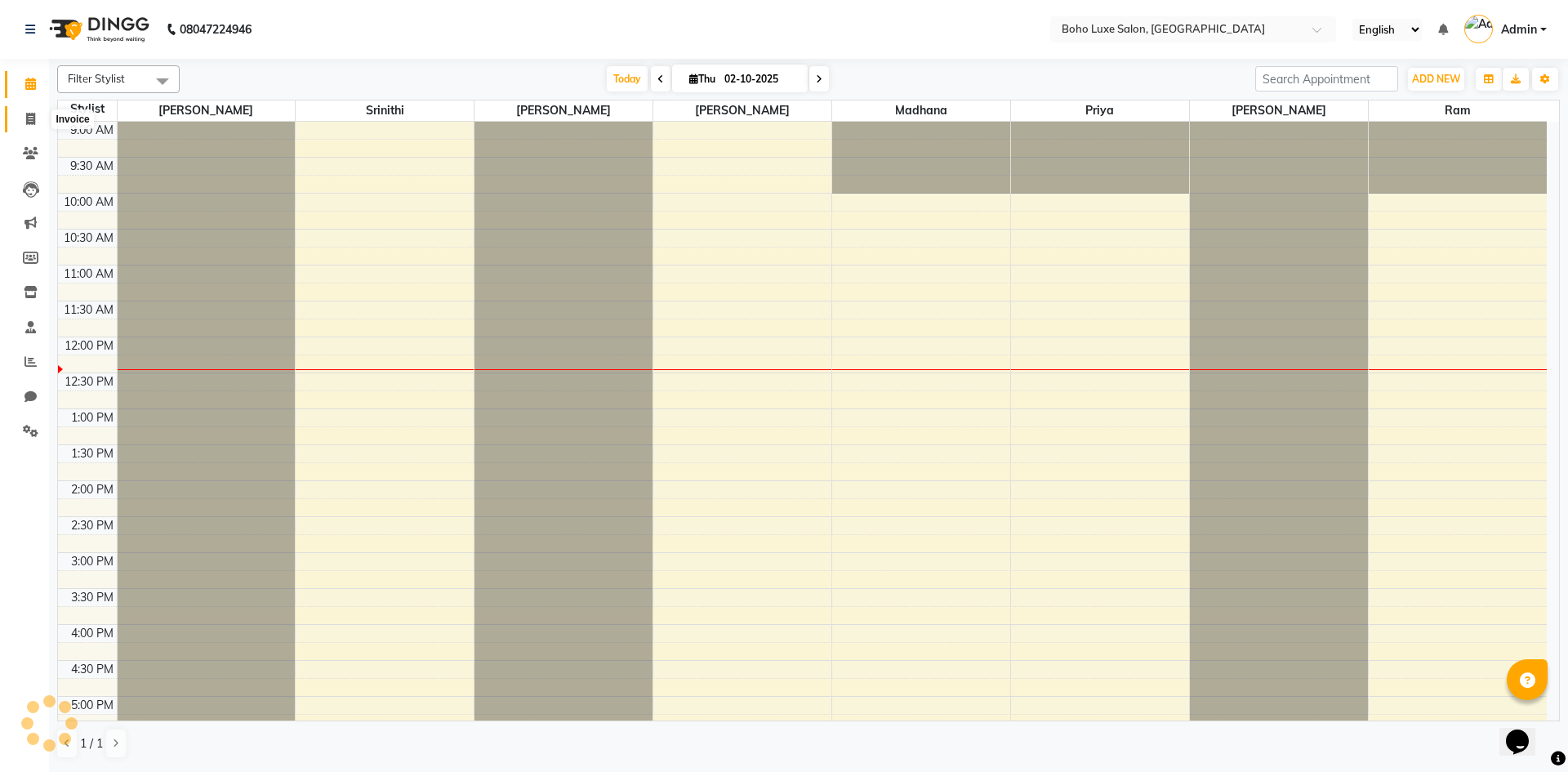
click at [30, 124] on icon at bounding box center [31, 119] width 9 height 12
select select "service"
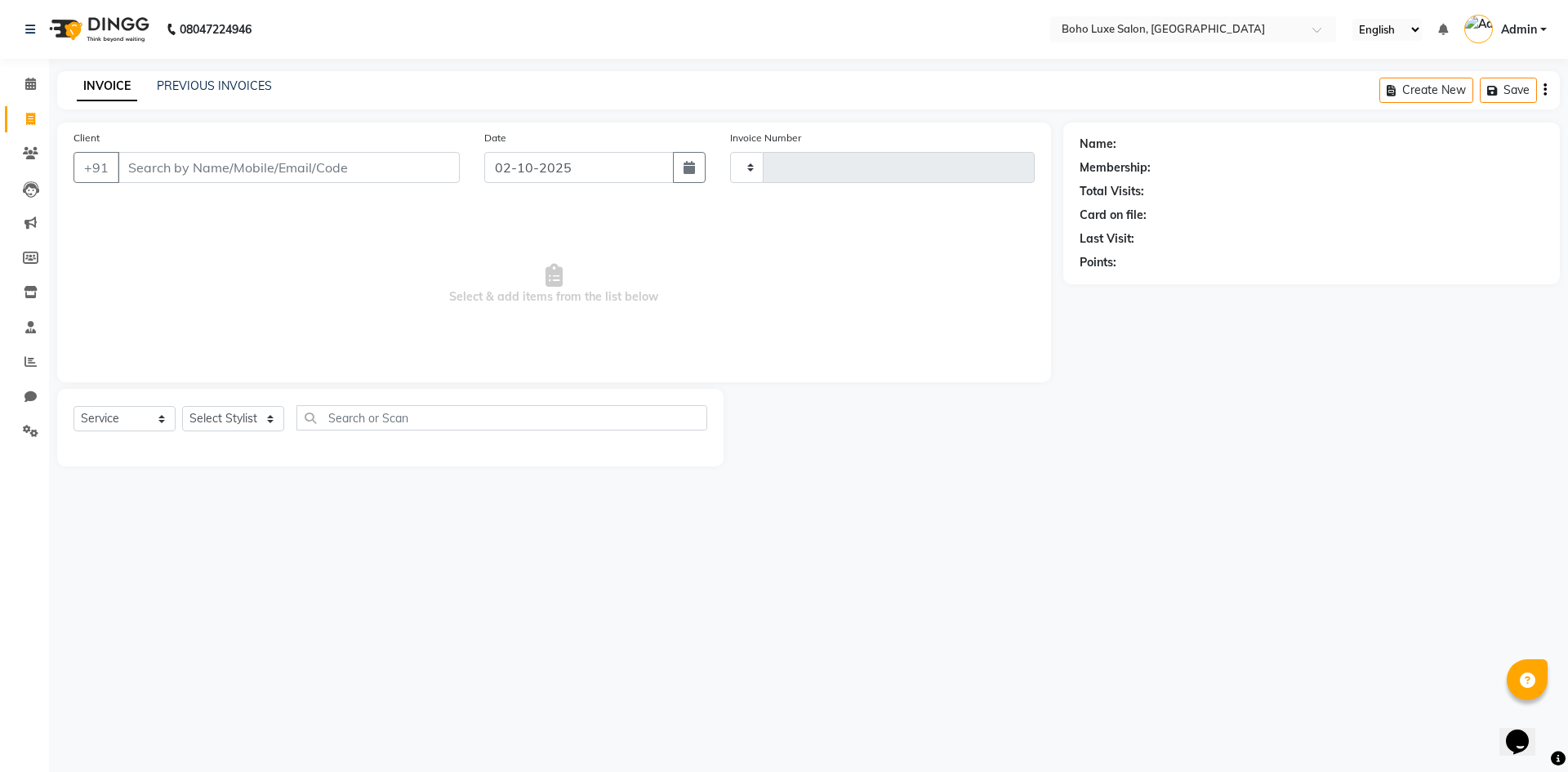
type input "1068"
select select "7694"
click at [200, 85] on link "PREVIOUS INVOICES" at bounding box center [214, 86] width 115 height 15
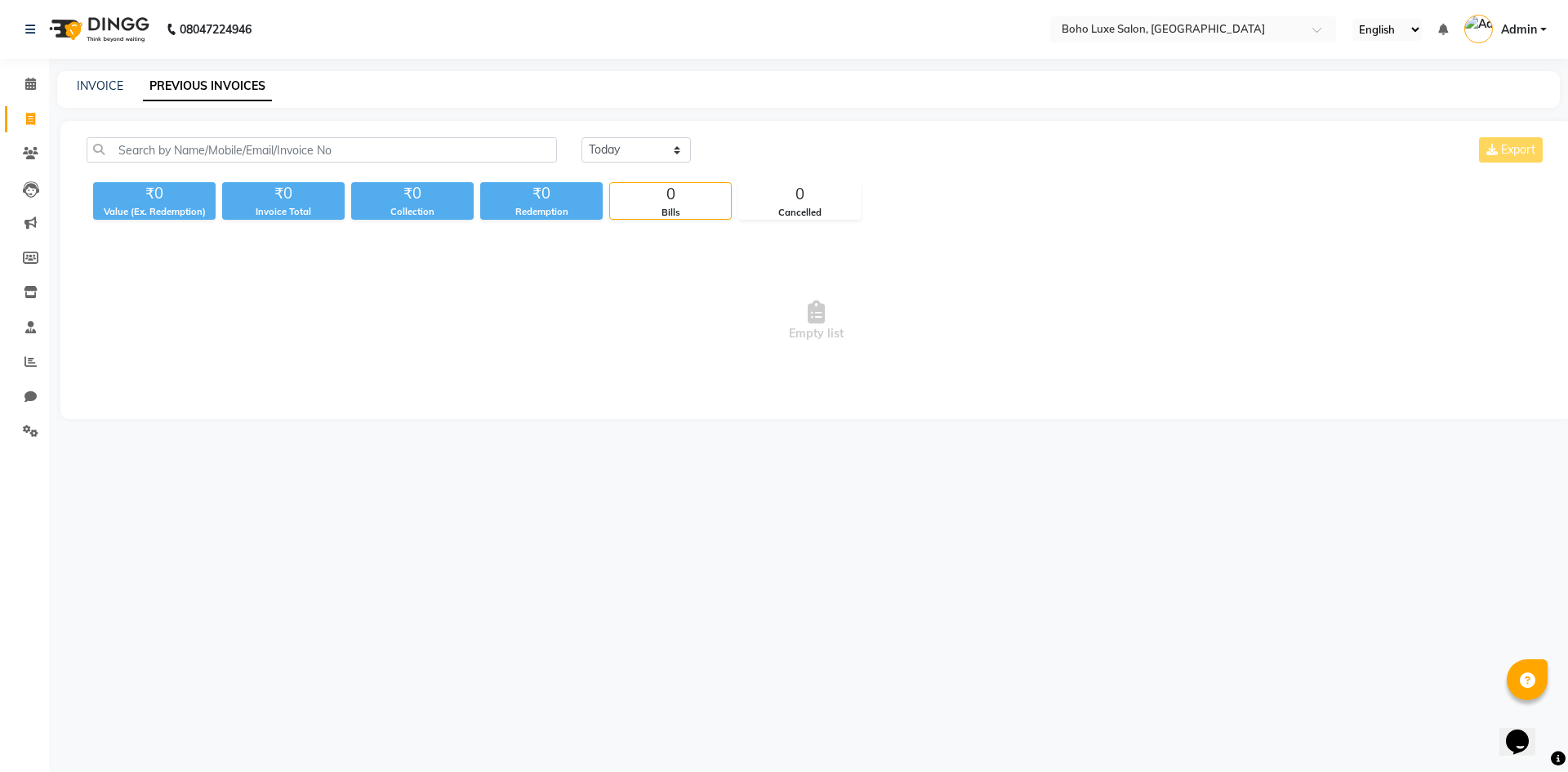
click at [97, 72] on div "INVOICE PREVIOUS INVOICES" at bounding box center [808, 89] width 1503 height 37
click at [106, 81] on link "INVOICE" at bounding box center [100, 86] width 46 height 15
select select "7694"
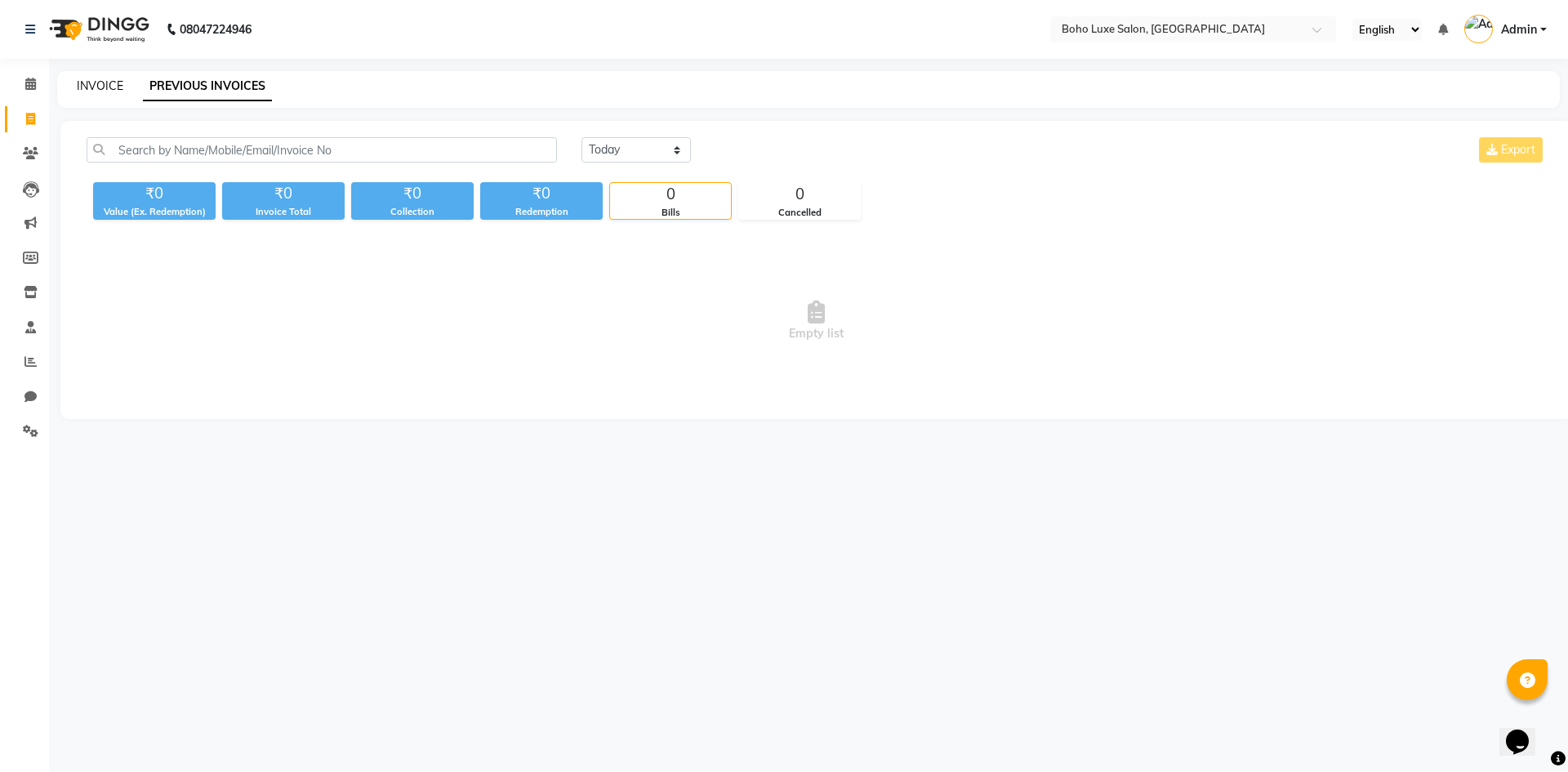
select select "service"
